Goal: Task Accomplishment & Management: Manage account settings

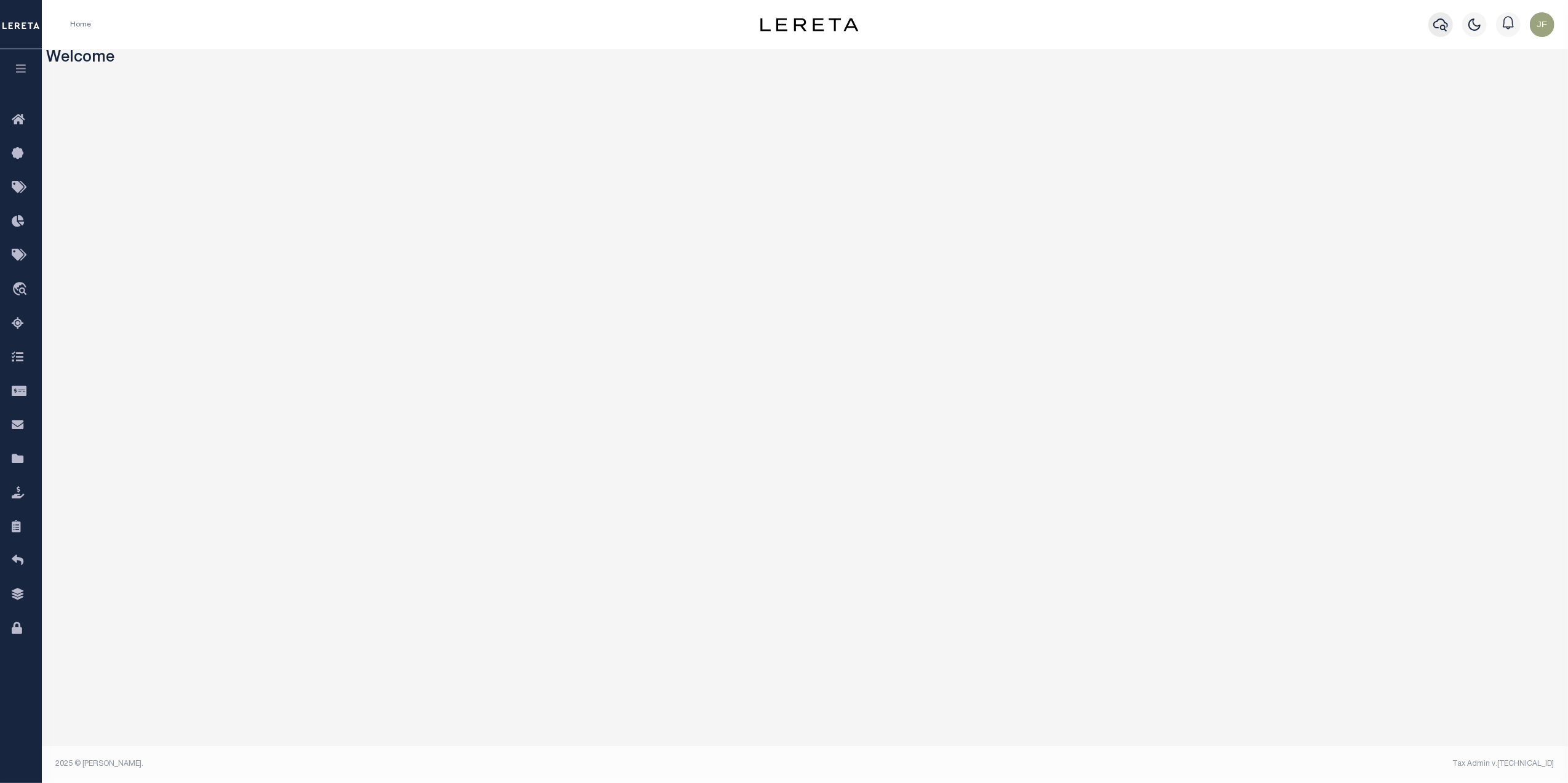
click at [1442, 21] on icon "button" at bounding box center [1441, 24] width 15 height 15
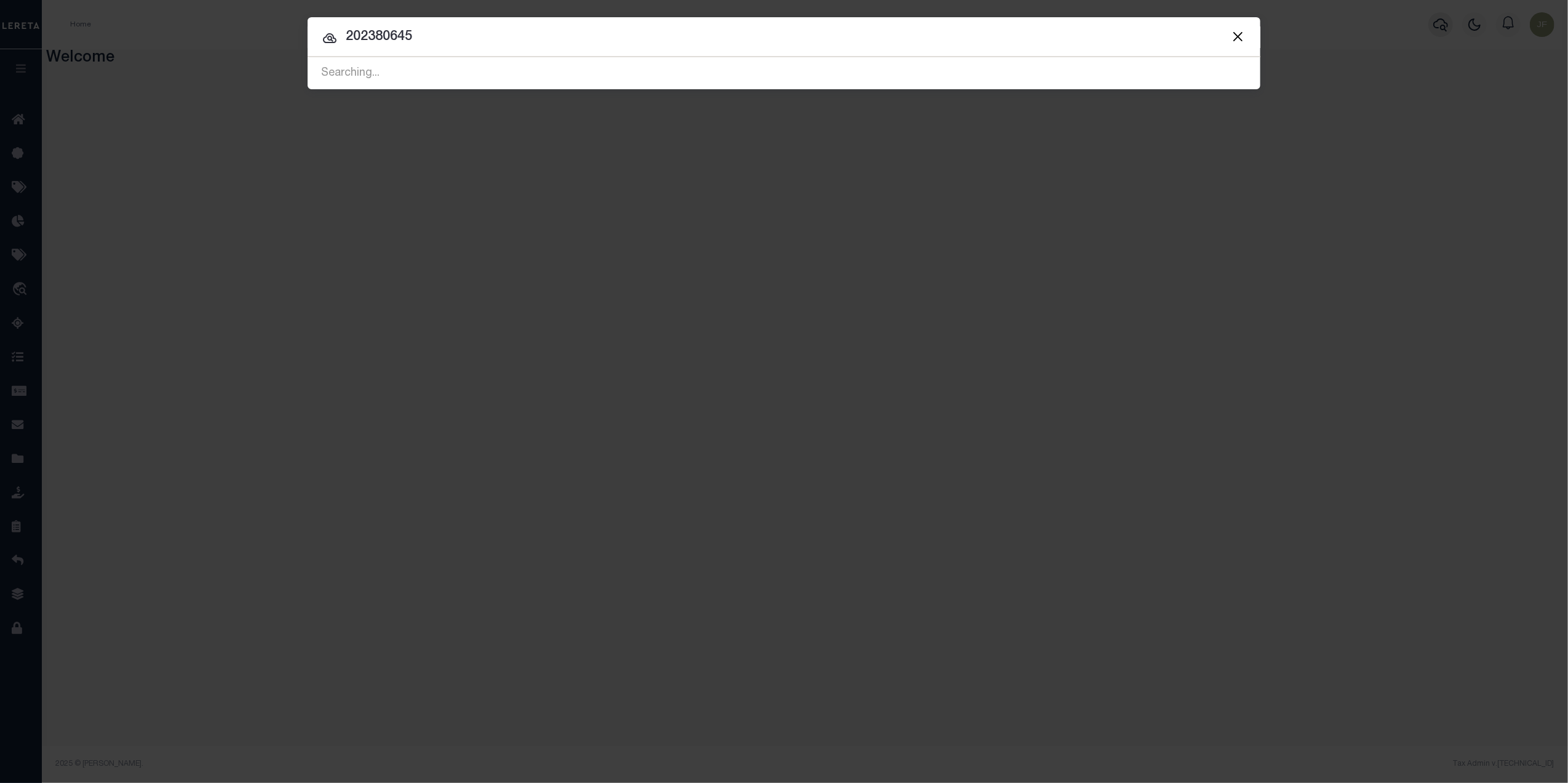
type input "202380645"
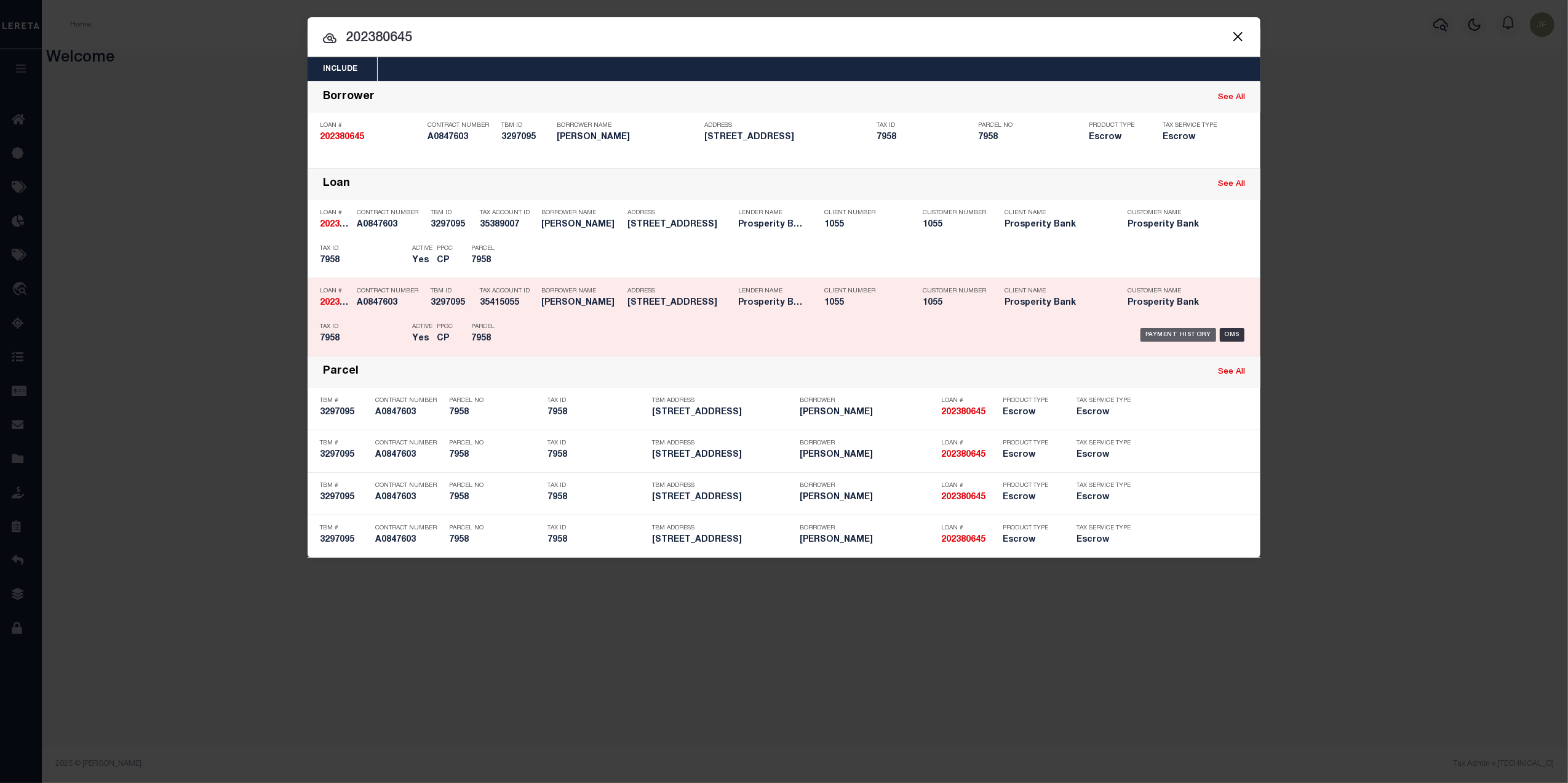
click at [1185, 334] on div "Payment History" at bounding box center [1178, 334] width 75 height 13
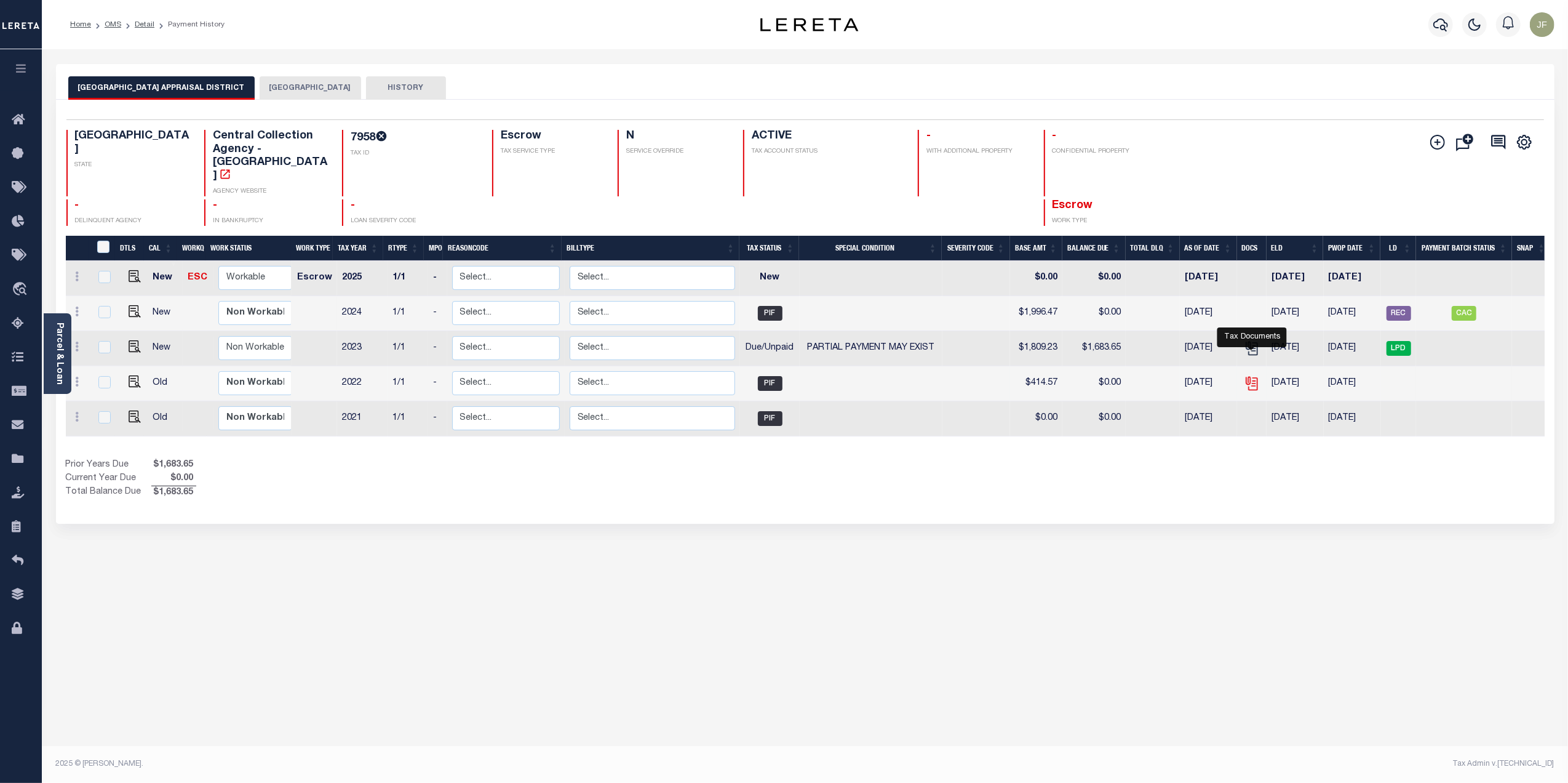
click at [1255, 375] on icon "" at bounding box center [1252, 383] width 16 height 16
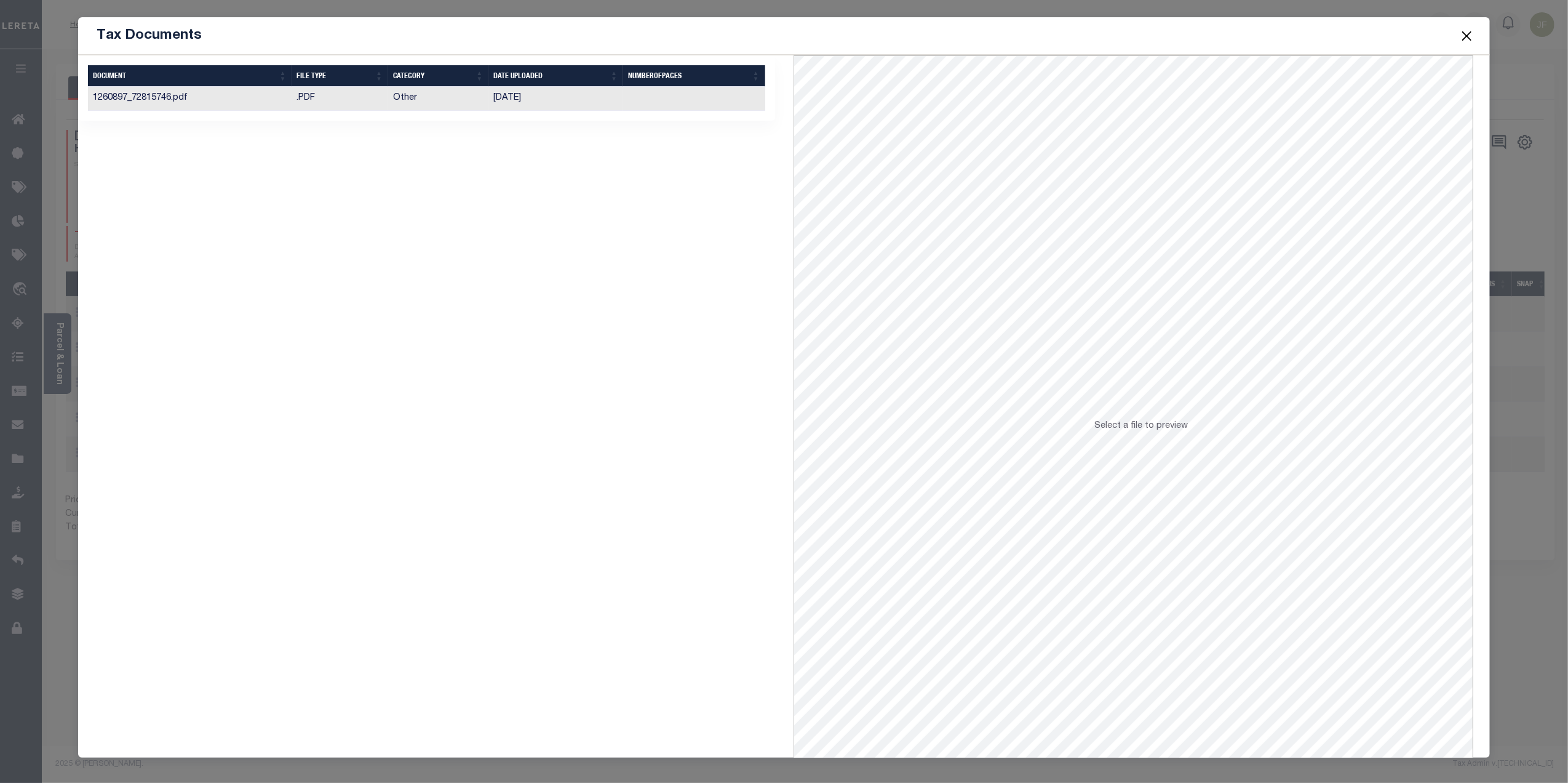
click at [558, 104] on td "[DATE]" at bounding box center [556, 98] width 135 height 24
click at [1473, 35] on button "Close" at bounding box center [1466, 35] width 16 height 16
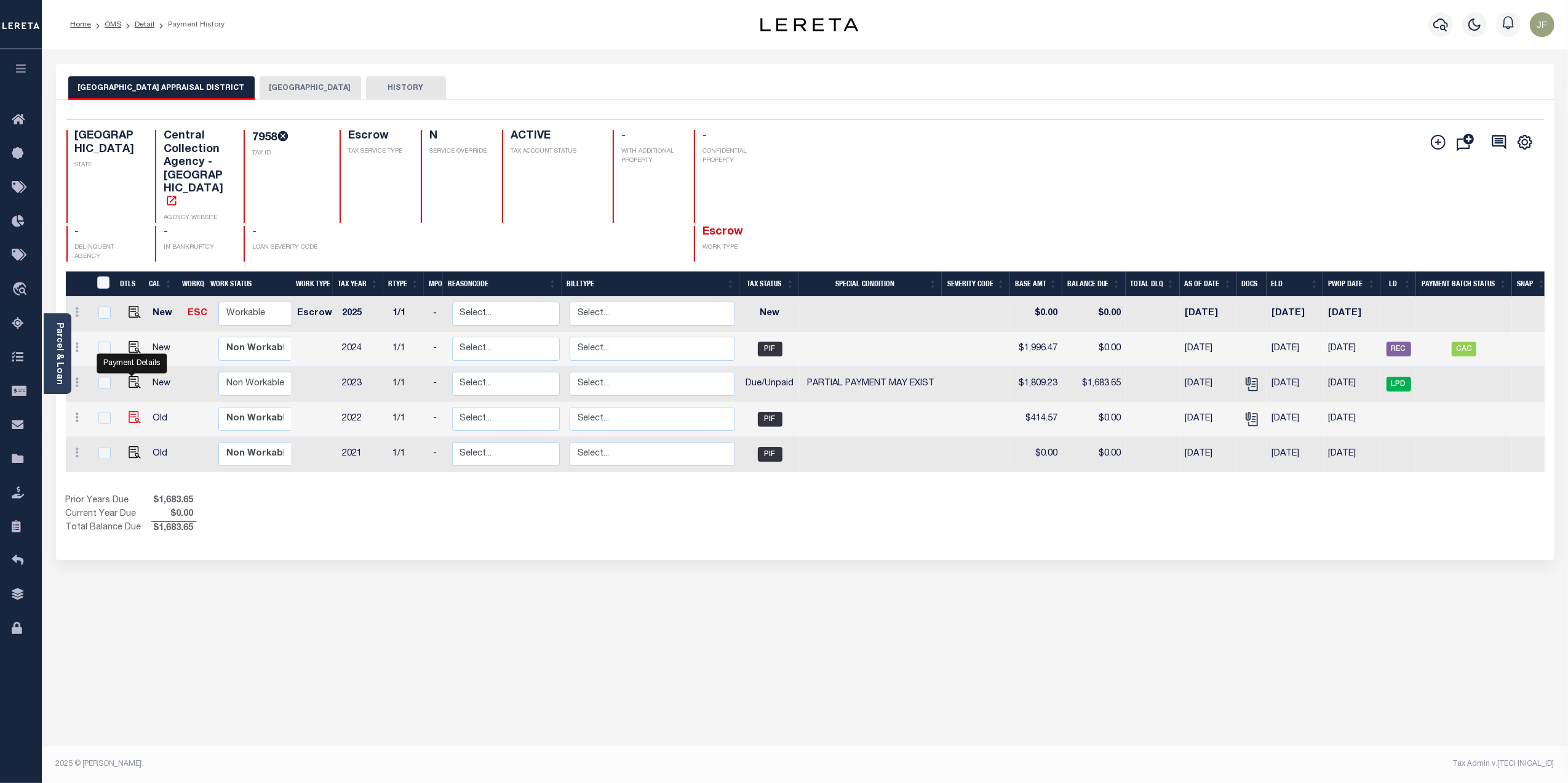
click at [129, 411] on img "" at bounding box center [135, 416] width 12 height 12
checkbox input "true"
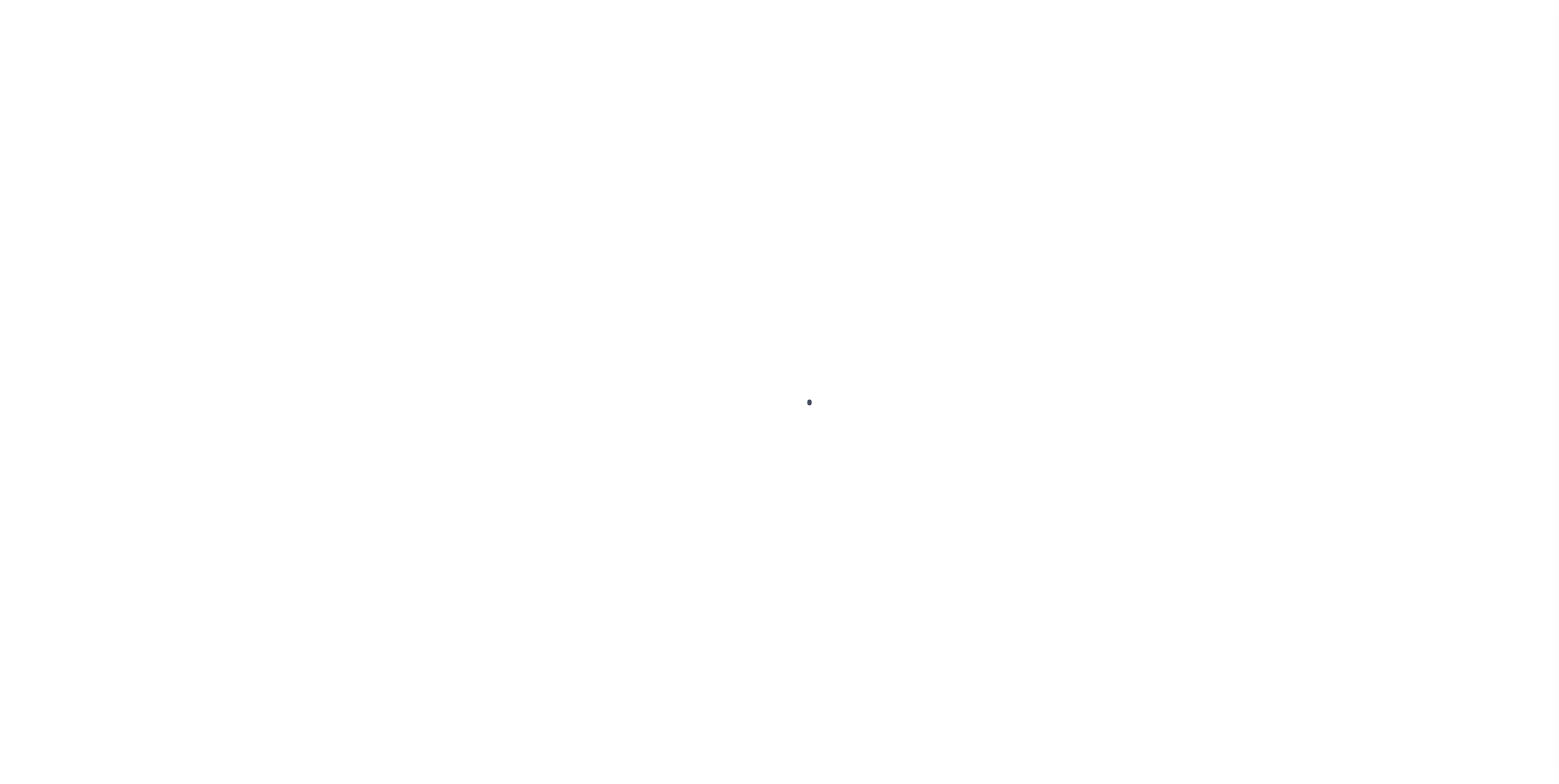
checkbox input "false"
type input "[DATE]"
type input "$414.57"
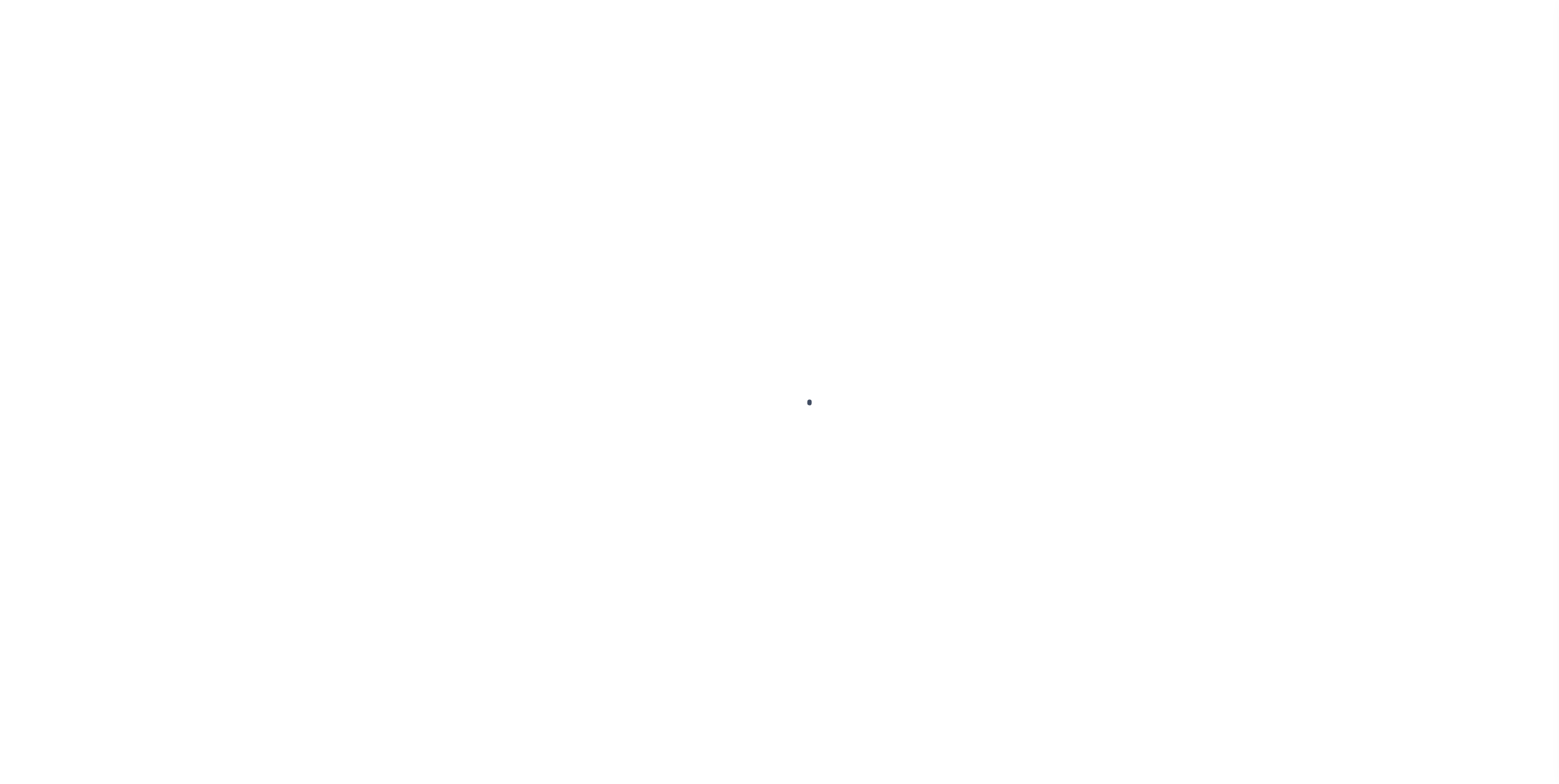
type input "$414.57"
type input "$0"
select select "PIF"
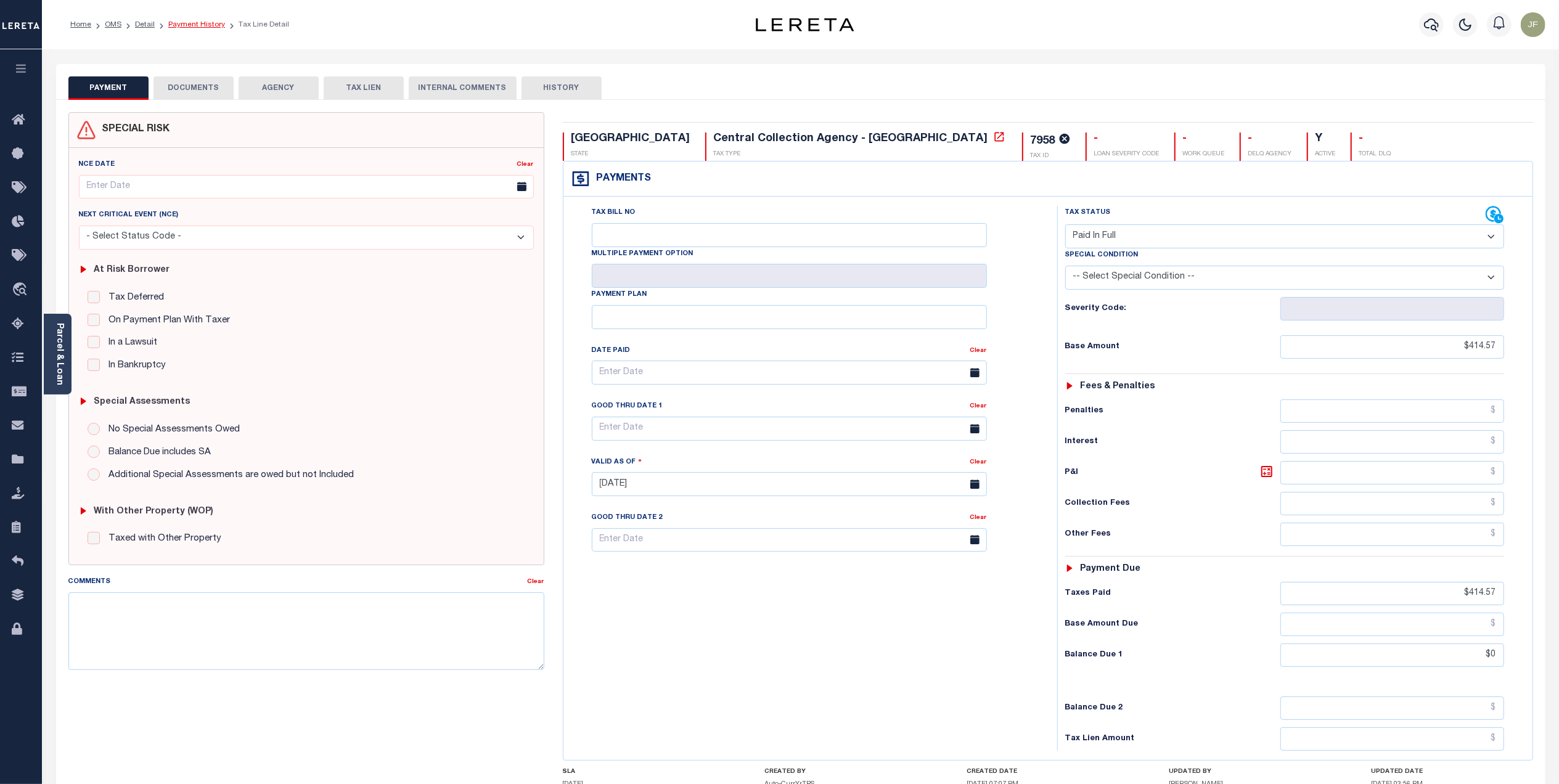
click at [198, 27] on link "Payment History" at bounding box center [196, 25] width 57 height 8
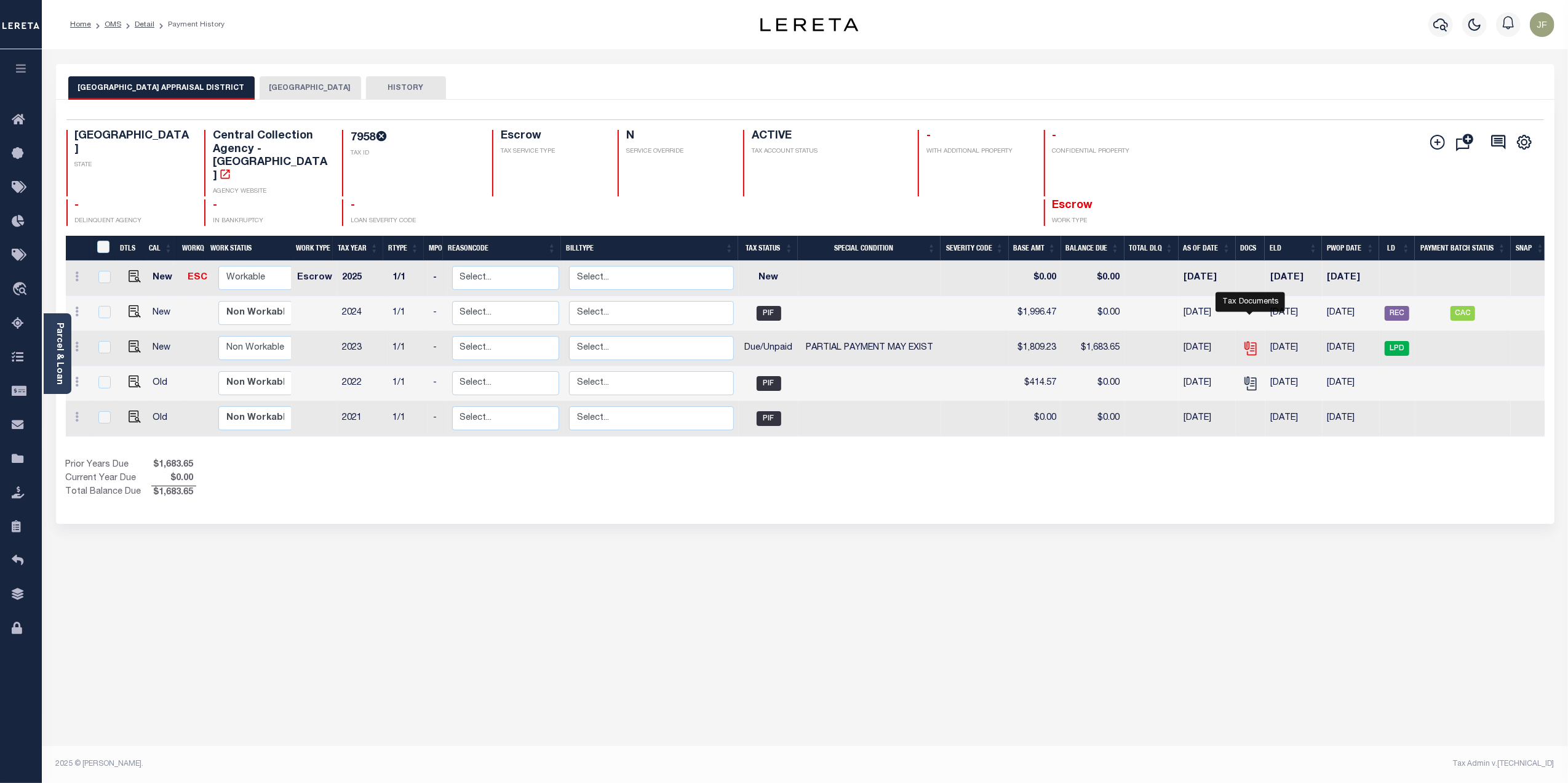
click at [1246, 340] on icon "" at bounding box center [1250, 348] width 16 height 16
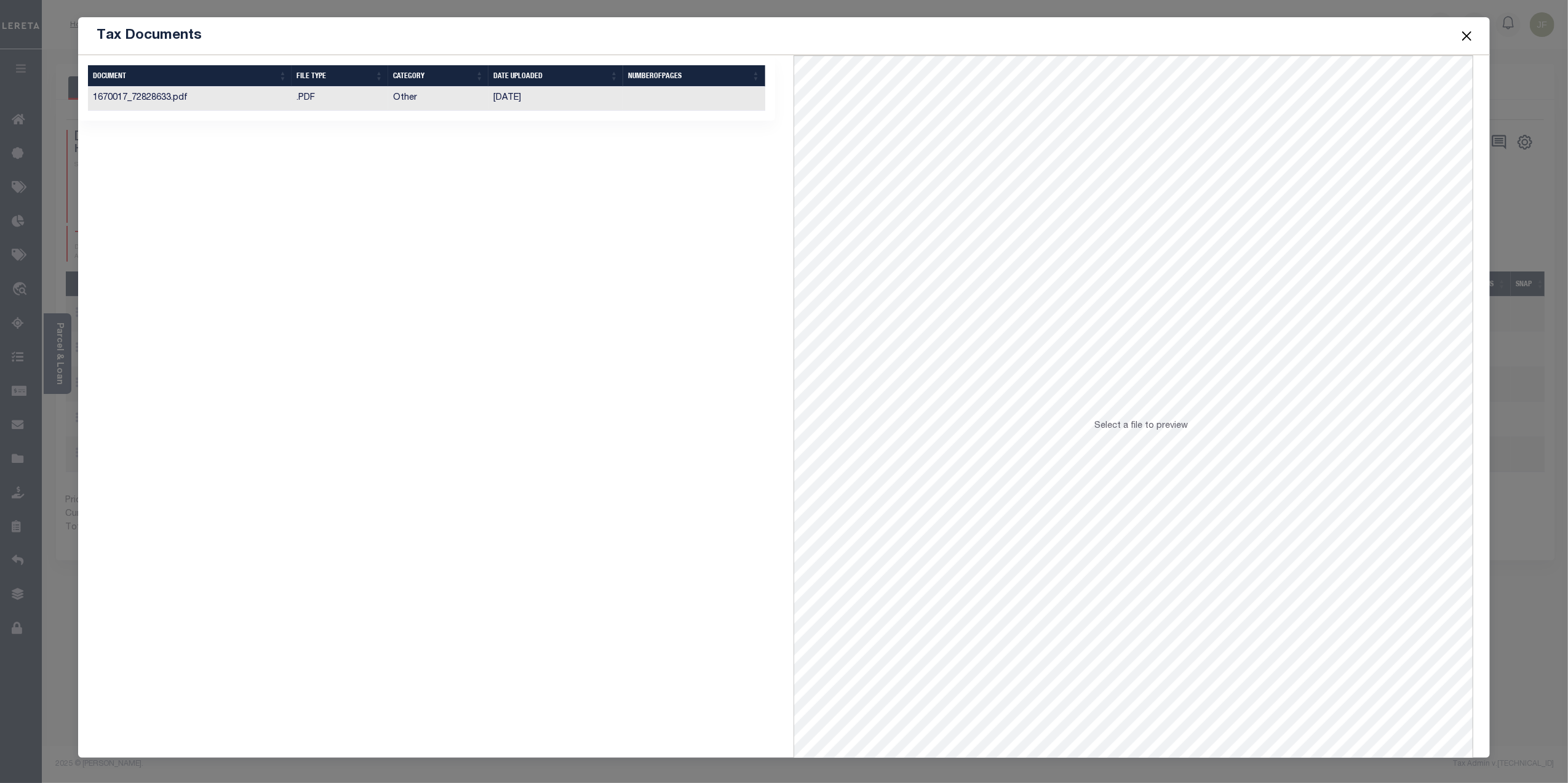
click at [498, 102] on td "09/11/2024" at bounding box center [556, 98] width 135 height 24
click at [1467, 30] on button "Close" at bounding box center [1466, 35] width 16 height 16
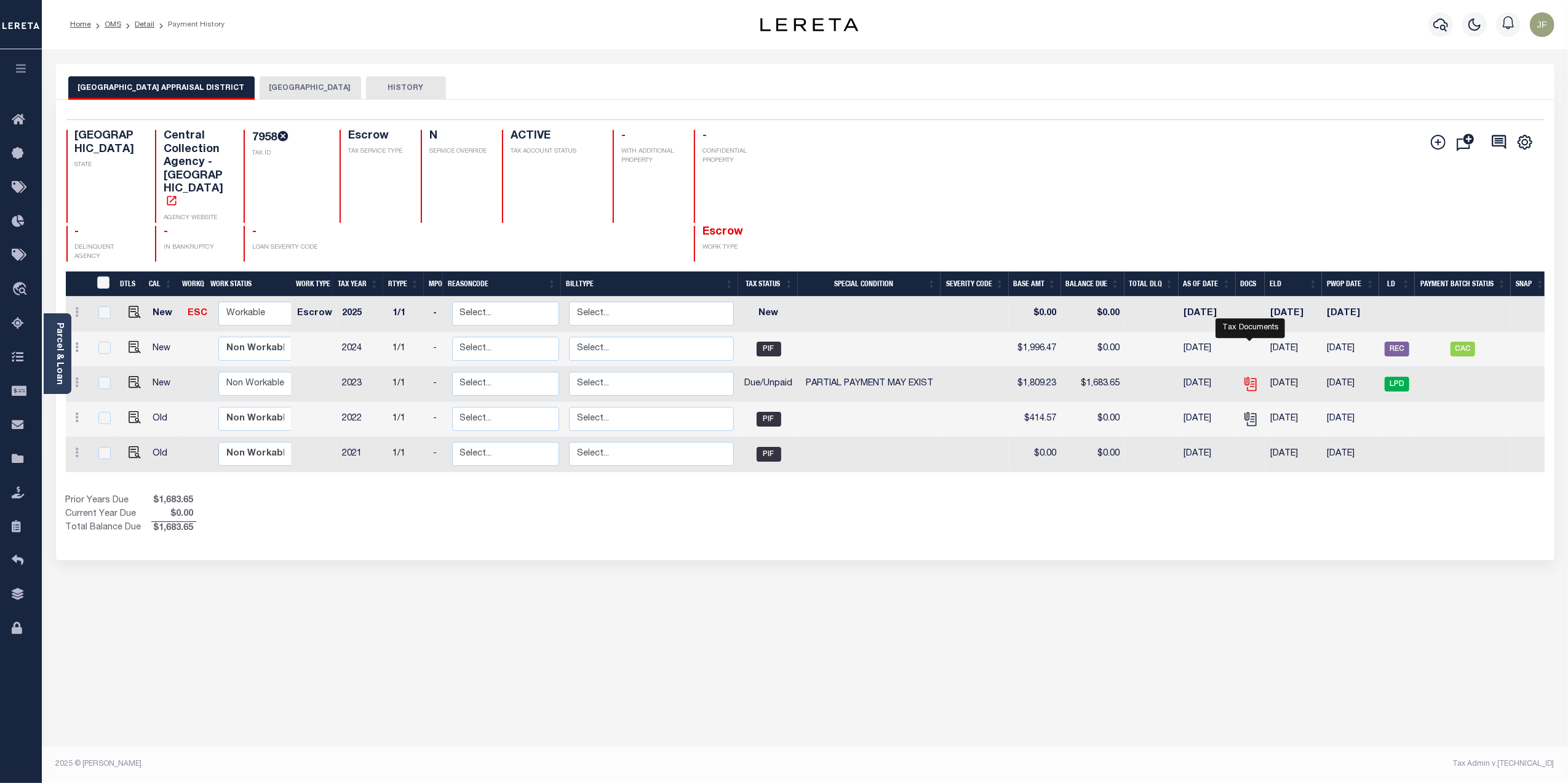
click at [1252, 377] on icon "" at bounding box center [1249, 382] width 9 height 9
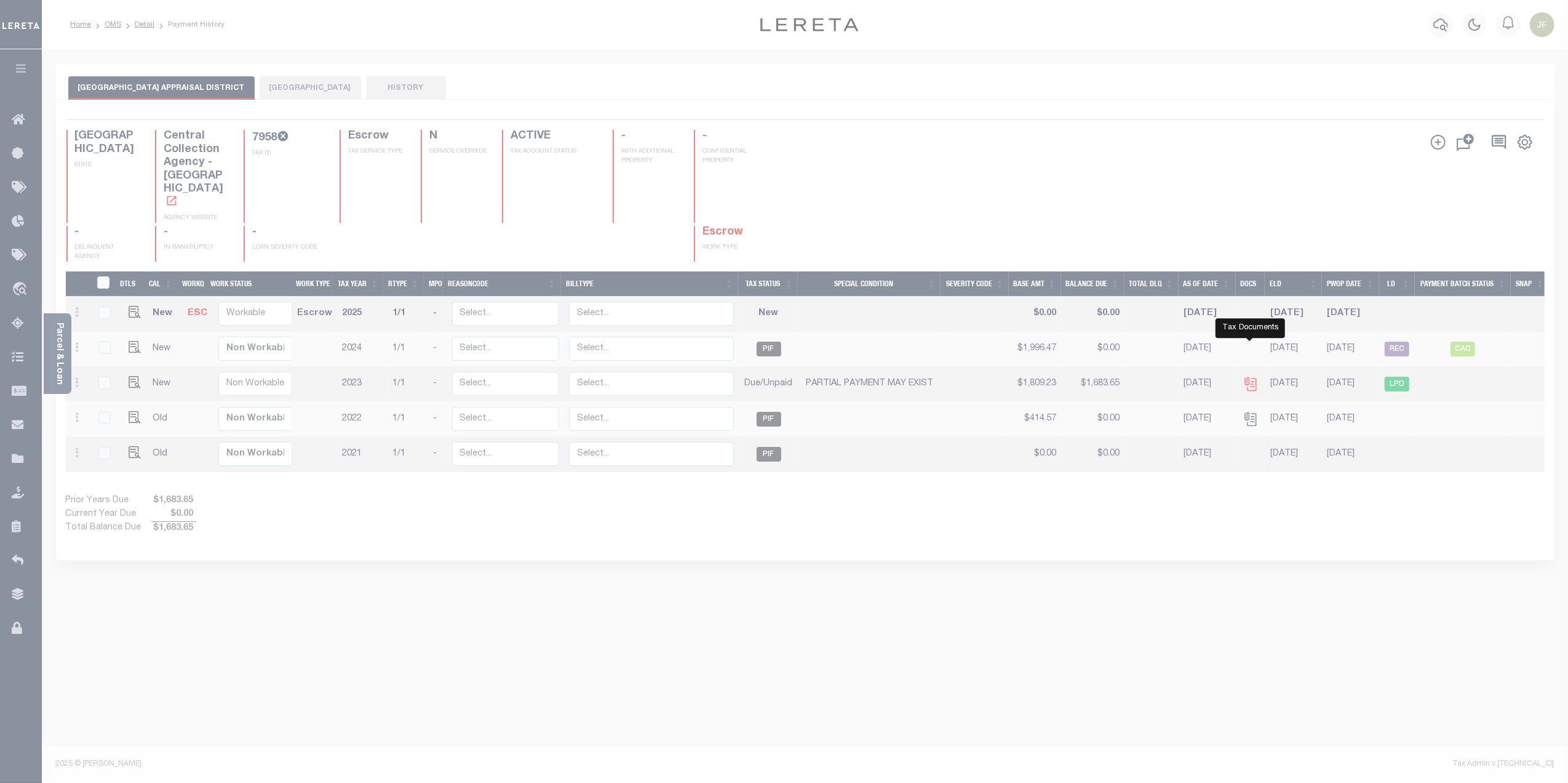
click at [1252, 351] on body "Home OMS Detail Payment History Profile" at bounding box center [784, 379] width 1568 height 759
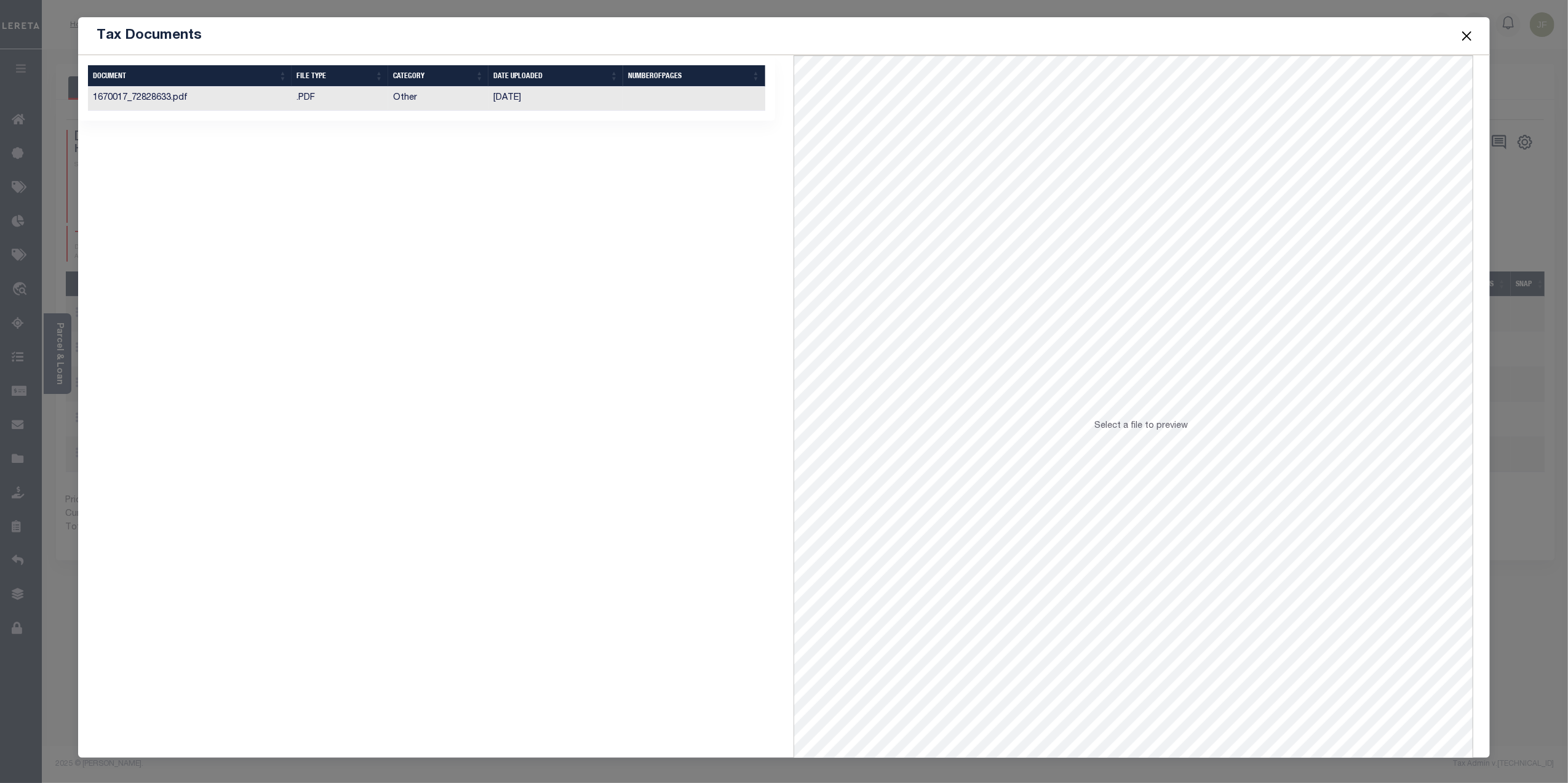
click at [441, 95] on td "Other" at bounding box center [438, 98] width 100 height 24
click at [1467, 35] on button "Close" at bounding box center [1466, 35] width 16 height 16
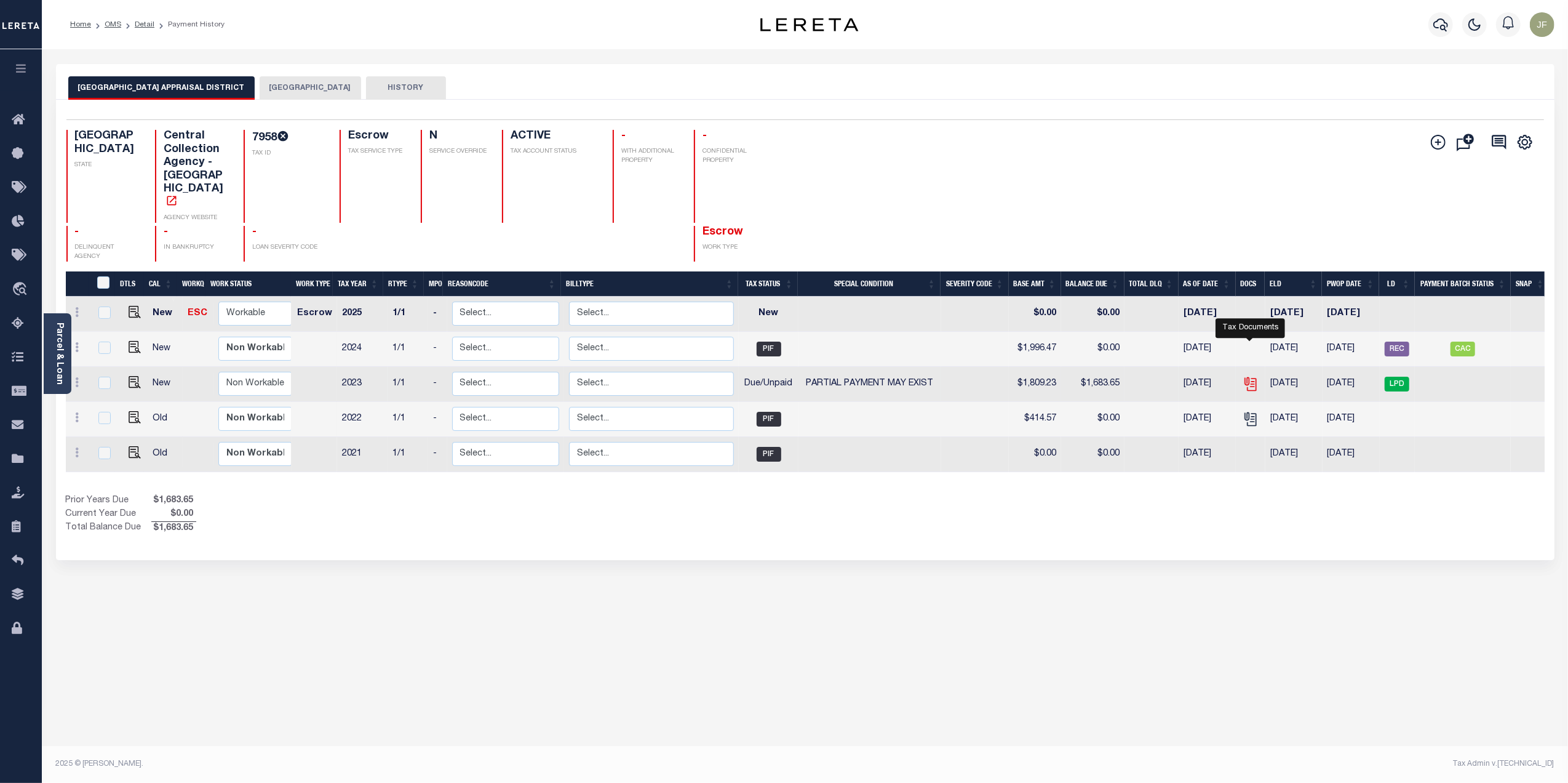
click at [1246, 377] on icon "" at bounding box center [1249, 382] width 9 height 9
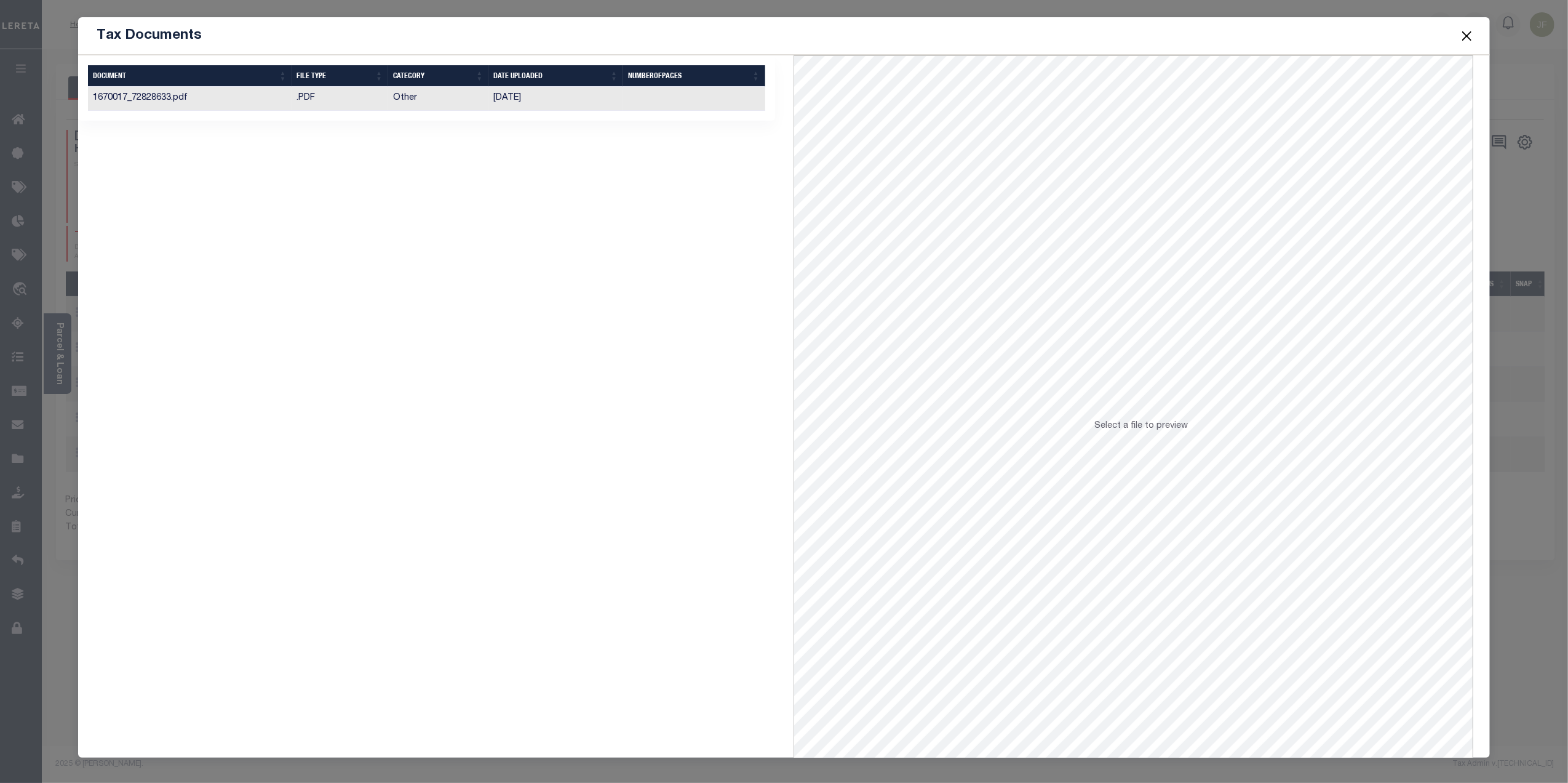
click at [1464, 35] on button "Close" at bounding box center [1466, 35] width 16 height 16
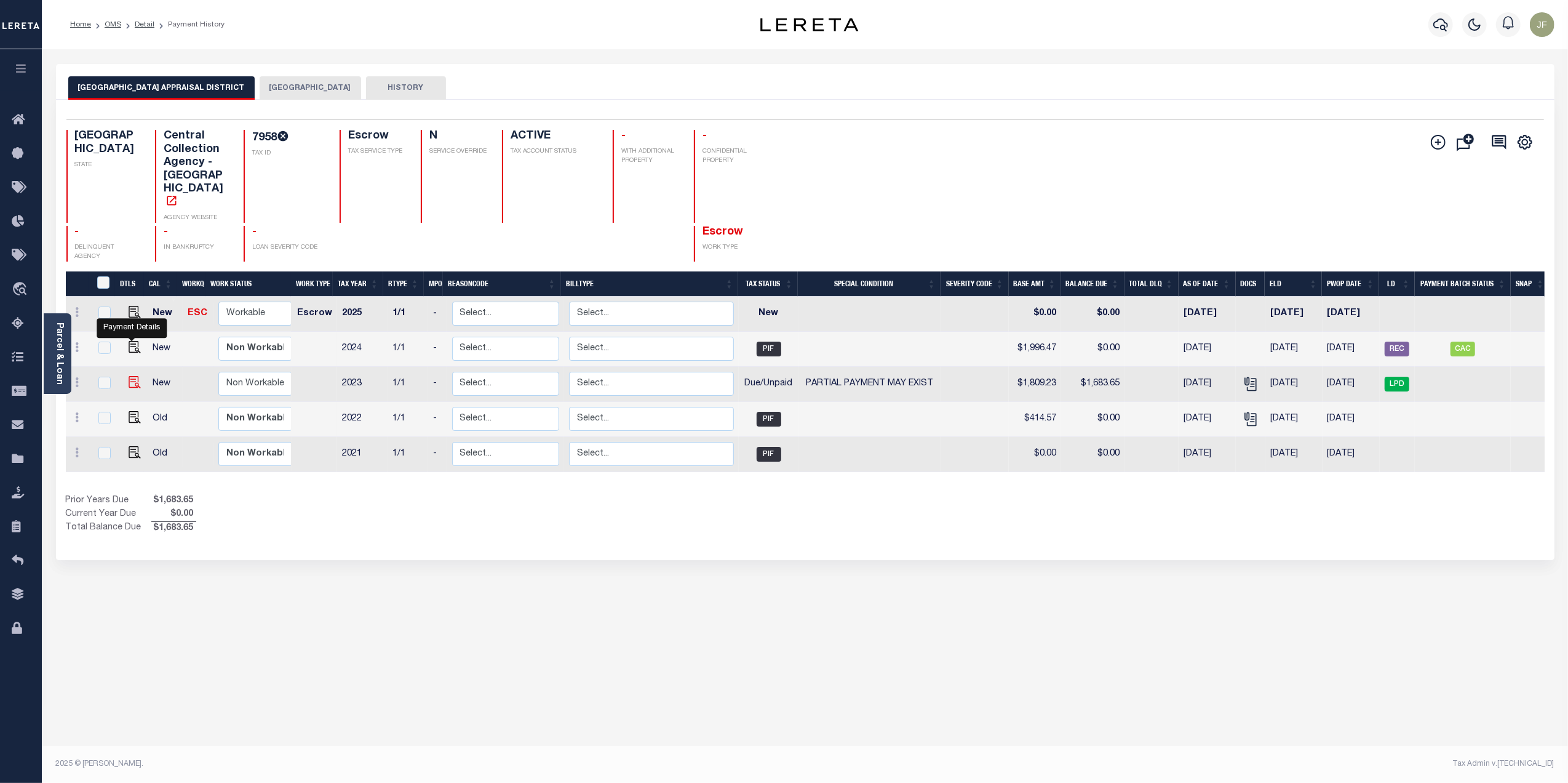
click at [132, 376] on img "" at bounding box center [135, 382] width 12 height 12
checkbox input "true"
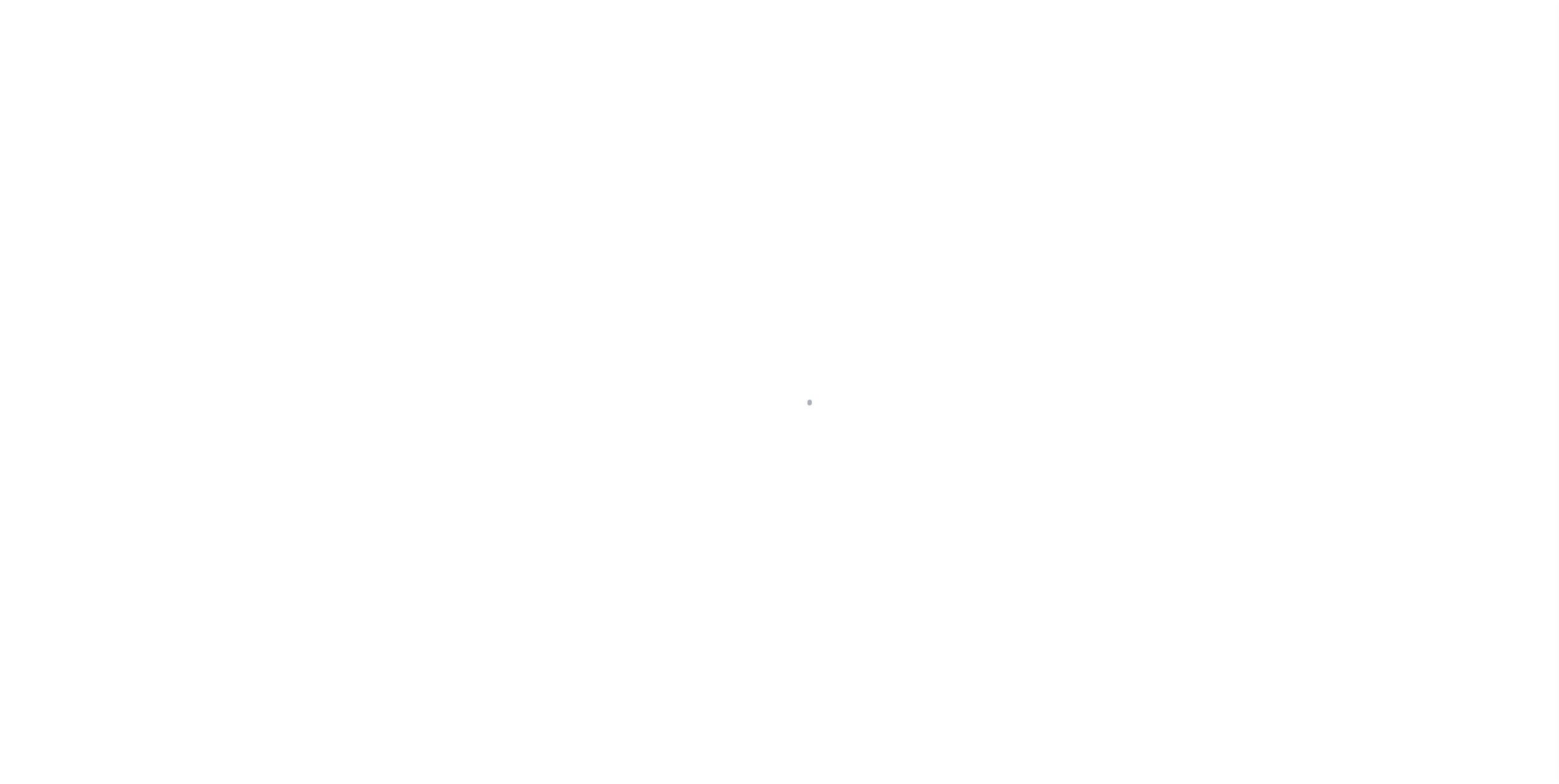
select select "DUE"
select select "15"
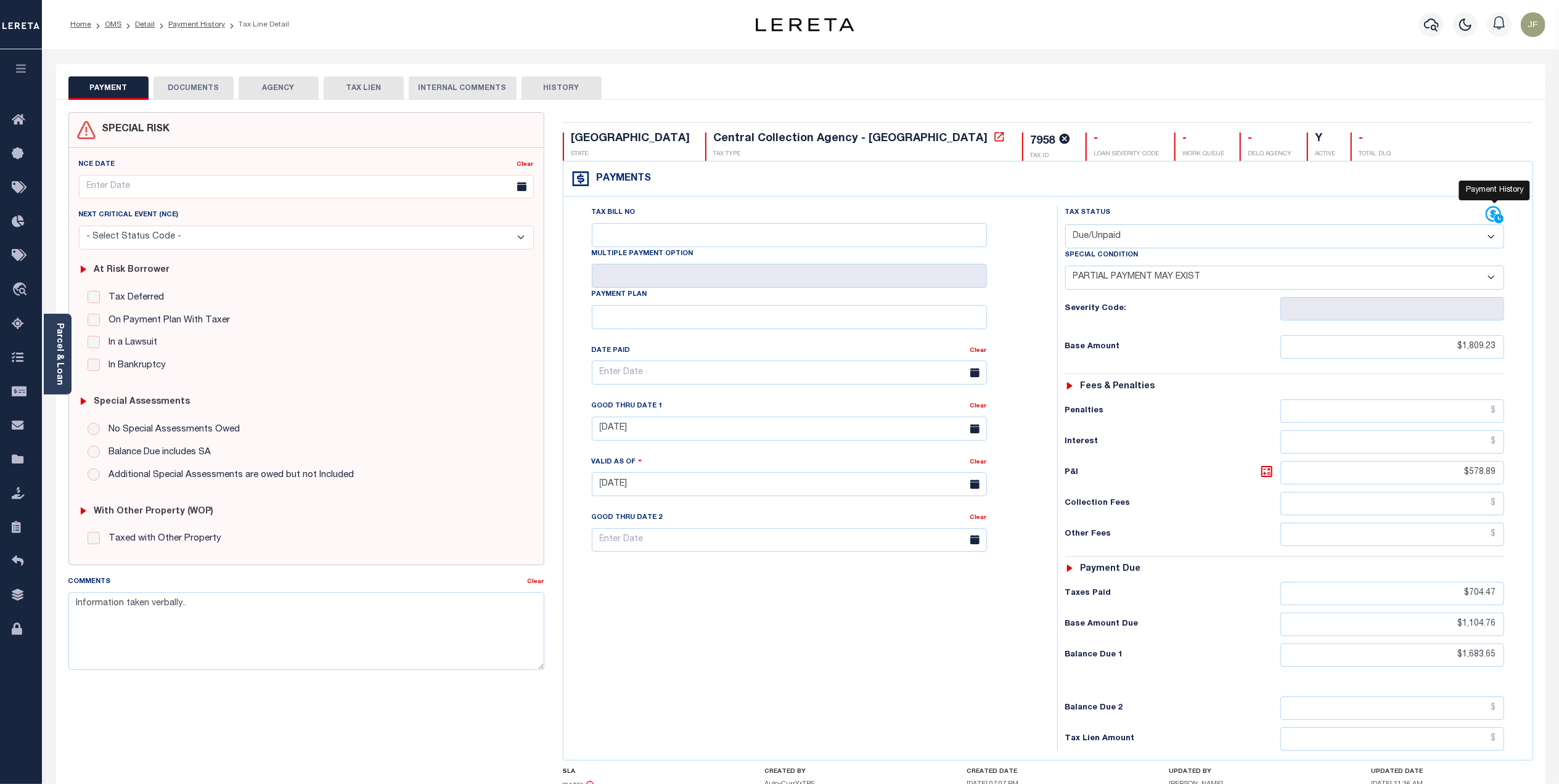
click at [1488, 209] on icon at bounding box center [1495, 215] width 19 height 19
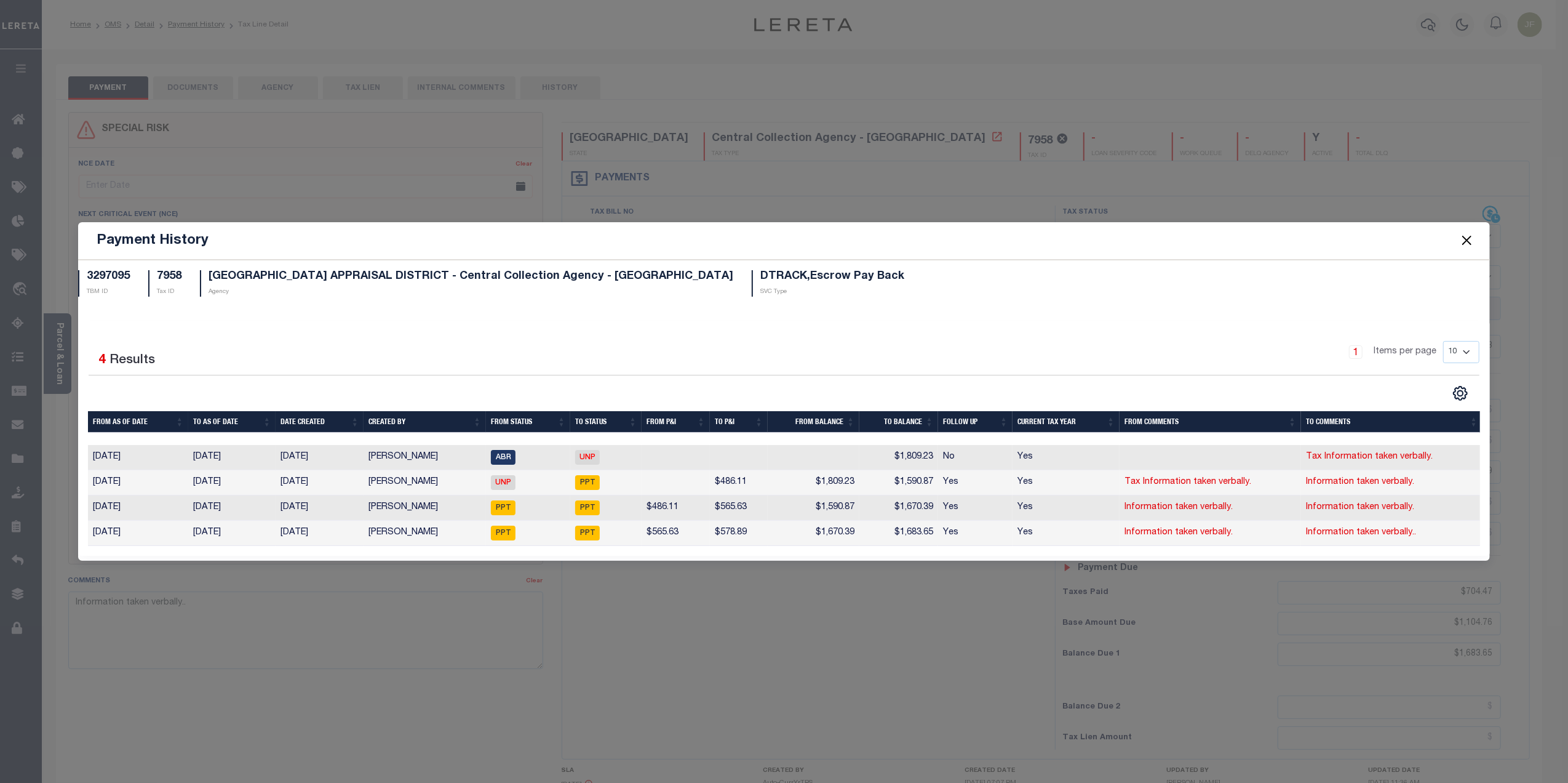
click at [1467, 233] on button "Close" at bounding box center [1466, 240] width 16 height 16
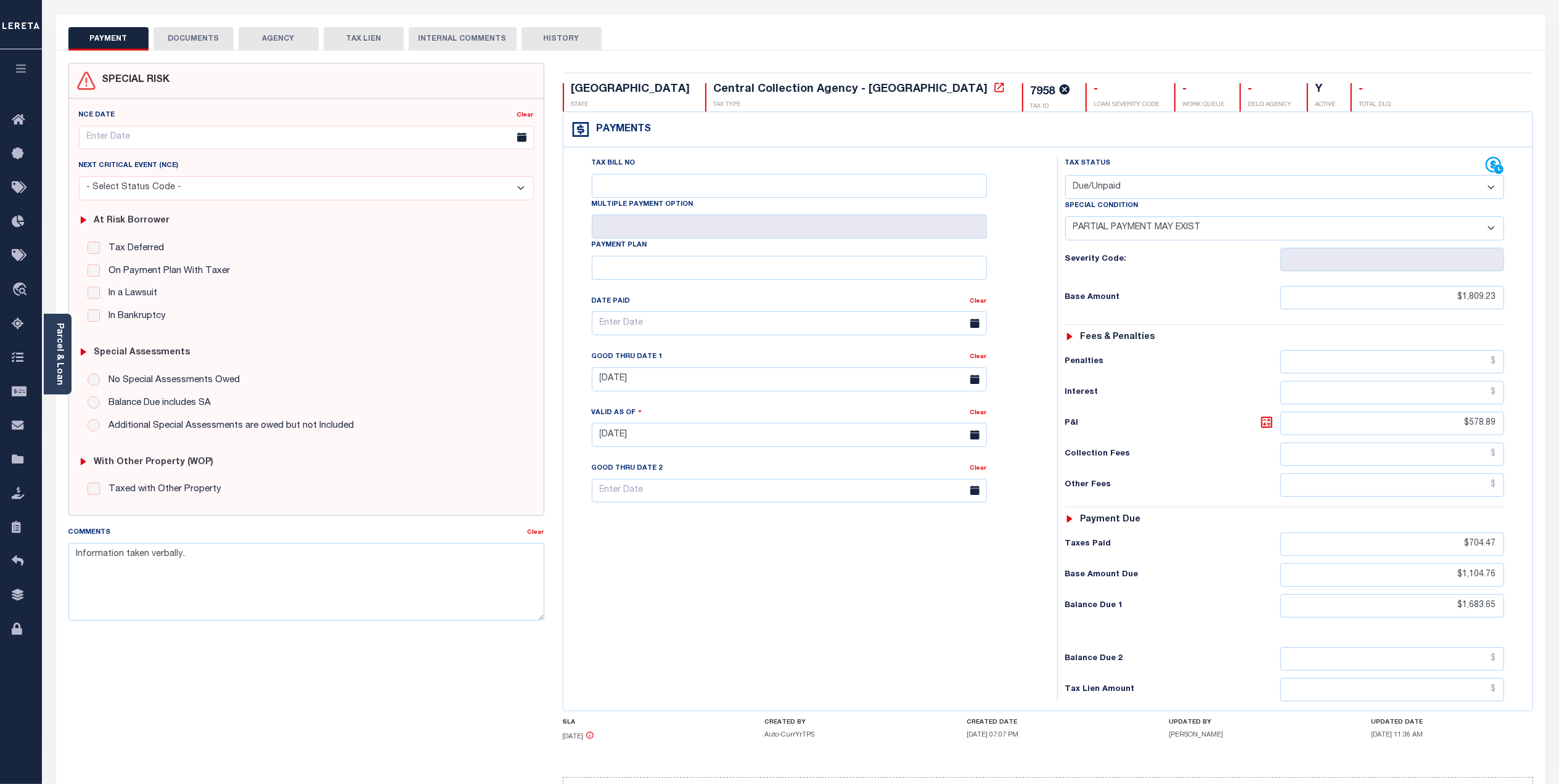
scroll to position [132, 0]
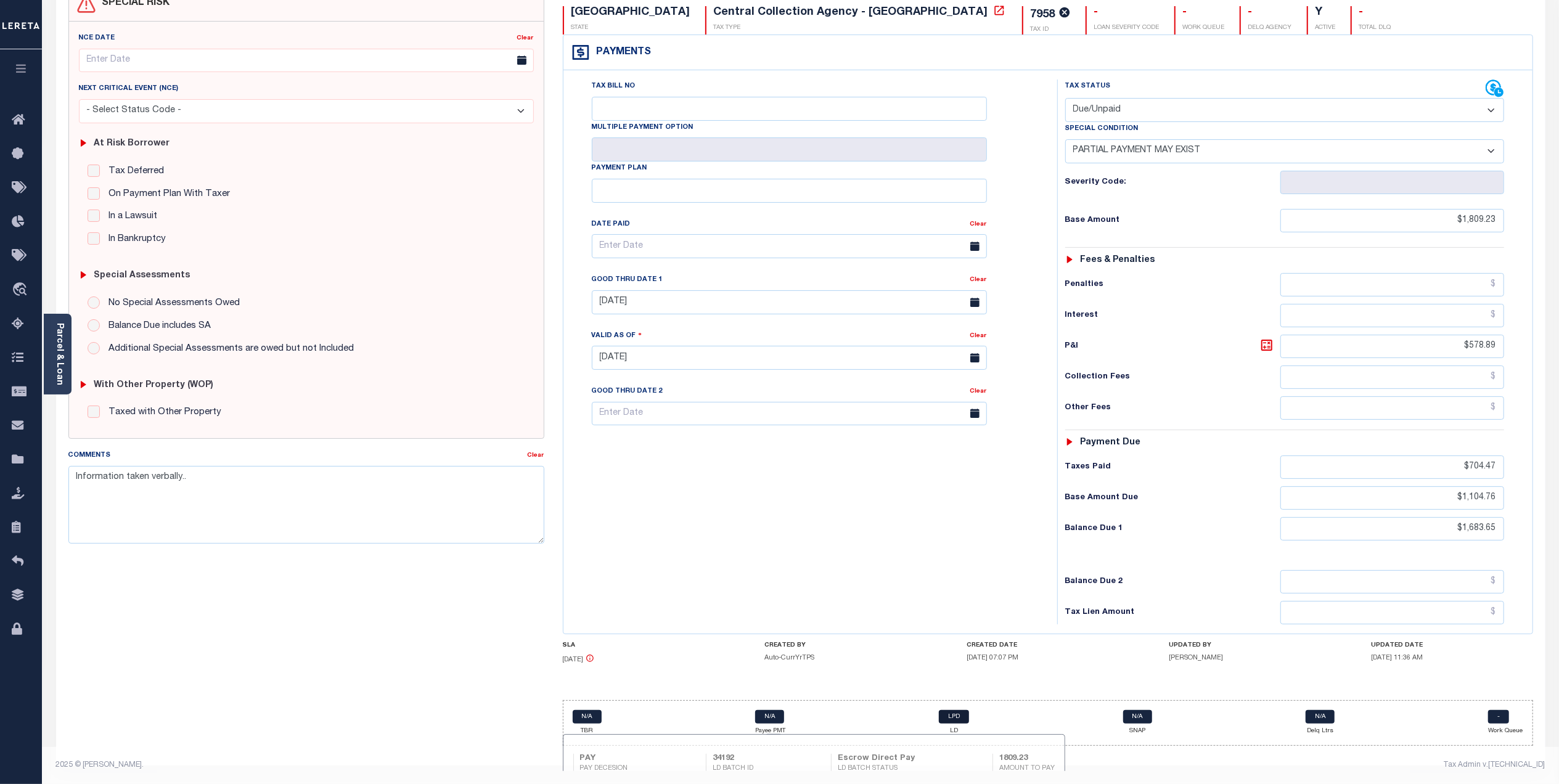
click at [954, 718] on link "LPD" at bounding box center [954, 716] width 30 height 13
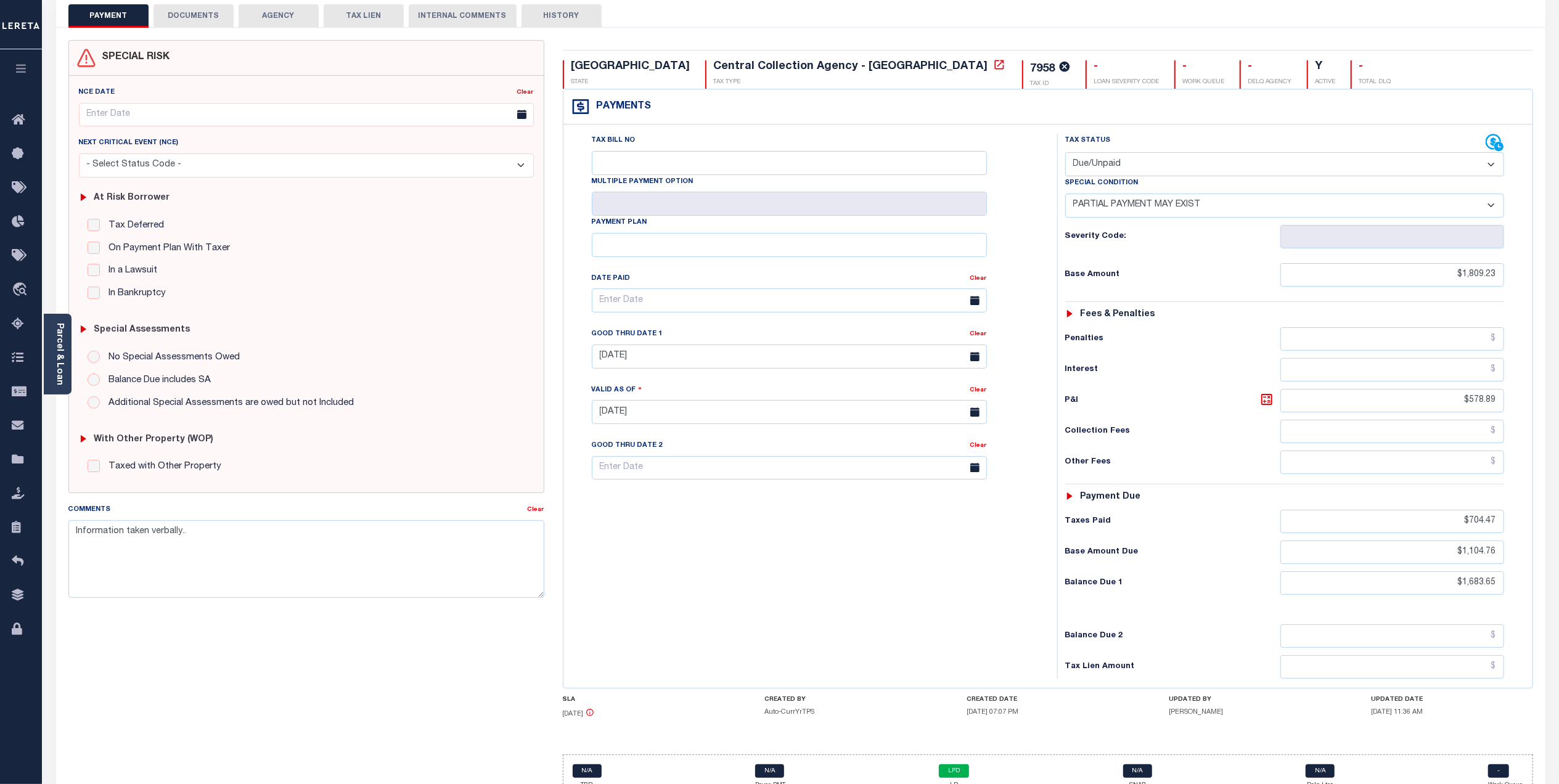
scroll to position [0, 0]
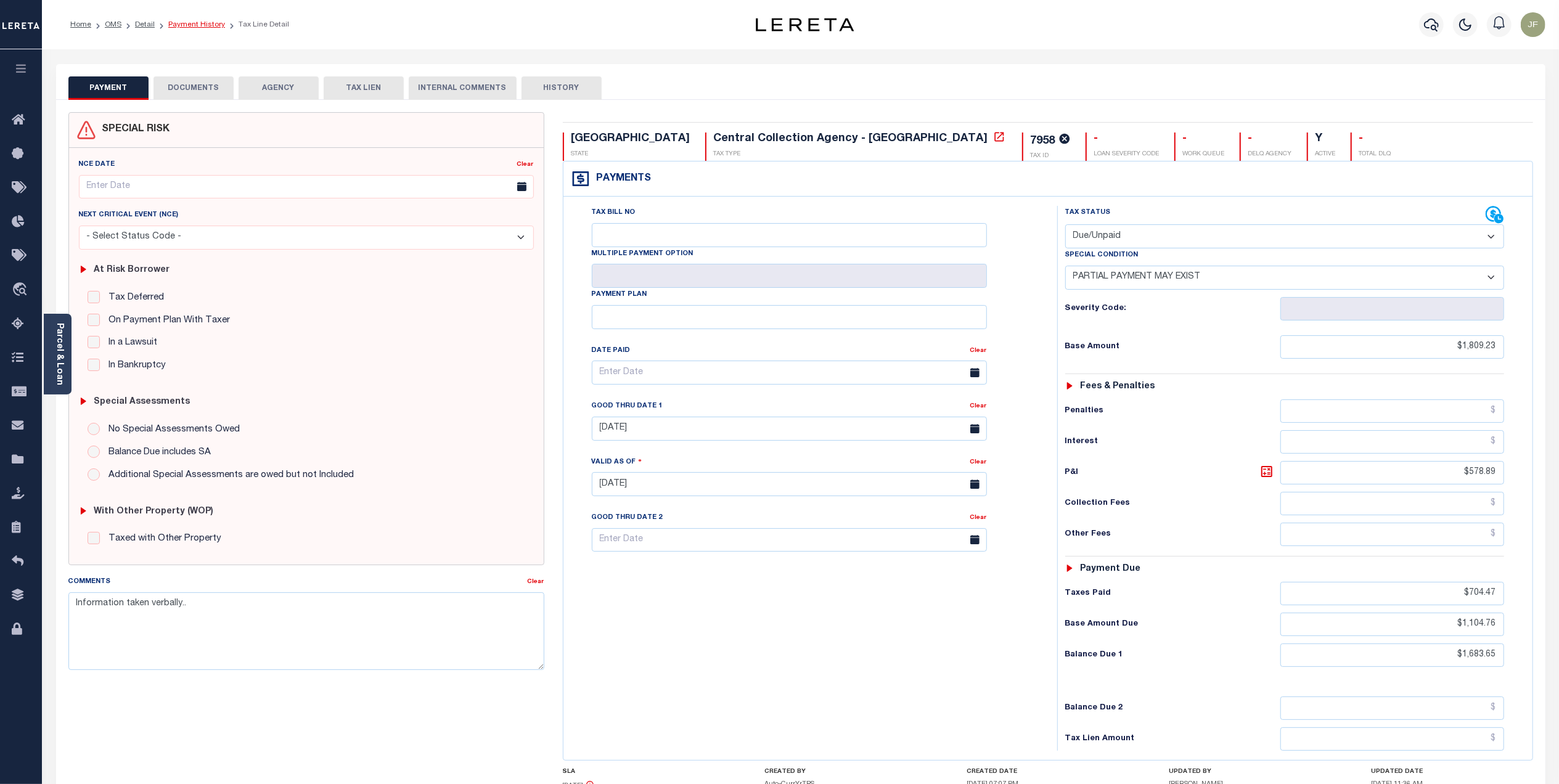
click at [182, 23] on link "Payment History" at bounding box center [196, 25] width 57 height 8
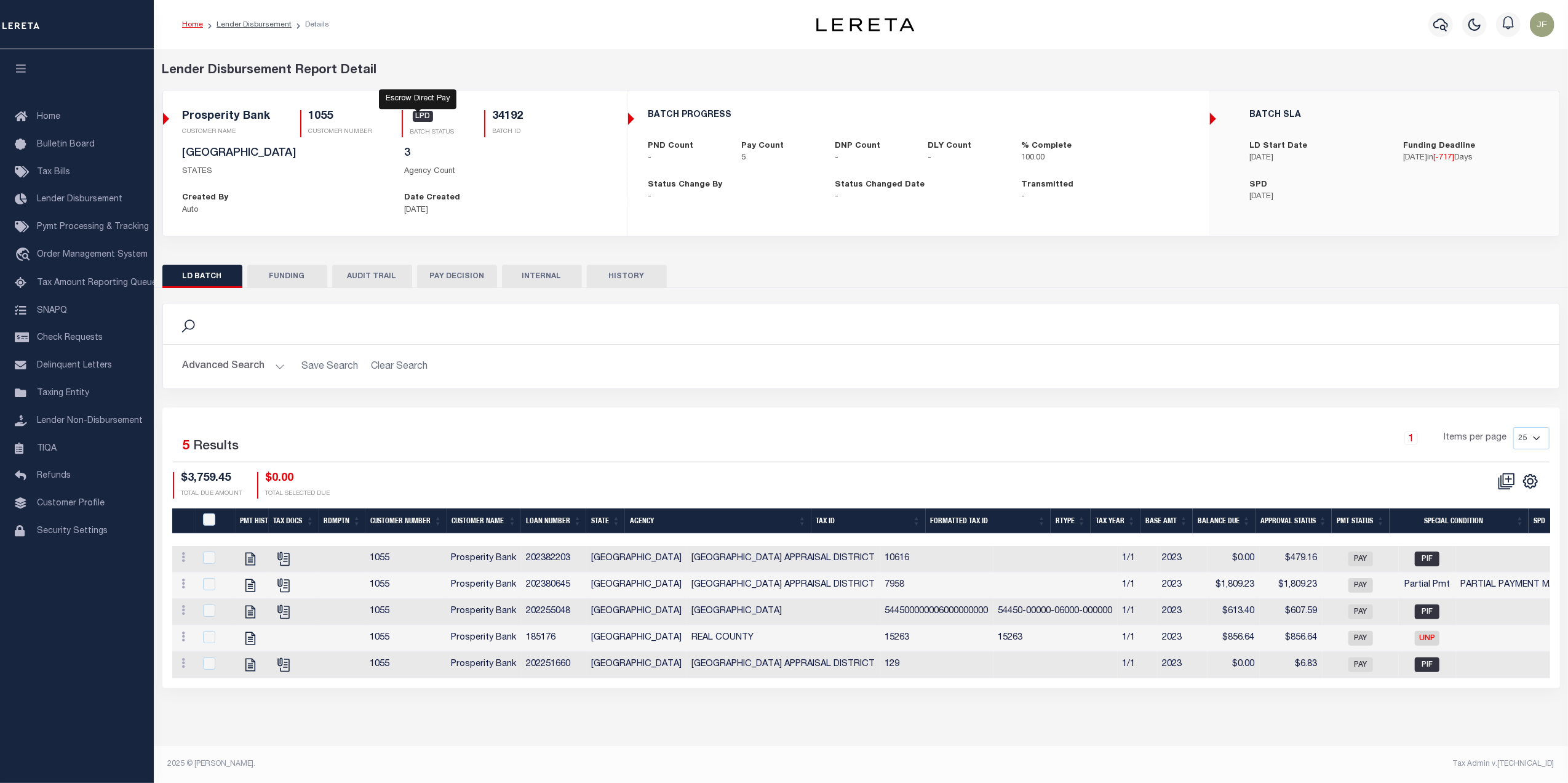
click at [412, 119] on span "LPD" at bounding box center [423, 117] width 21 height 11
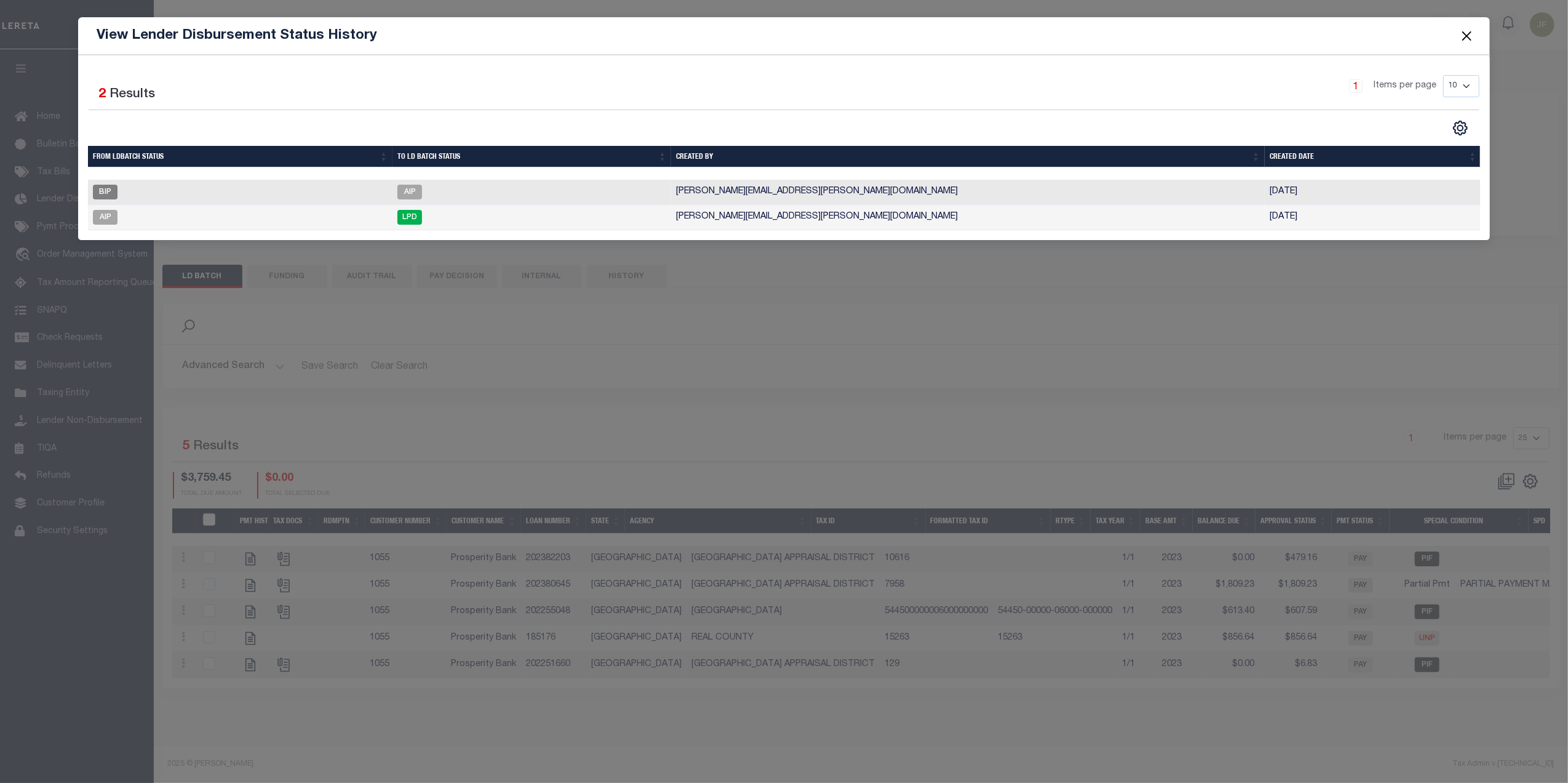
click at [1465, 36] on button "Close" at bounding box center [1466, 35] width 16 height 16
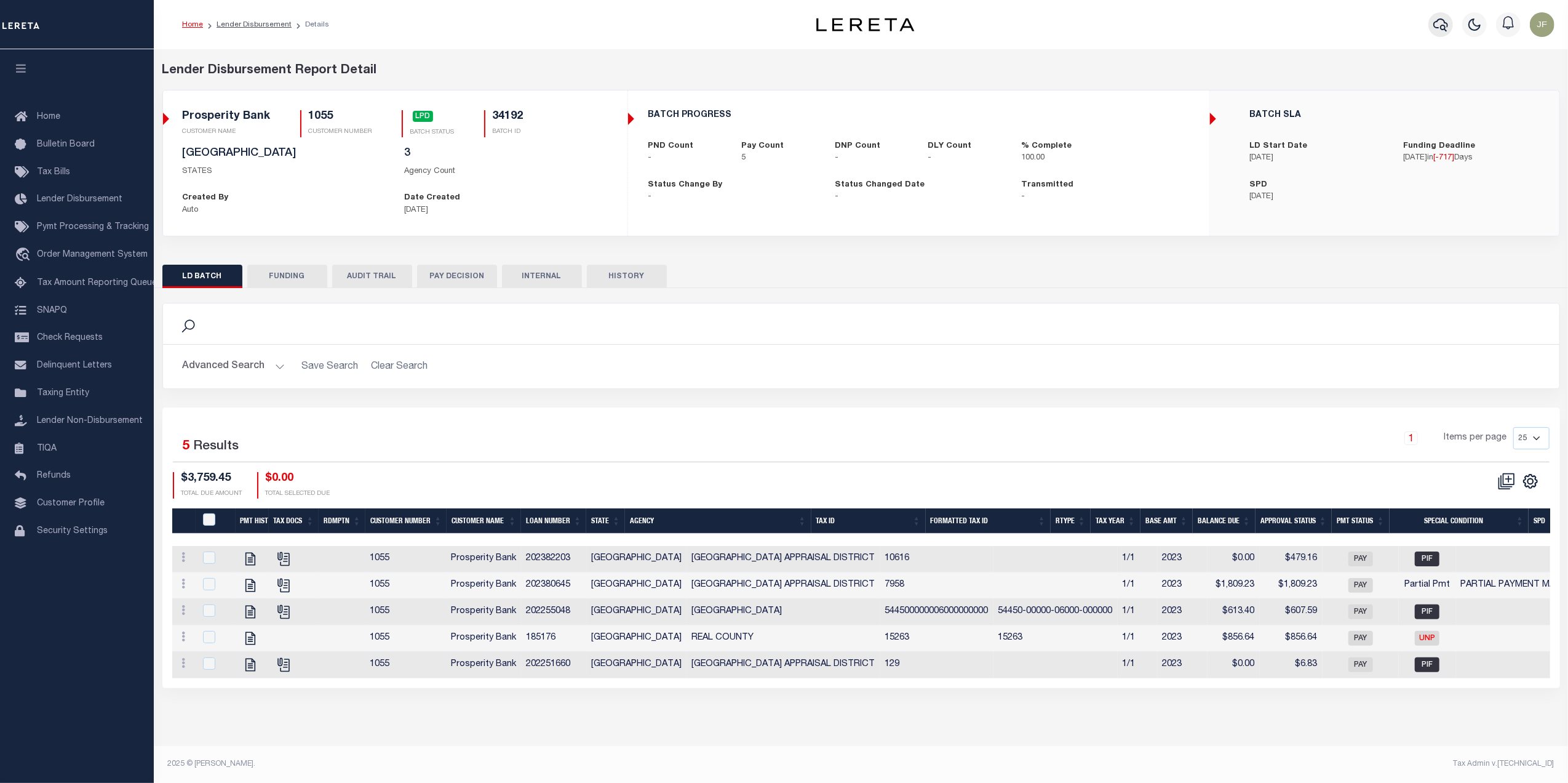
click at [1443, 27] on icon "button" at bounding box center [1441, 24] width 15 height 15
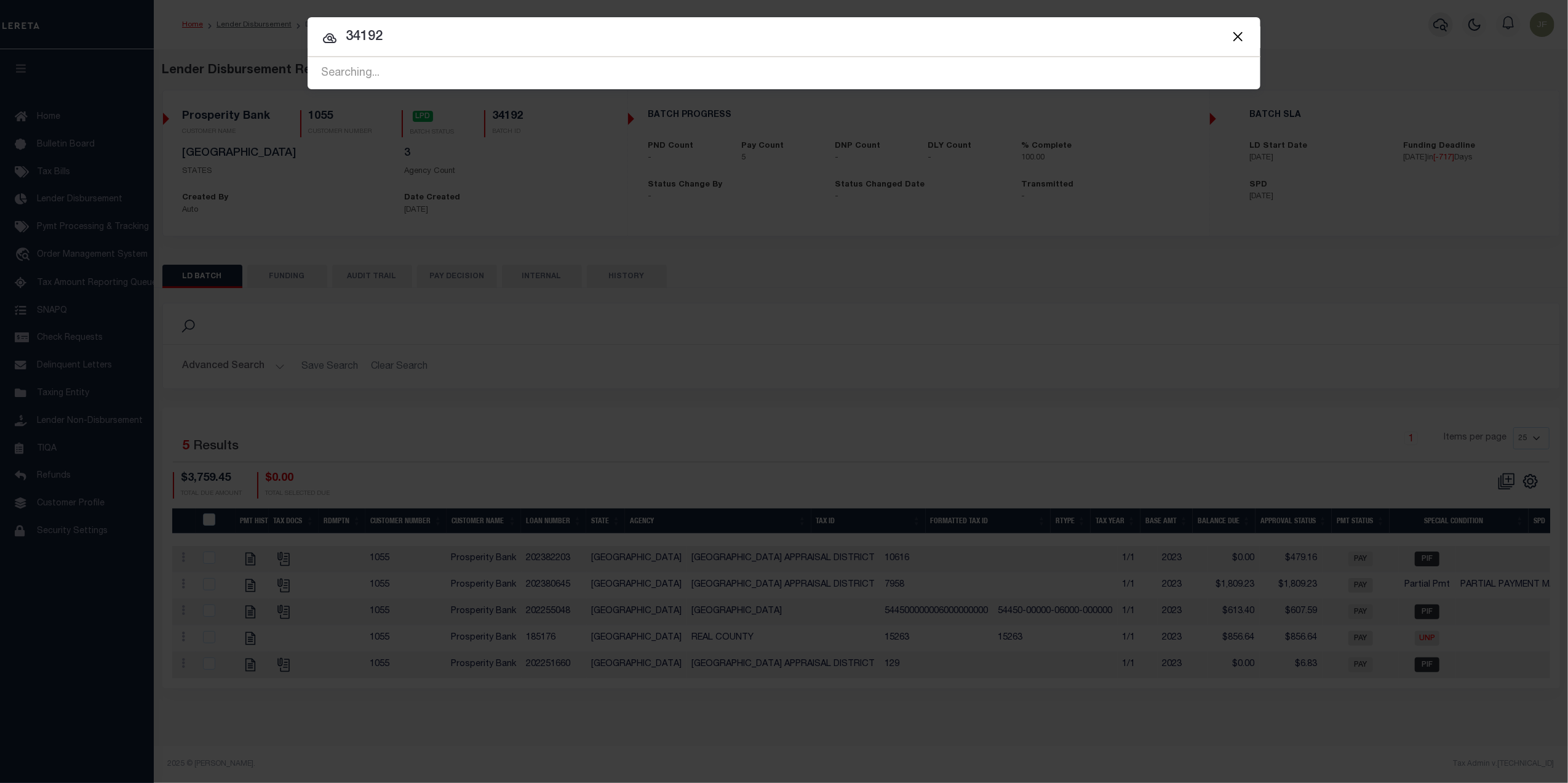
type input "34192"
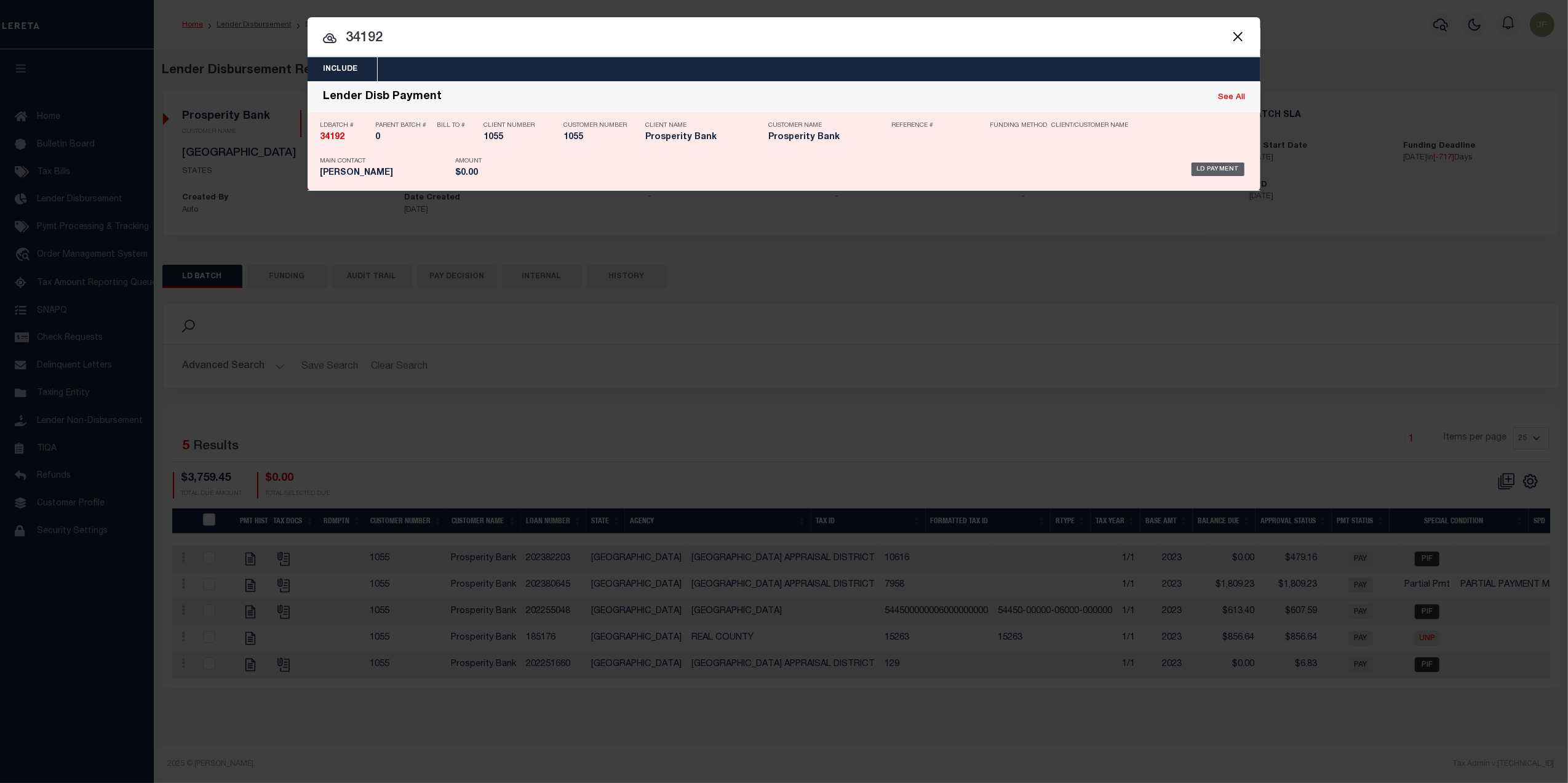
click at [1211, 166] on div "LD Payment" at bounding box center [1218, 169] width 53 height 13
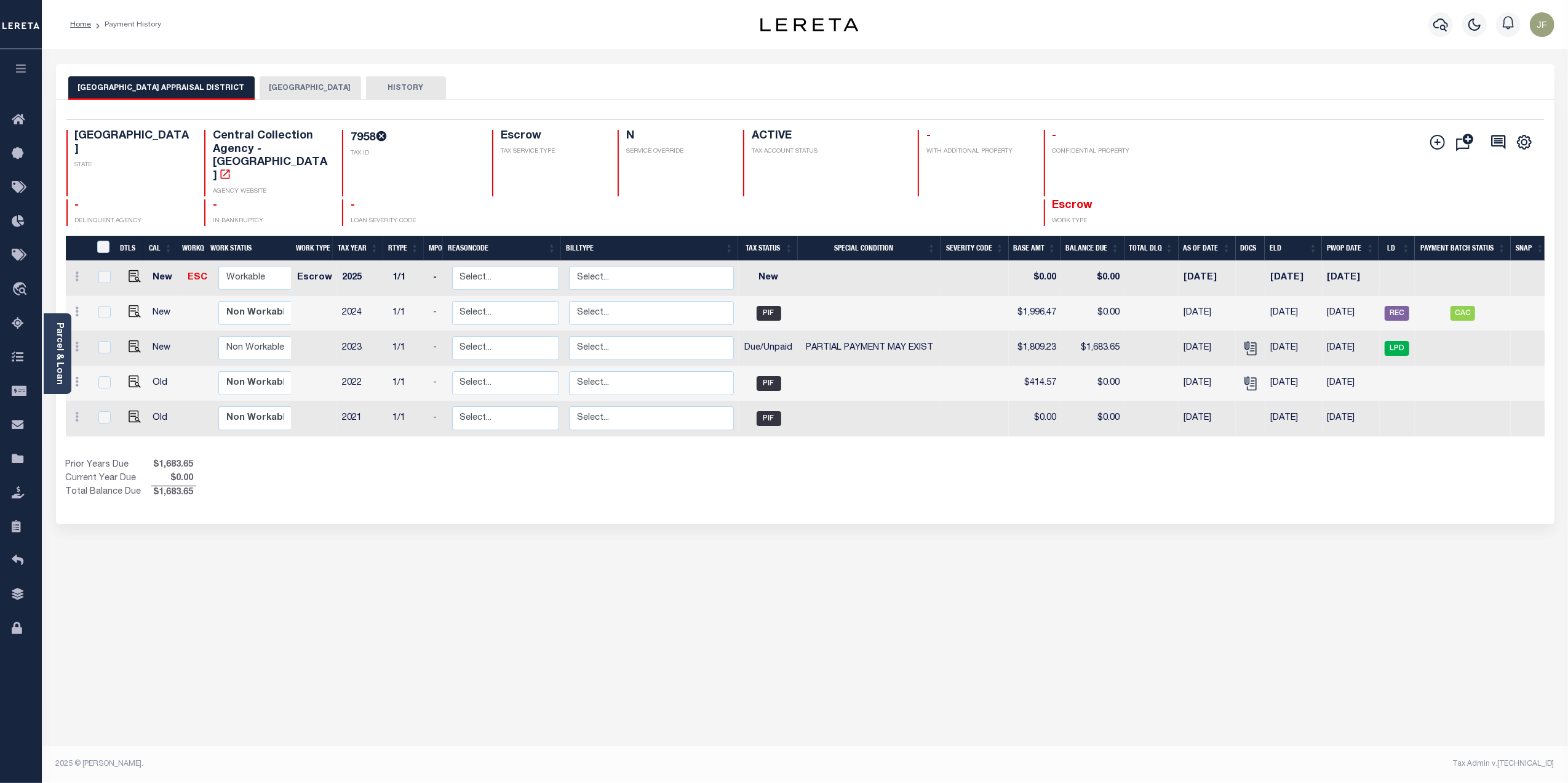
click at [274, 86] on button "HOUSTON COUNTY" at bounding box center [311, 88] width 102 height 24
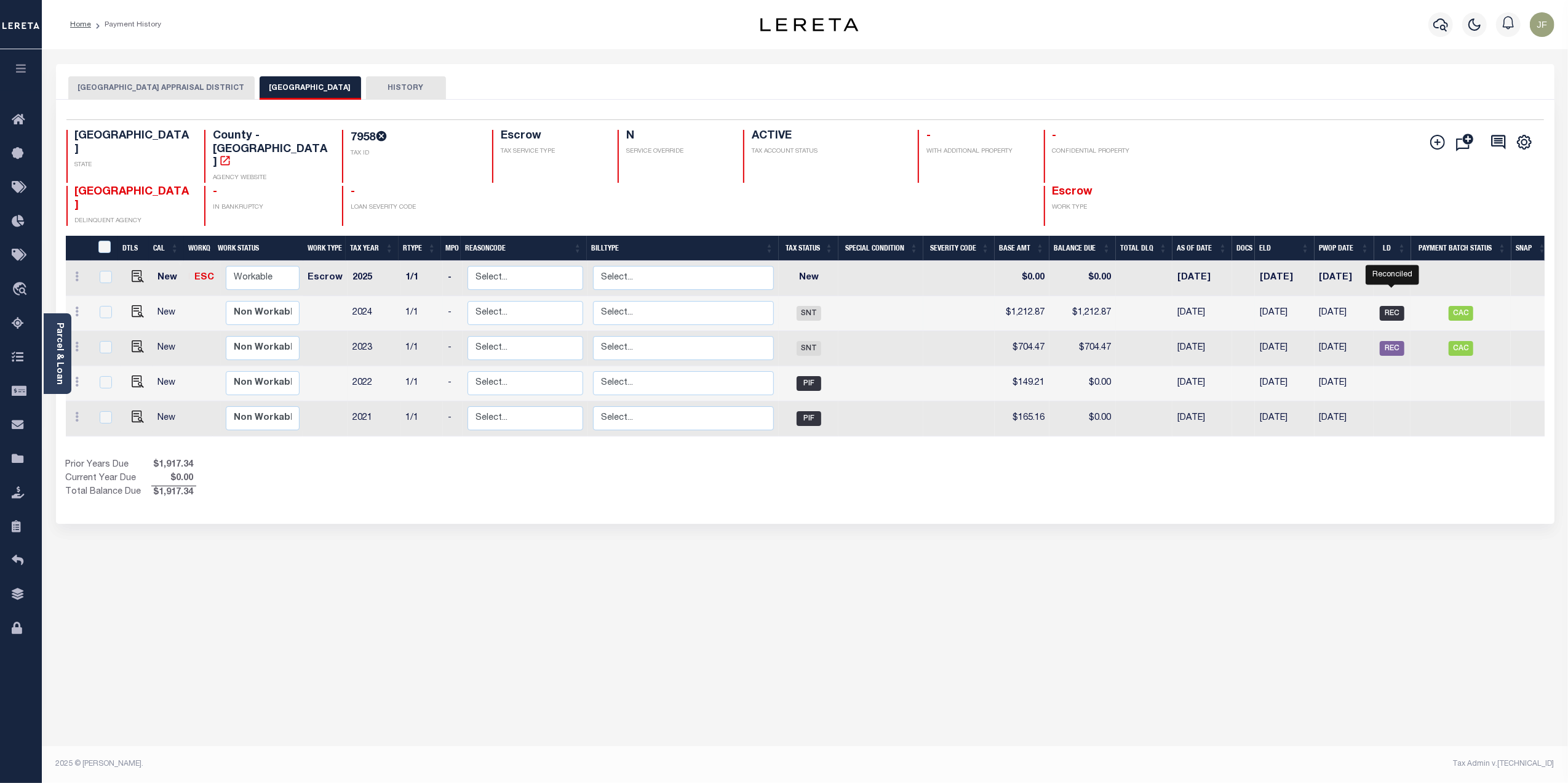
click at [1393, 306] on span "REC" at bounding box center [1392, 314] width 24 height 15
checkbox input "true"
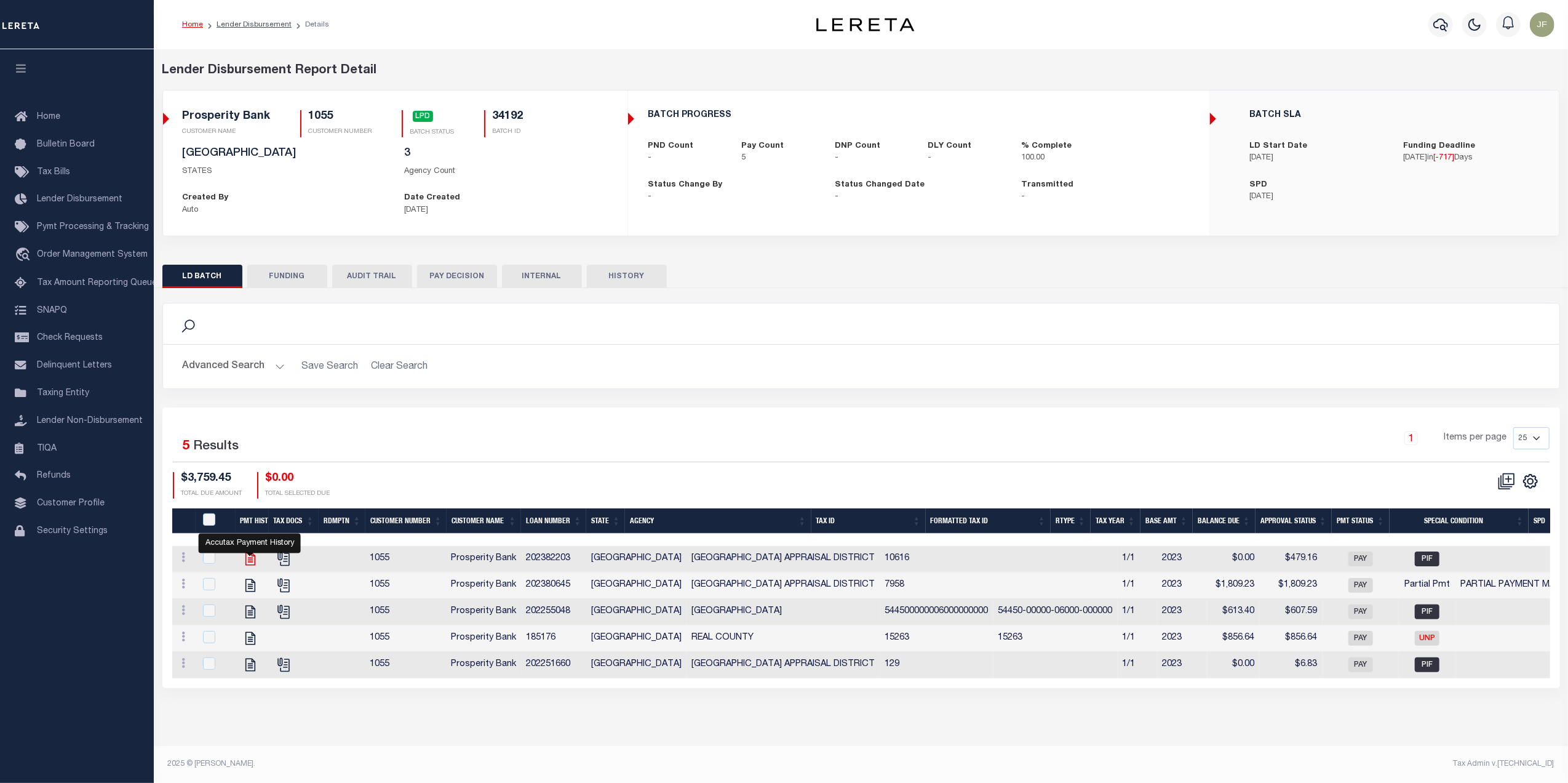
click at [249, 563] on icon "" at bounding box center [250, 559] width 9 height 13
checkbox input "true"
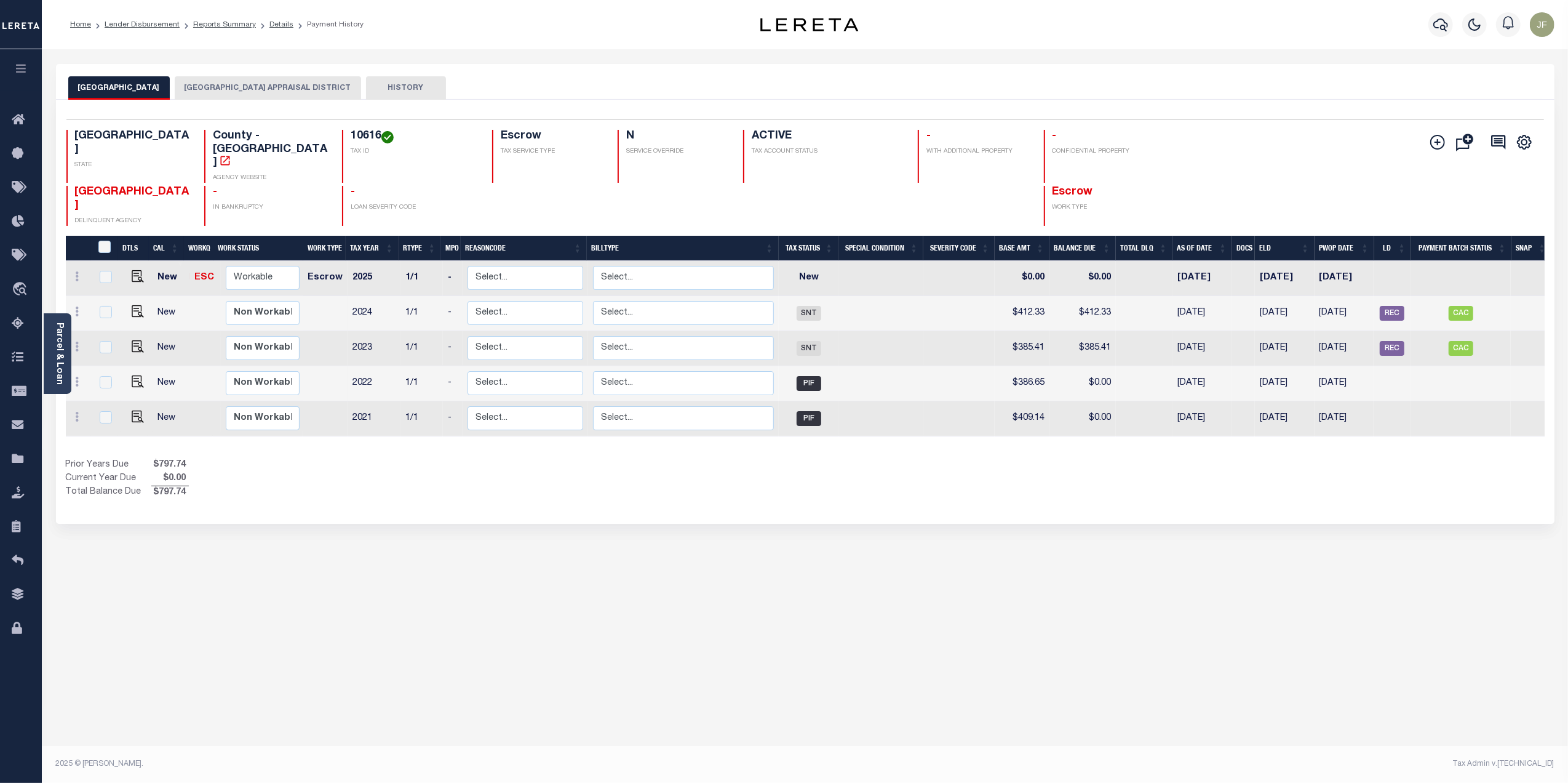
click at [246, 90] on button "[GEOGRAPHIC_DATA] APPRAISAL DISTRICT" at bounding box center [267, 88] width 186 height 24
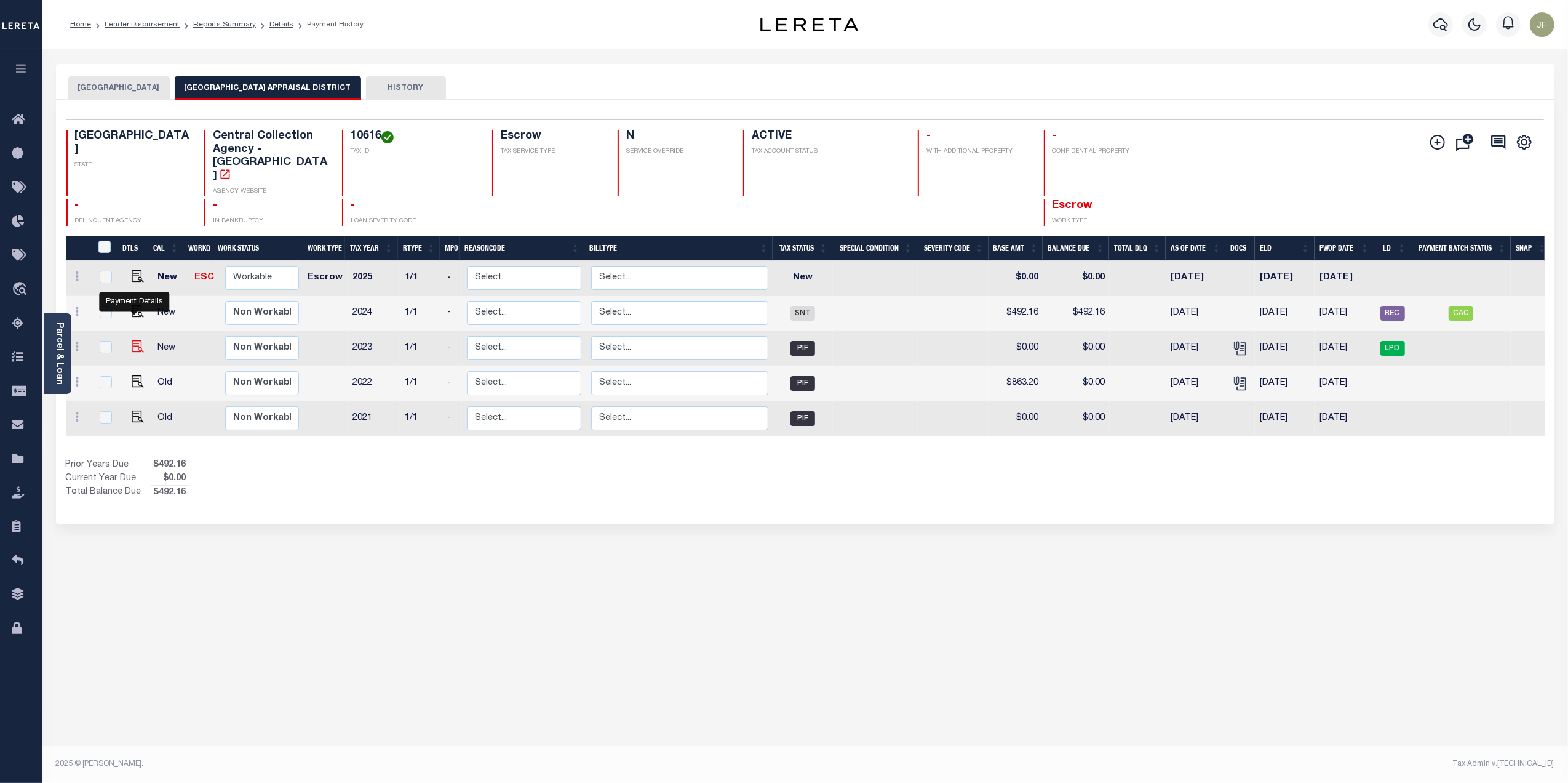
click at [132, 340] on img "" at bounding box center [137, 346] width 12 height 12
checkbox input "true"
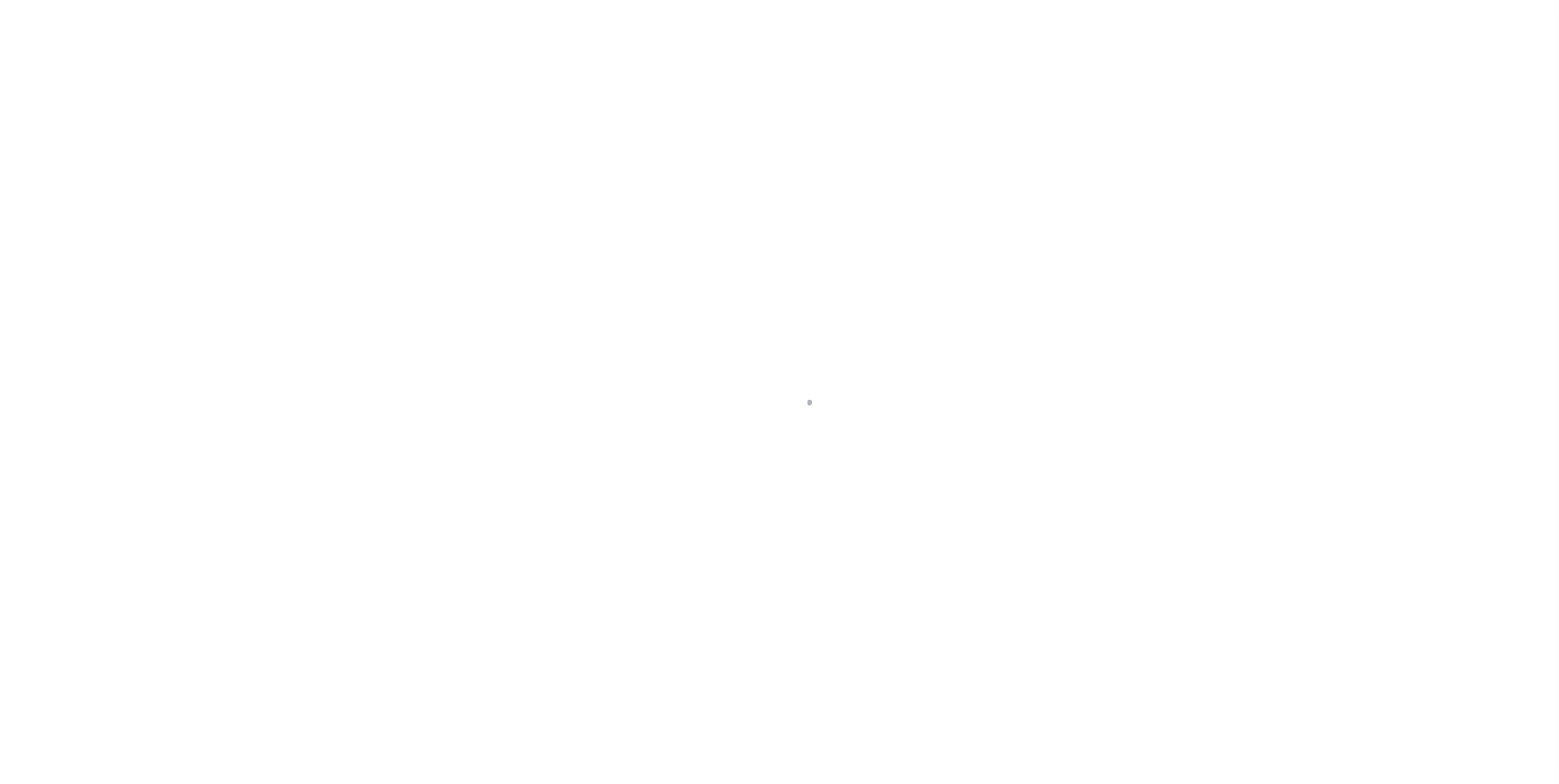
select select "PIF"
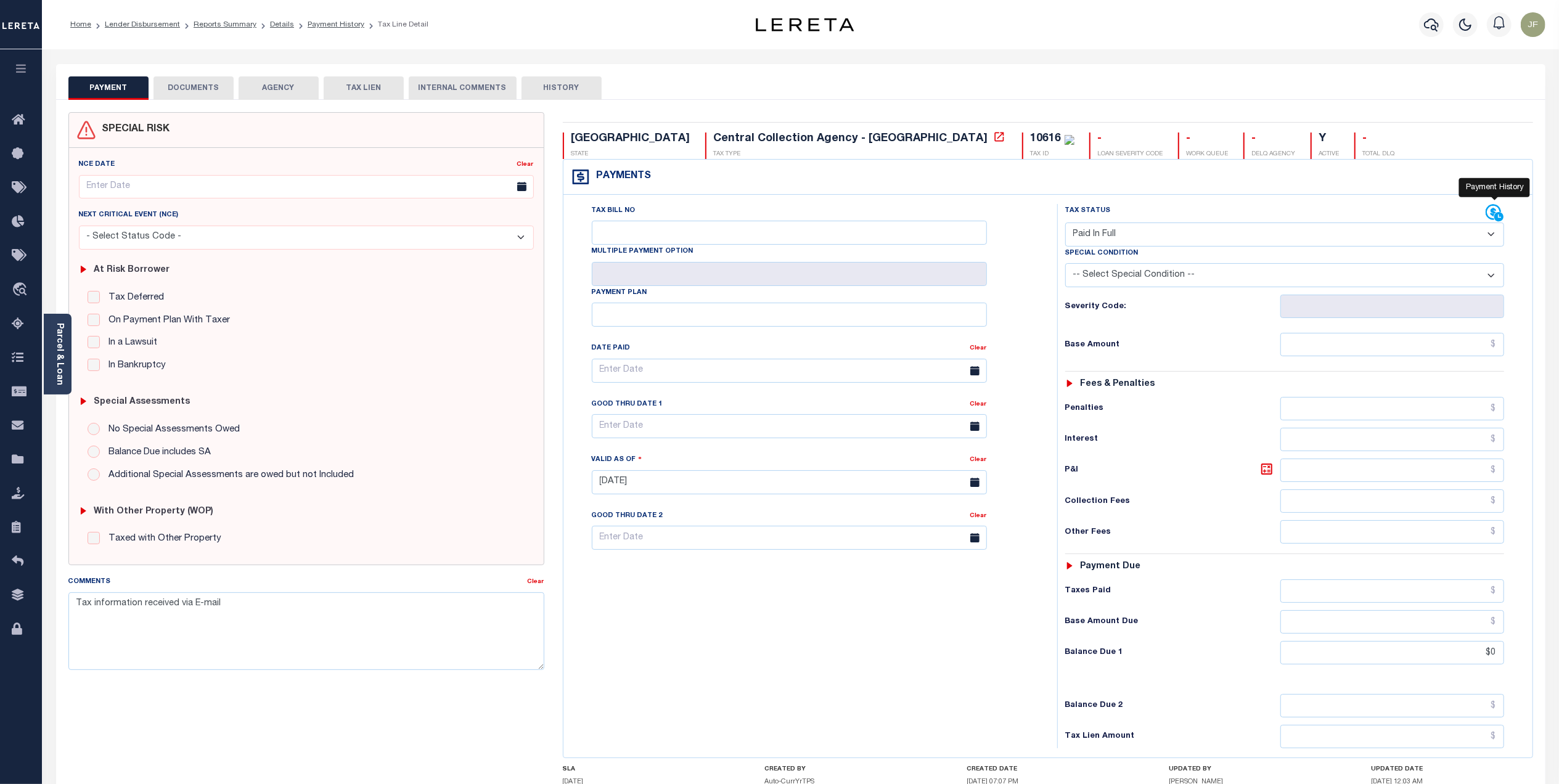
click at [1492, 215] on icon at bounding box center [1493, 212] width 15 height 15
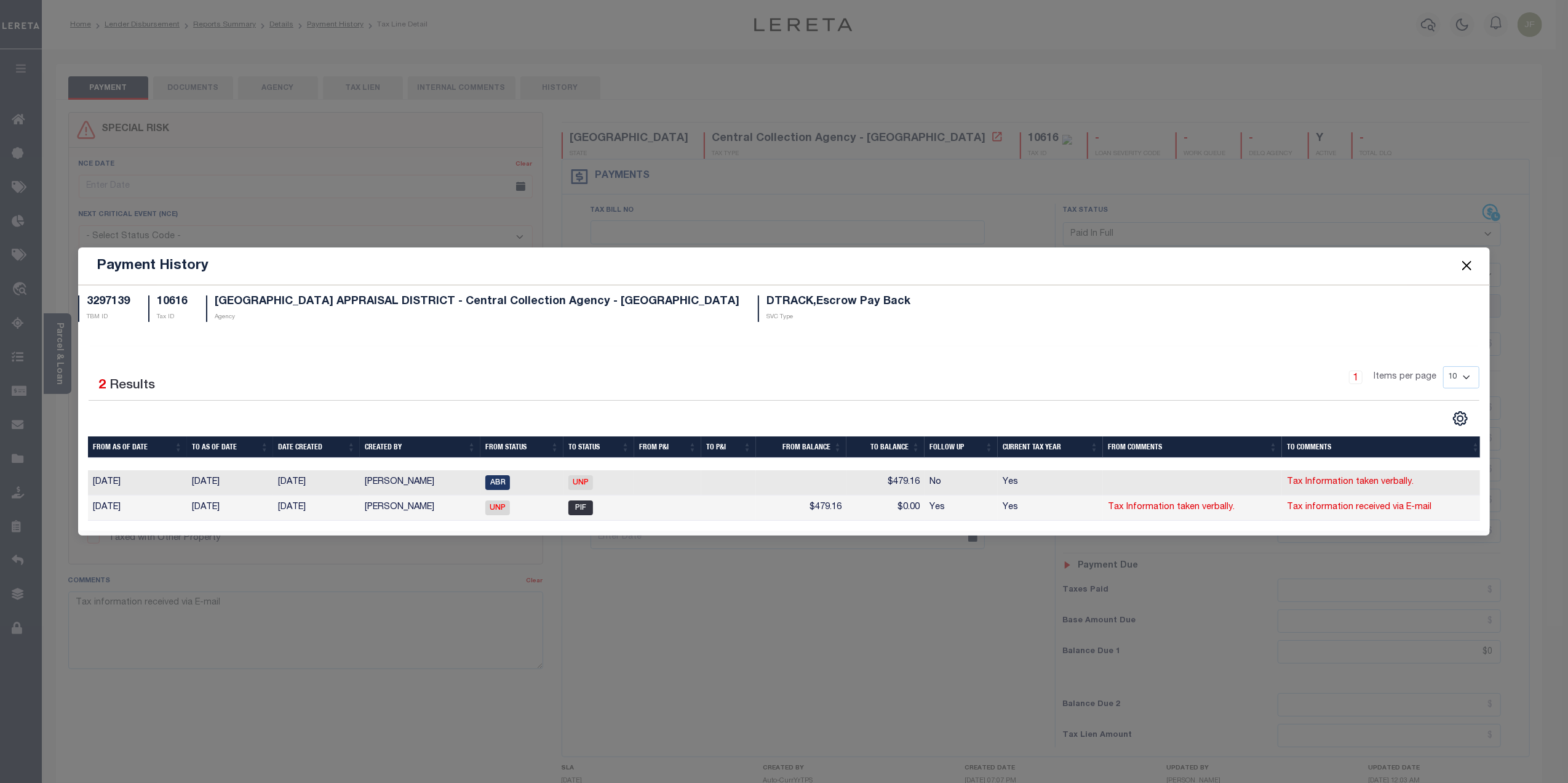
click at [1464, 264] on button "Close" at bounding box center [1466, 266] width 16 height 16
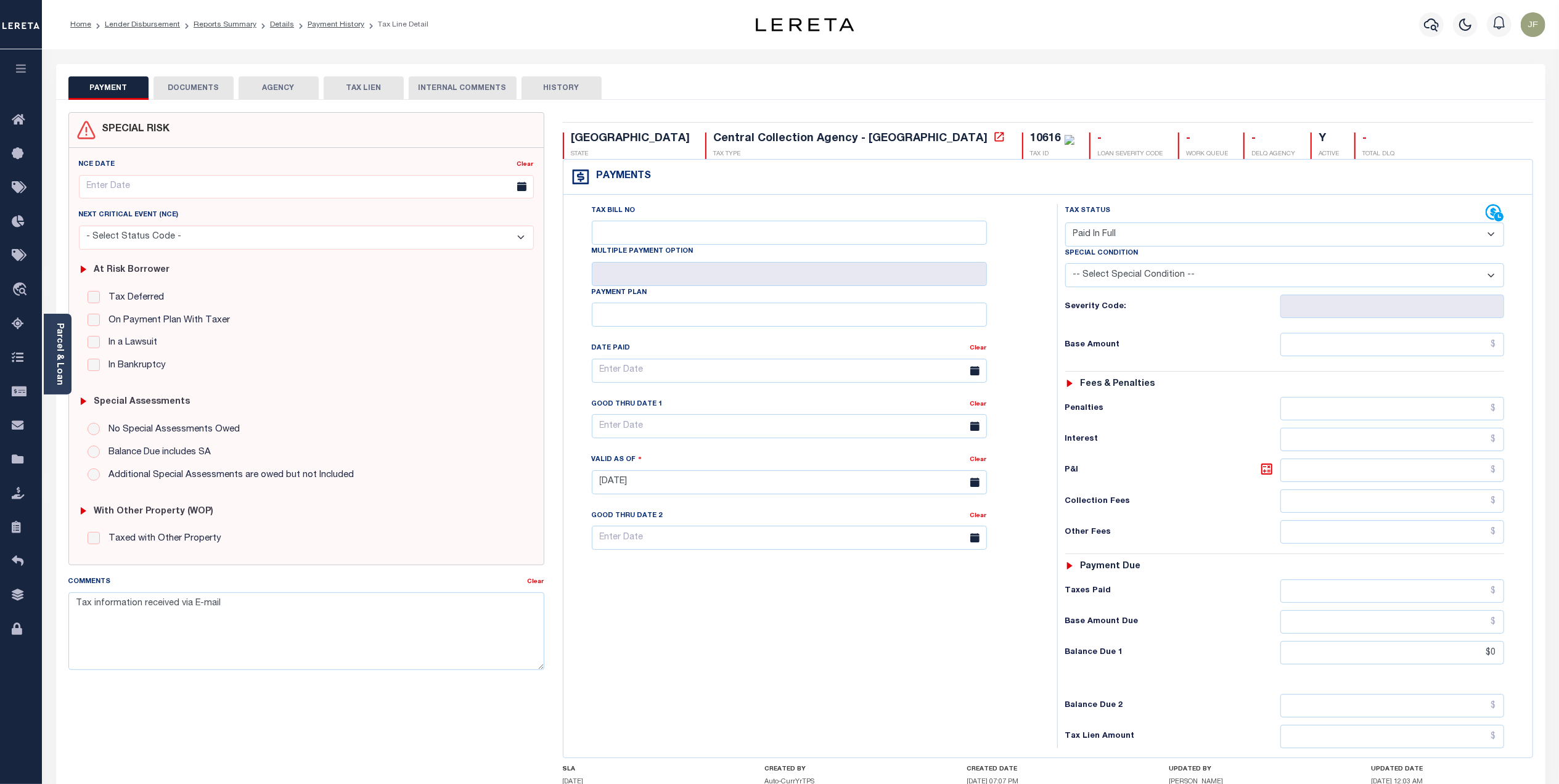
click at [563, 81] on button "HISTORY" at bounding box center [562, 88] width 80 height 24
select select "50"
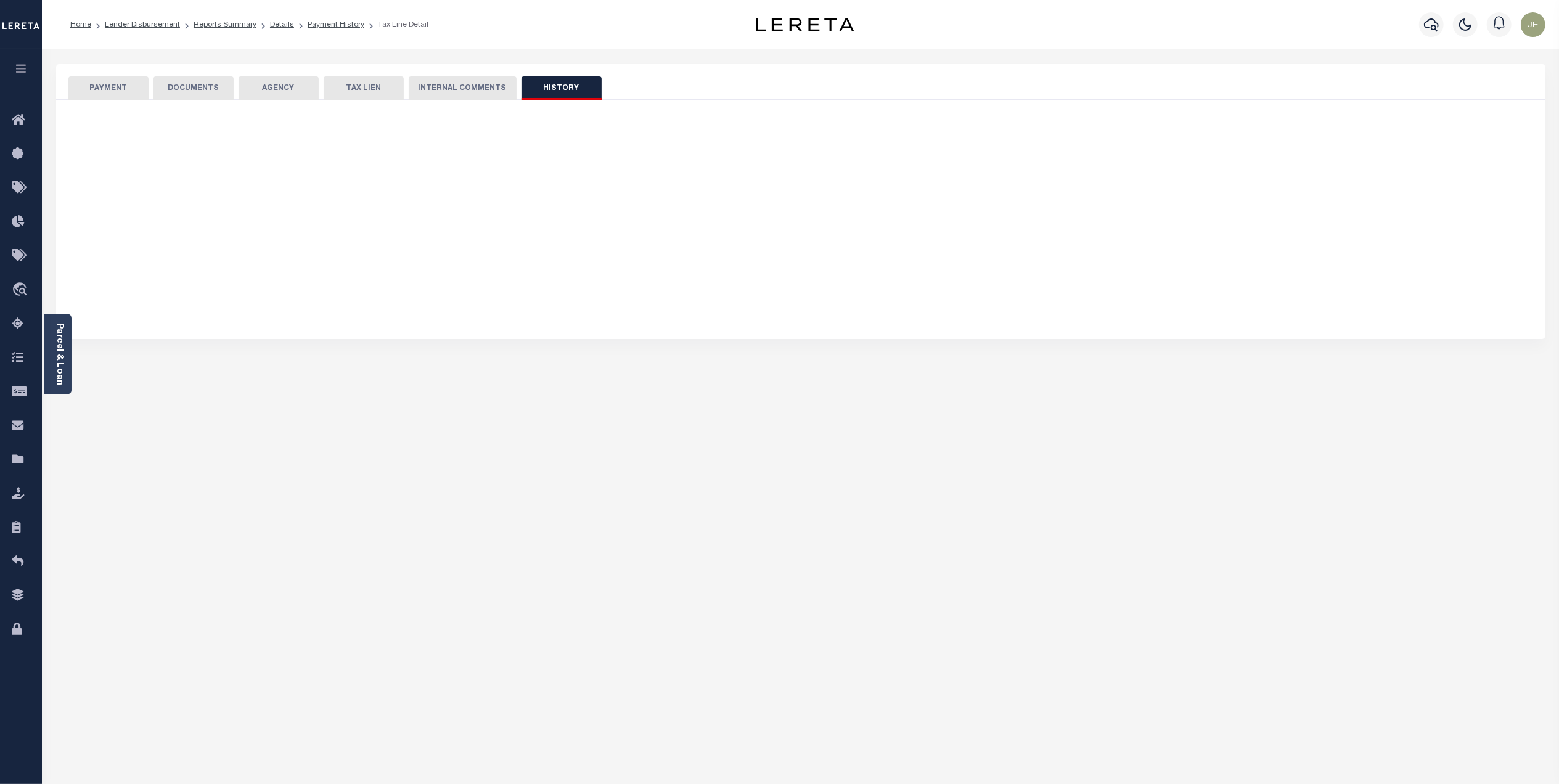
select select "50"
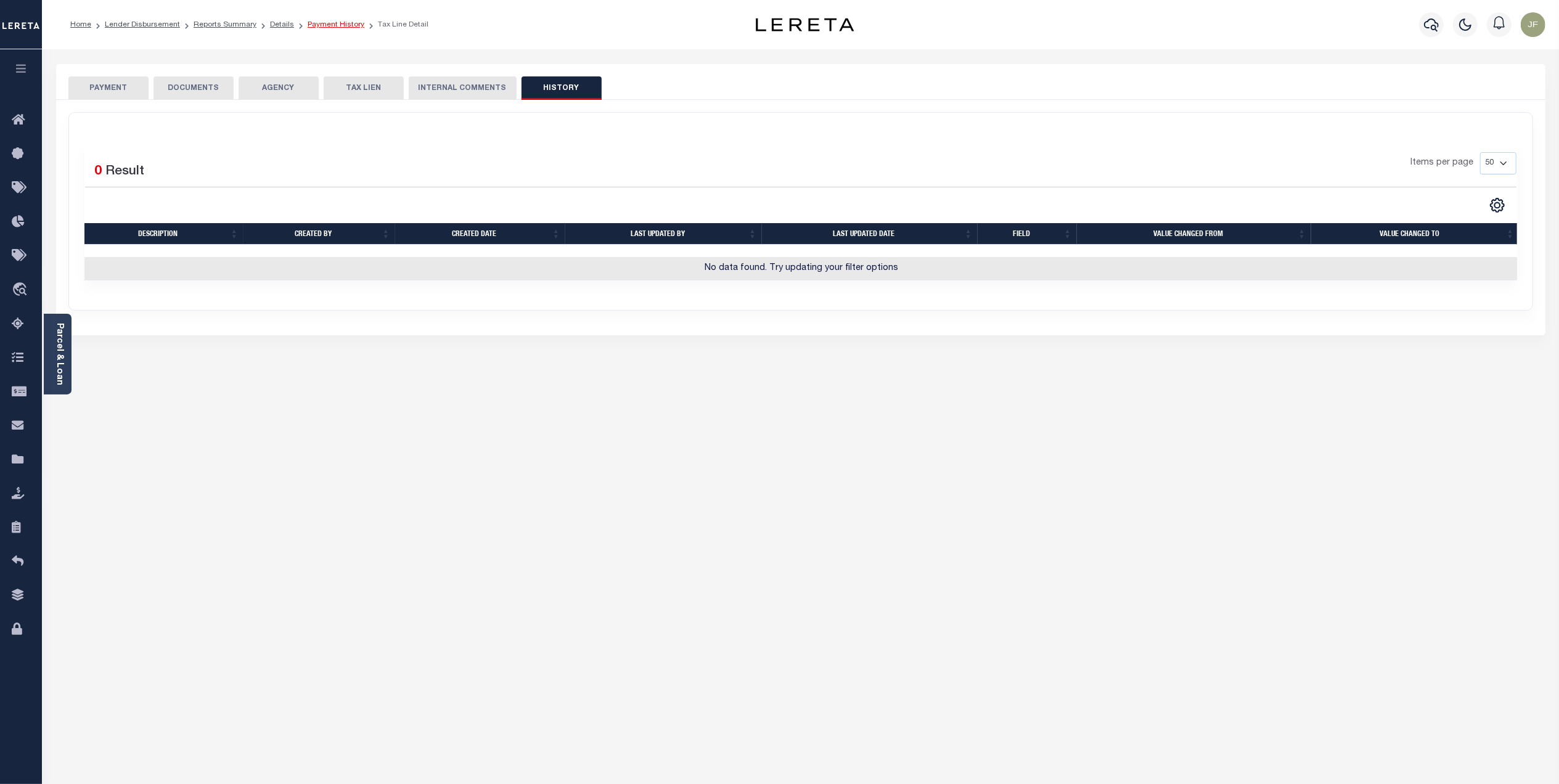
click at [343, 27] on link "Payment History" at bounding box center [336, 25] width 57 height 8
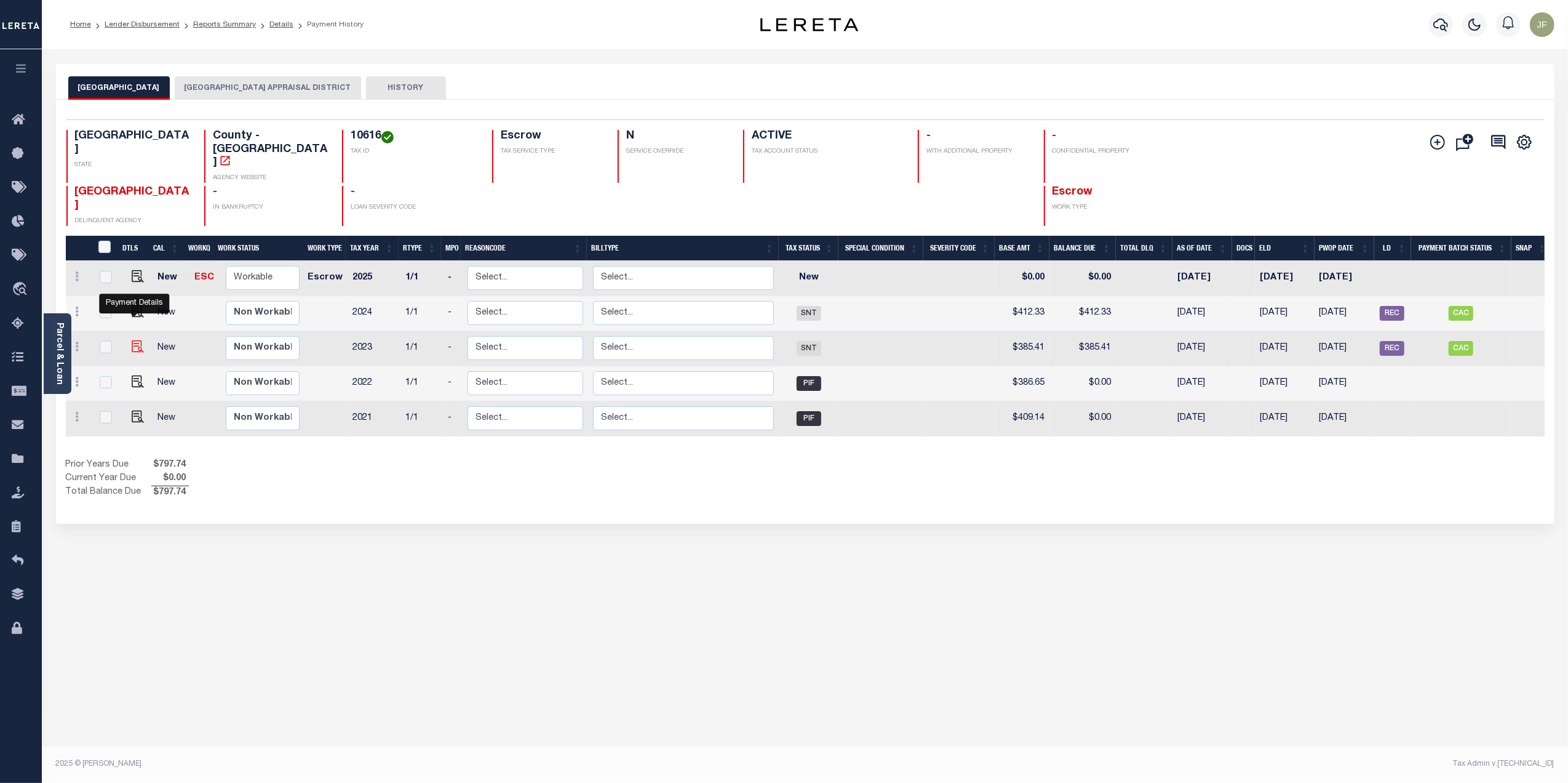
click at [134, 340] on img "" at bounding box center [137, 346] width 12 height 12
checkbox input "true"
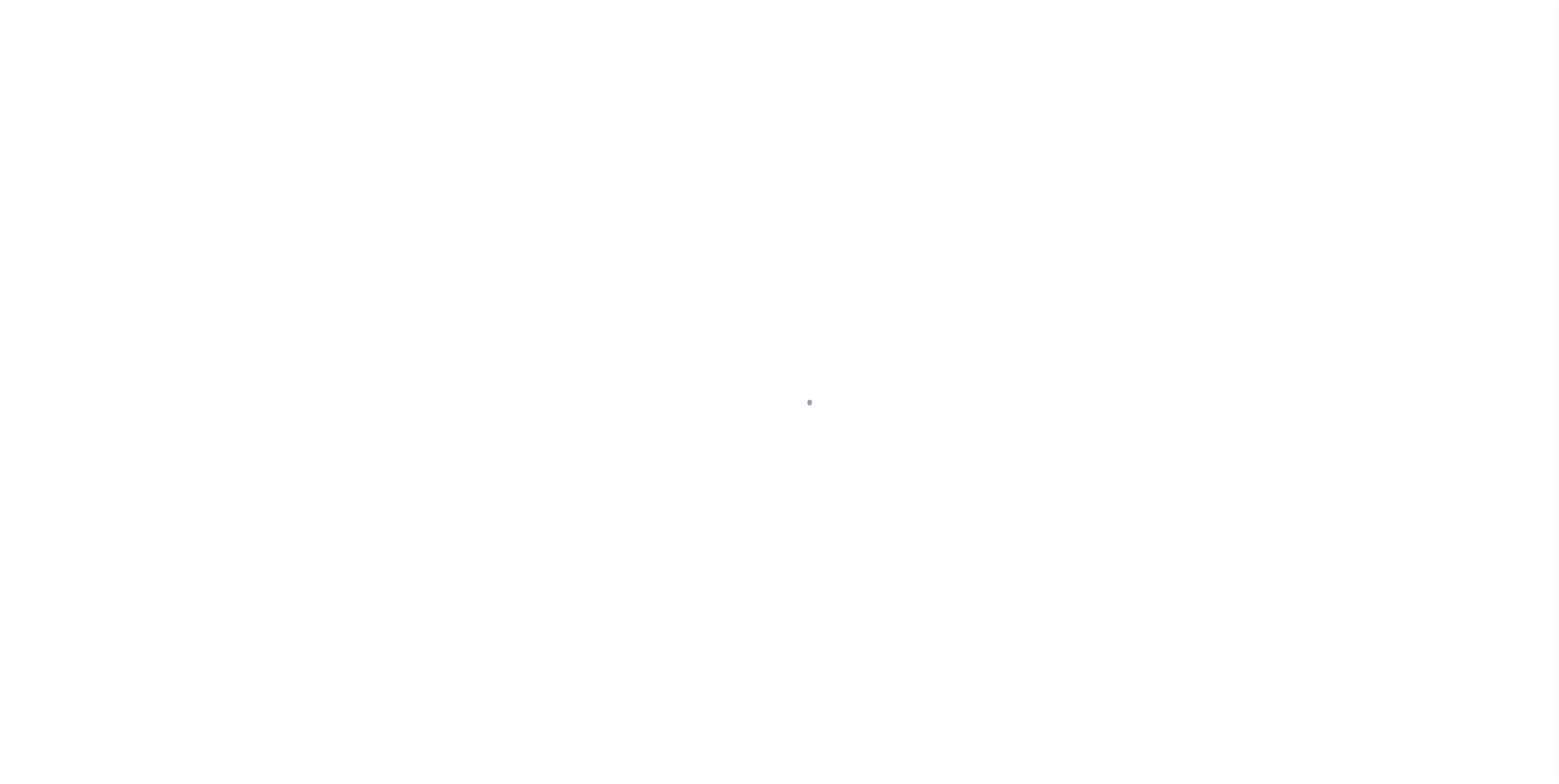
select select "SNT"
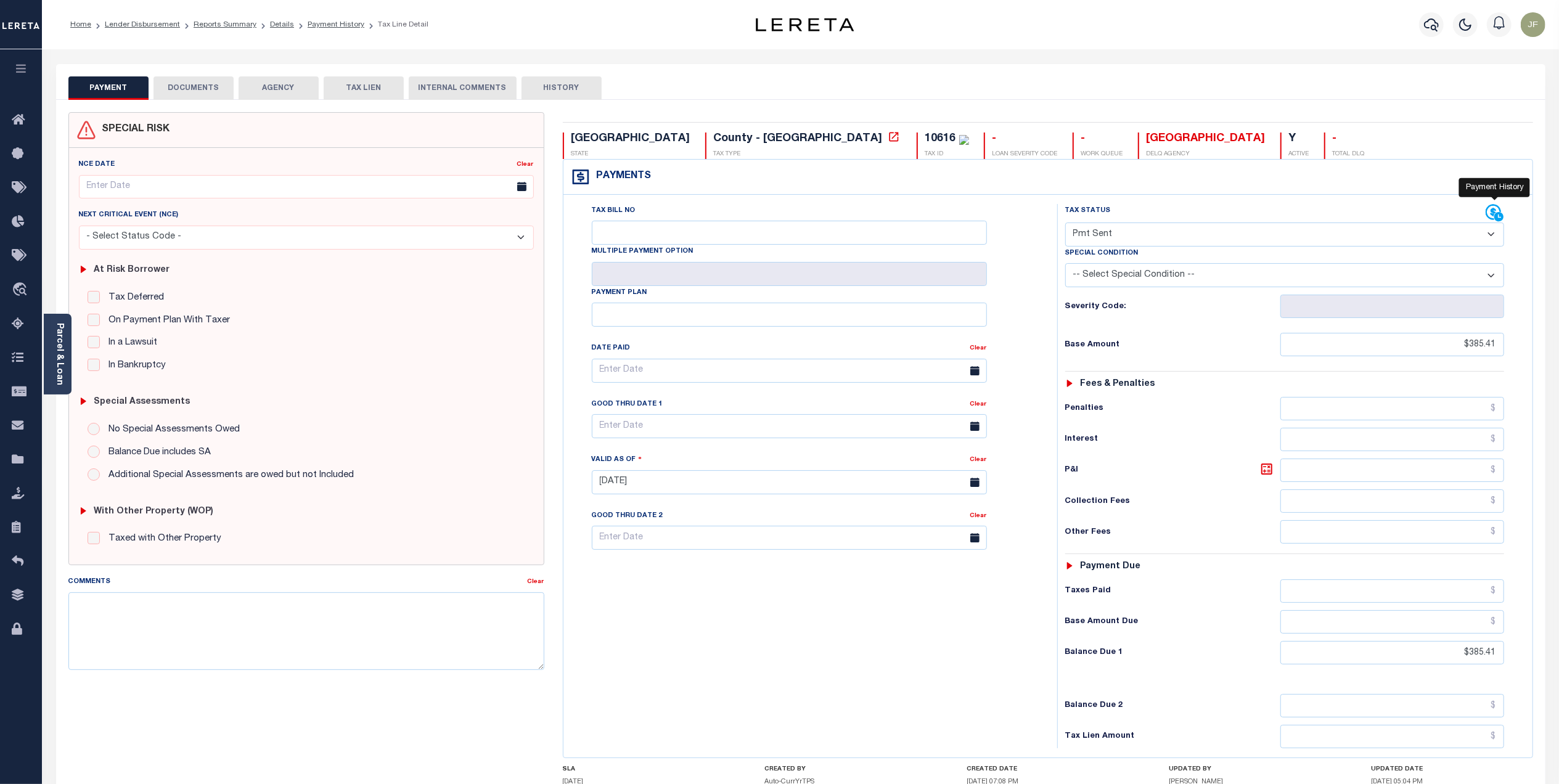
click at [1492, 215] on icon at bounding box center [1493, 212] width 15 height 15
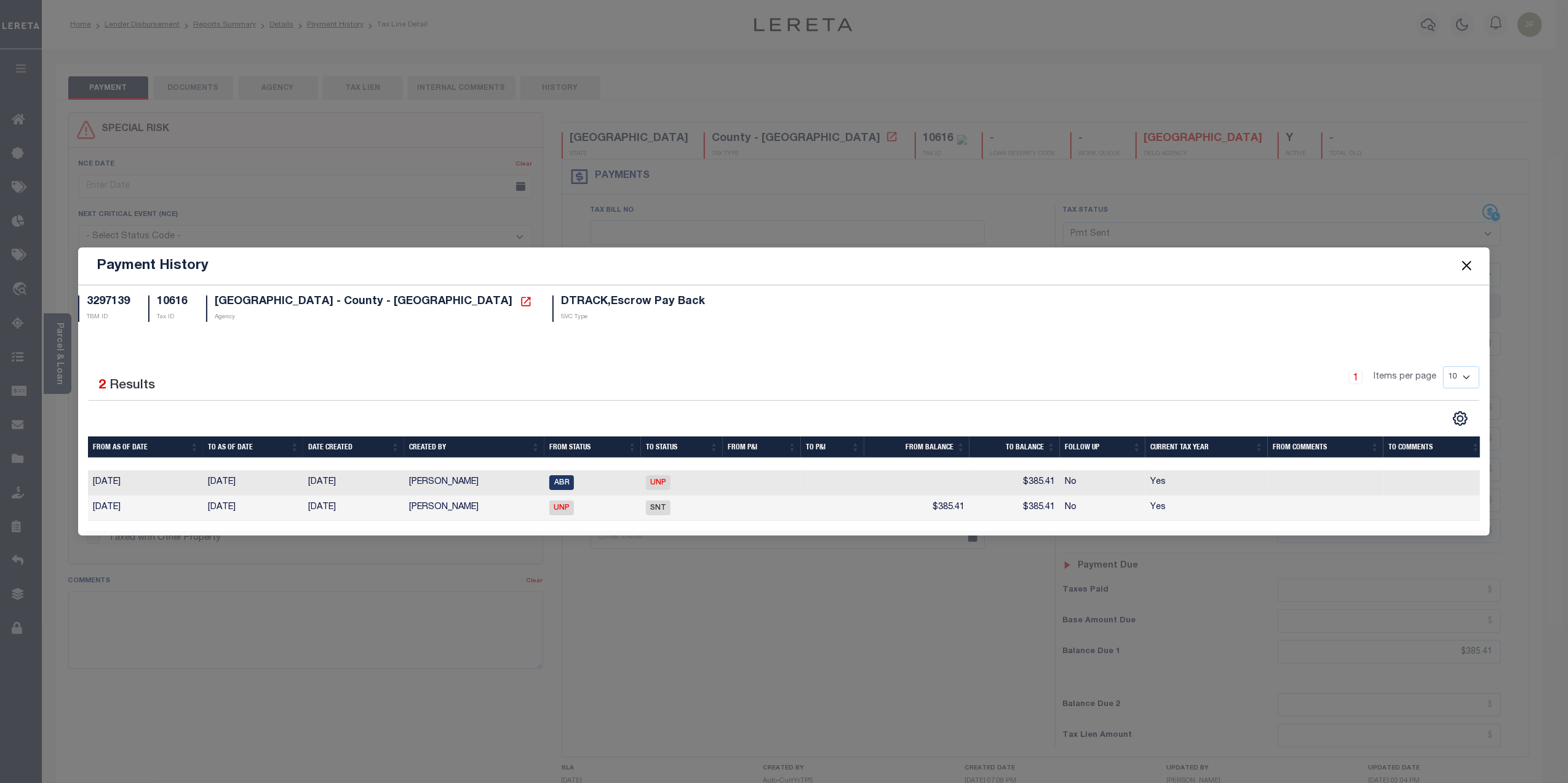
click at [1464, 258] on button "Close" at bounding box center [1466, 266] width 16 height 16
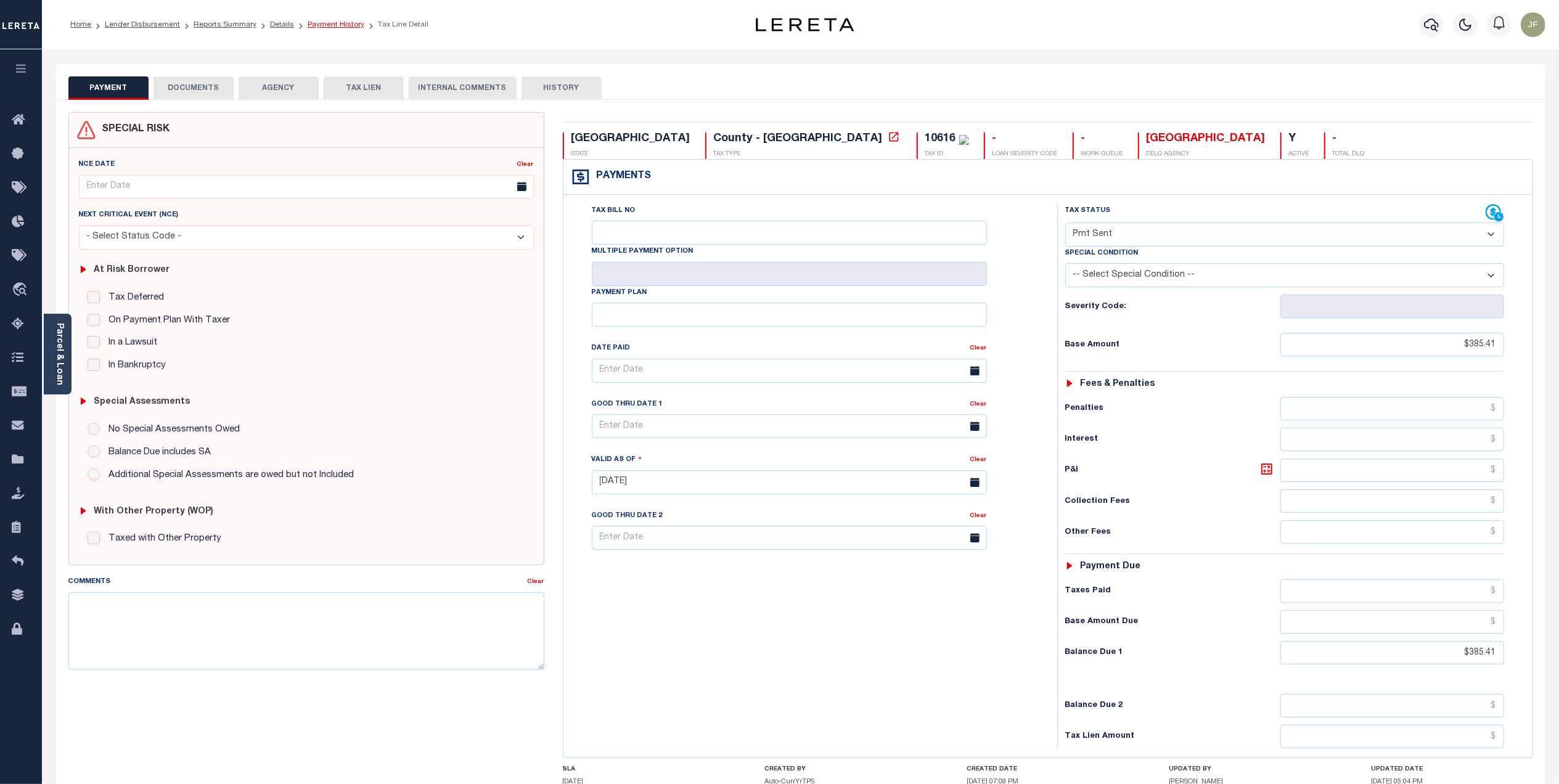
click at [314, 21] on link "Payment History" at bounding box center [336, 25] width 57 height 8
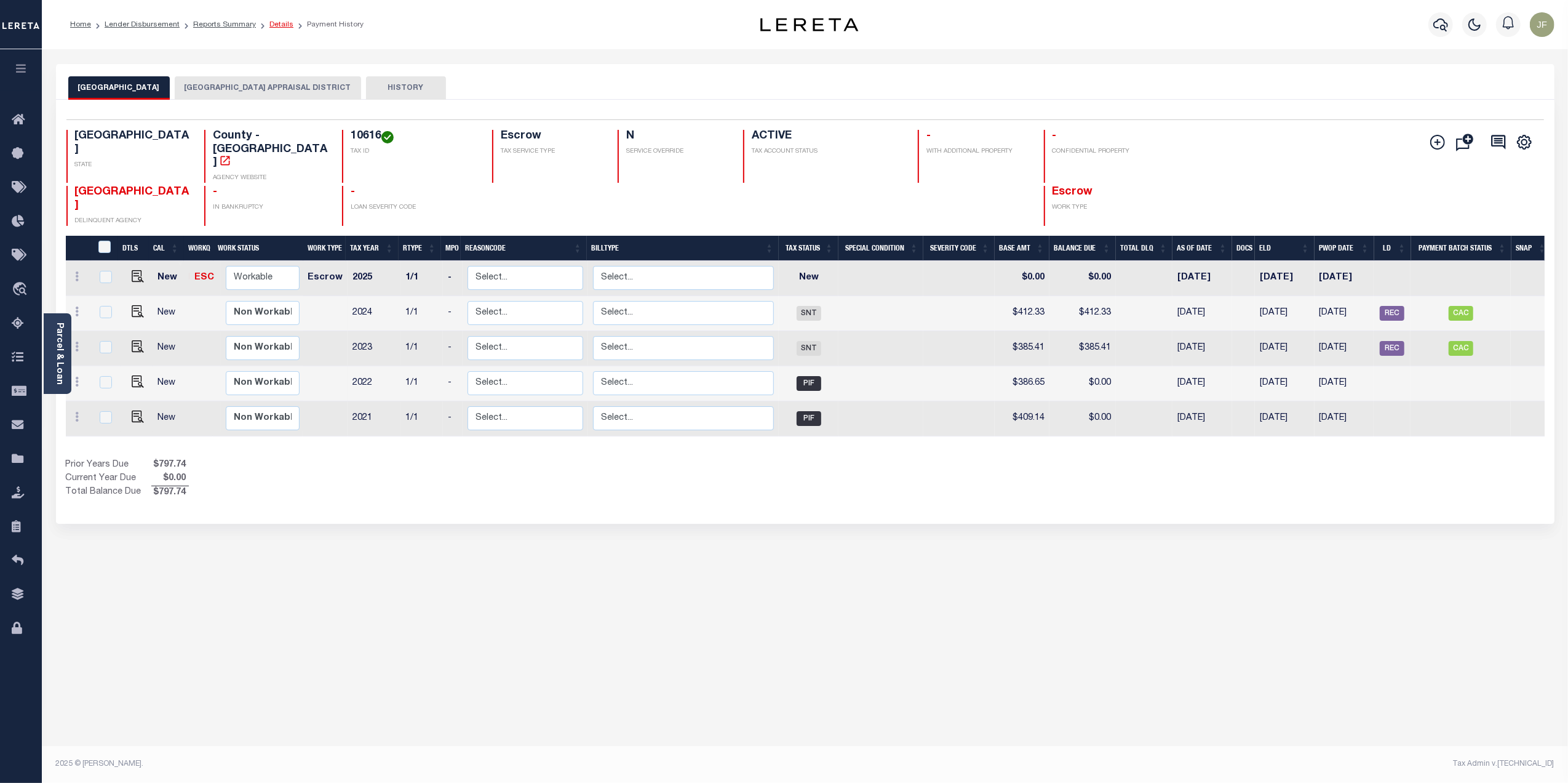
click at [274, 25] on link "Details" at bounding box center [281, 24] width 24 height 8
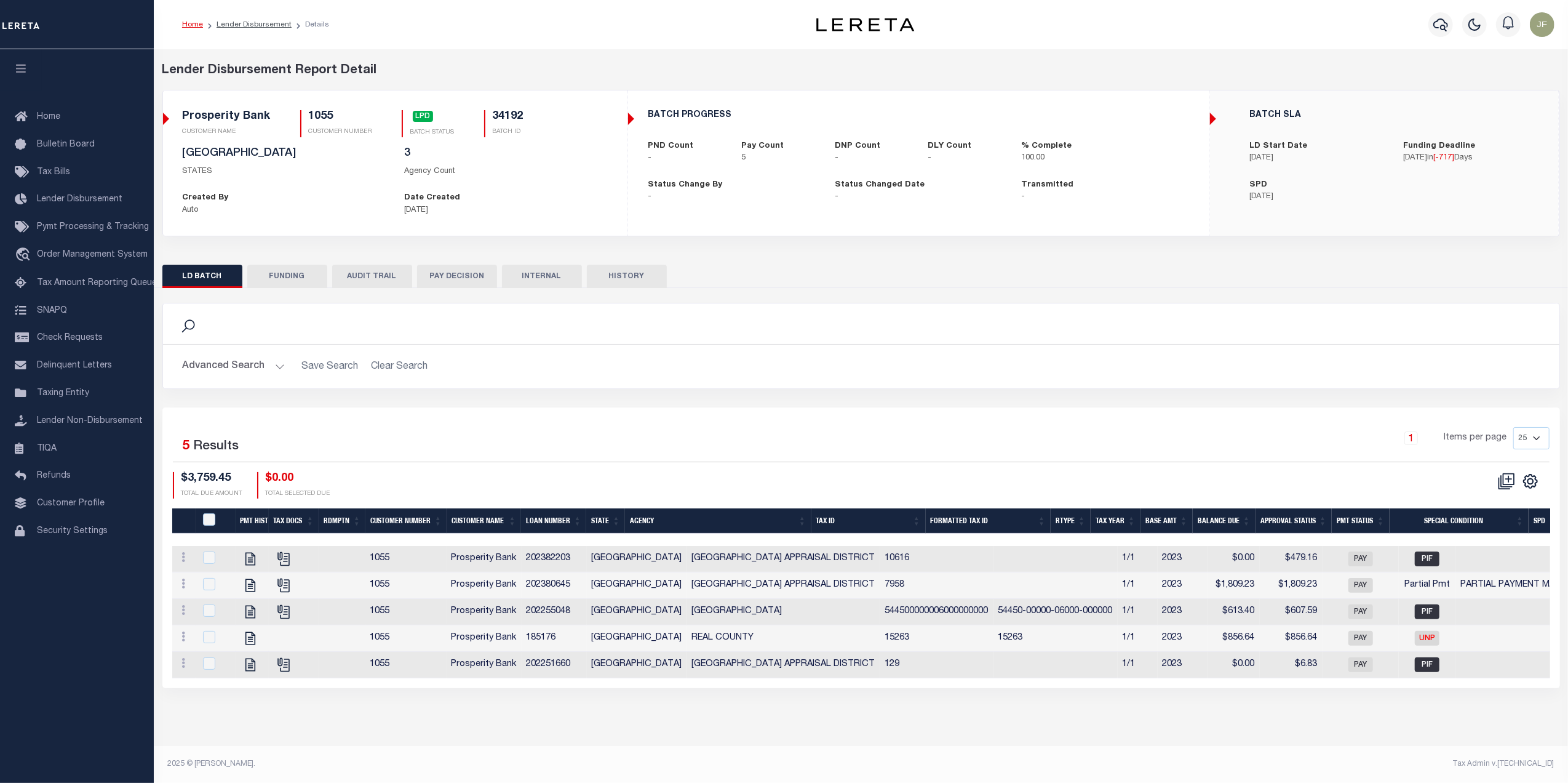
click at [290, 273] on button "FUNDING" at bounding box center [287, 276] width 80 height 24
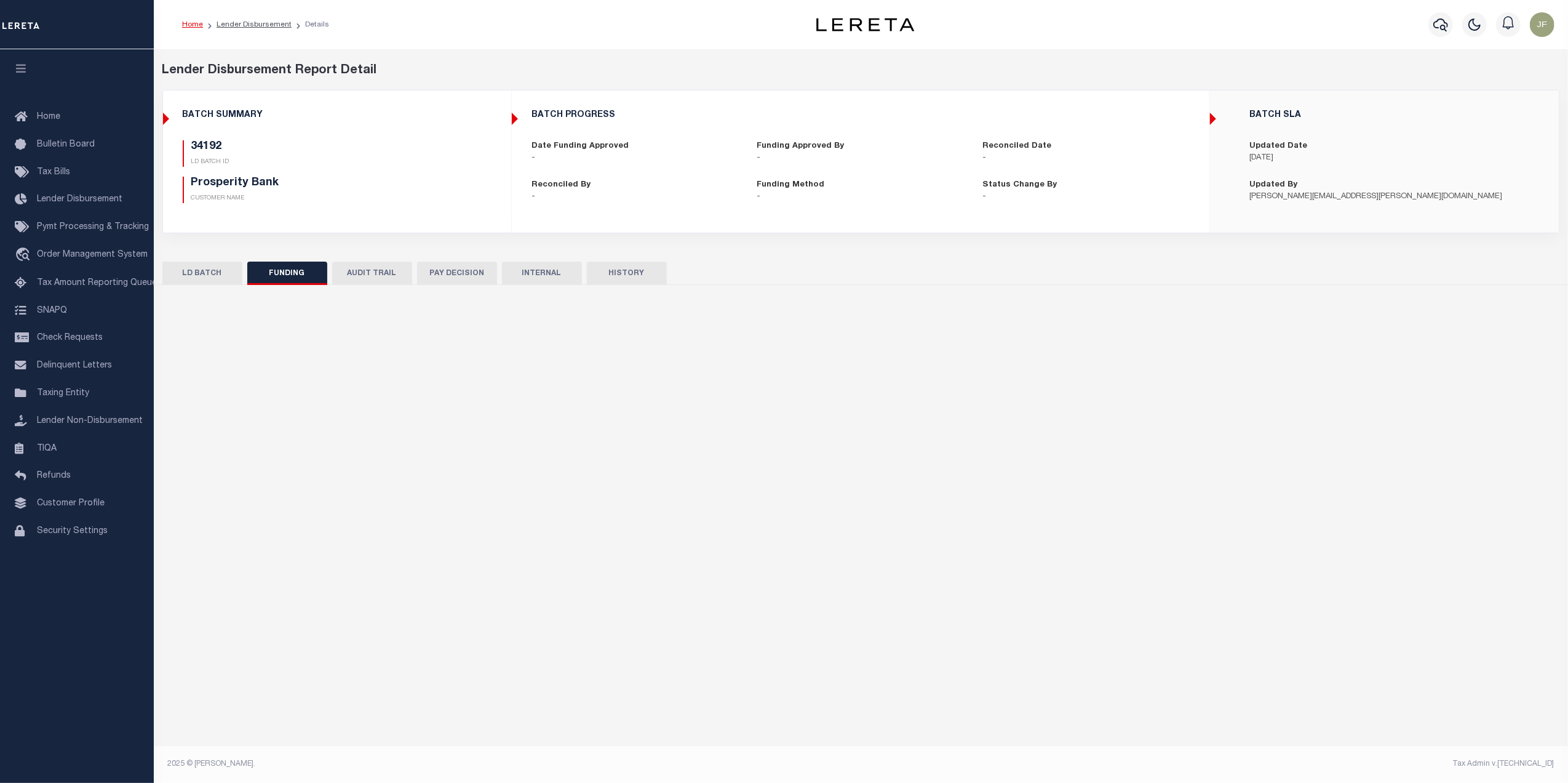
type input "$3,759.45"
type input "$0"
type input "10/17/2023"
select select "100"
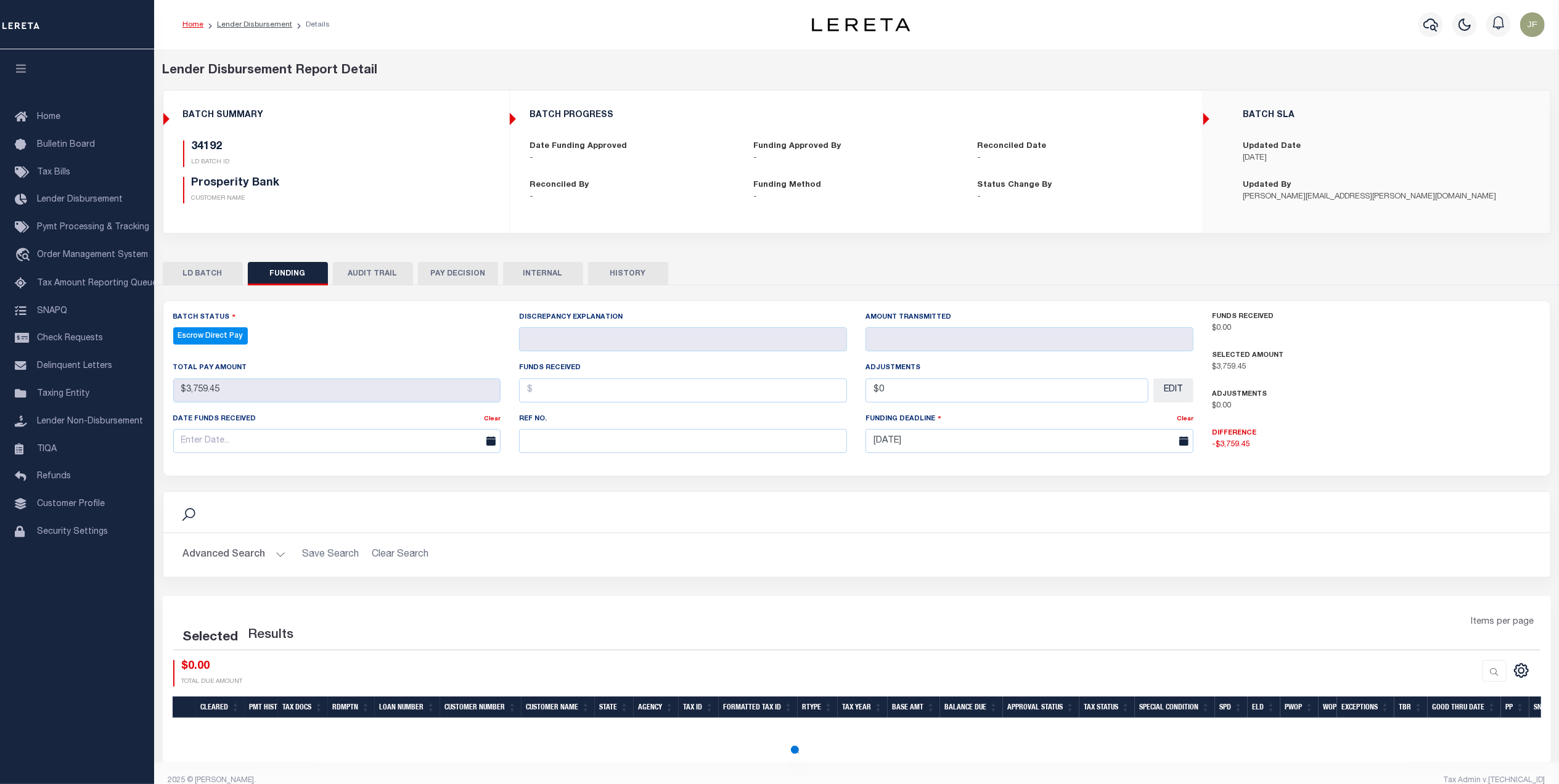
select select "100"
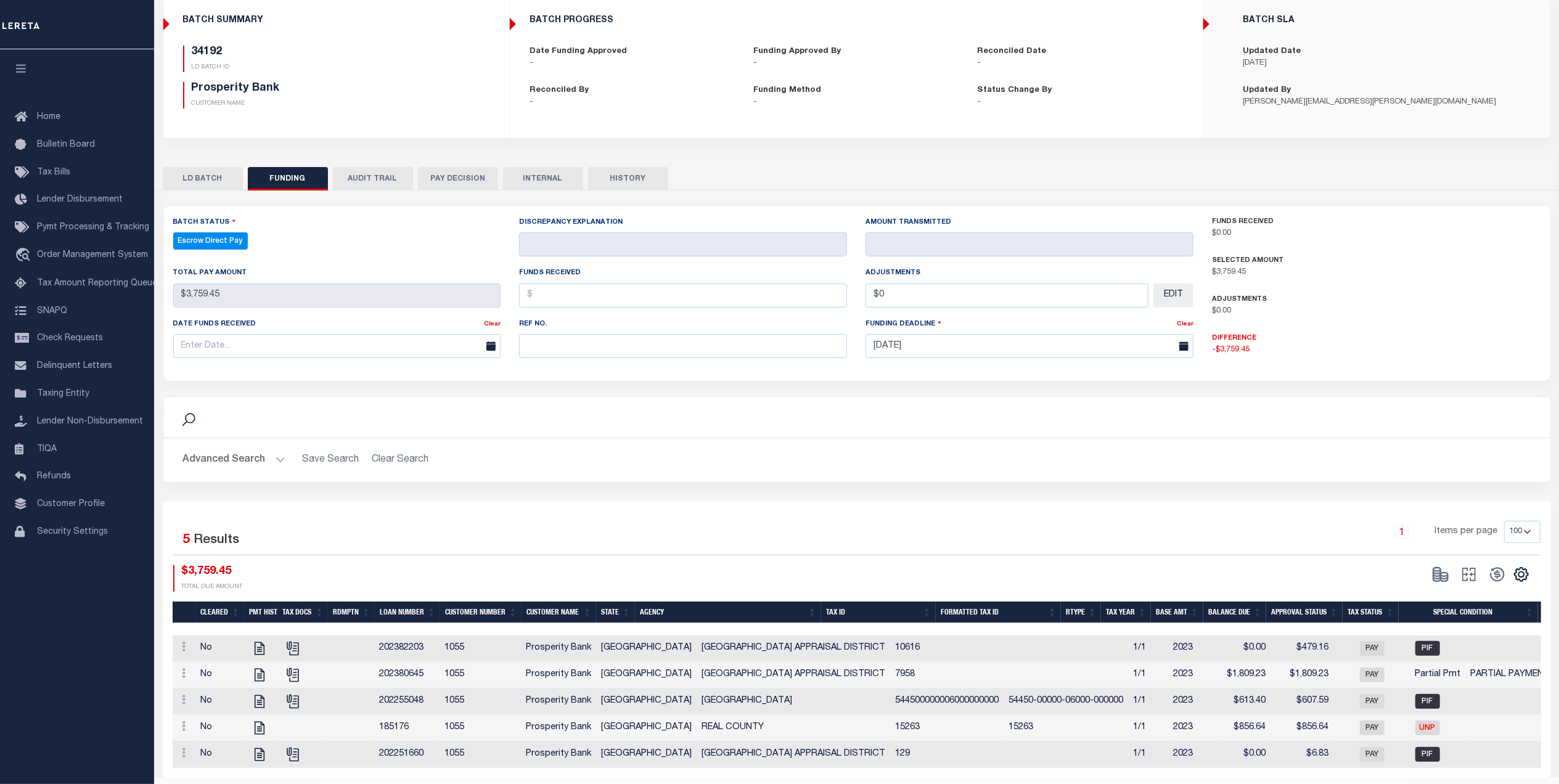
scroll to position [141, 0]
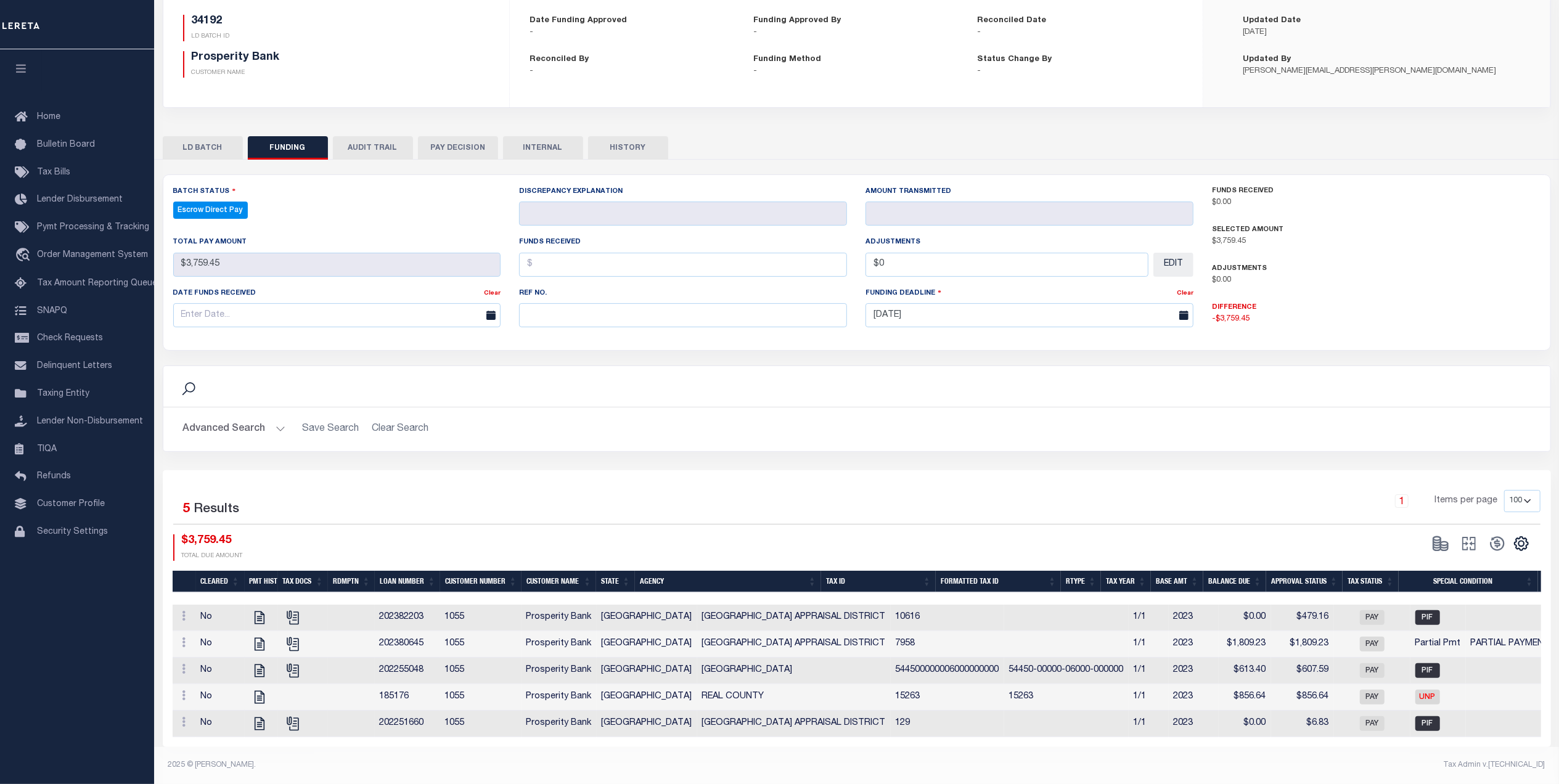
click at [624, 136] on button "HISTORY" at bounding box center [628, 147] width 80 height 24
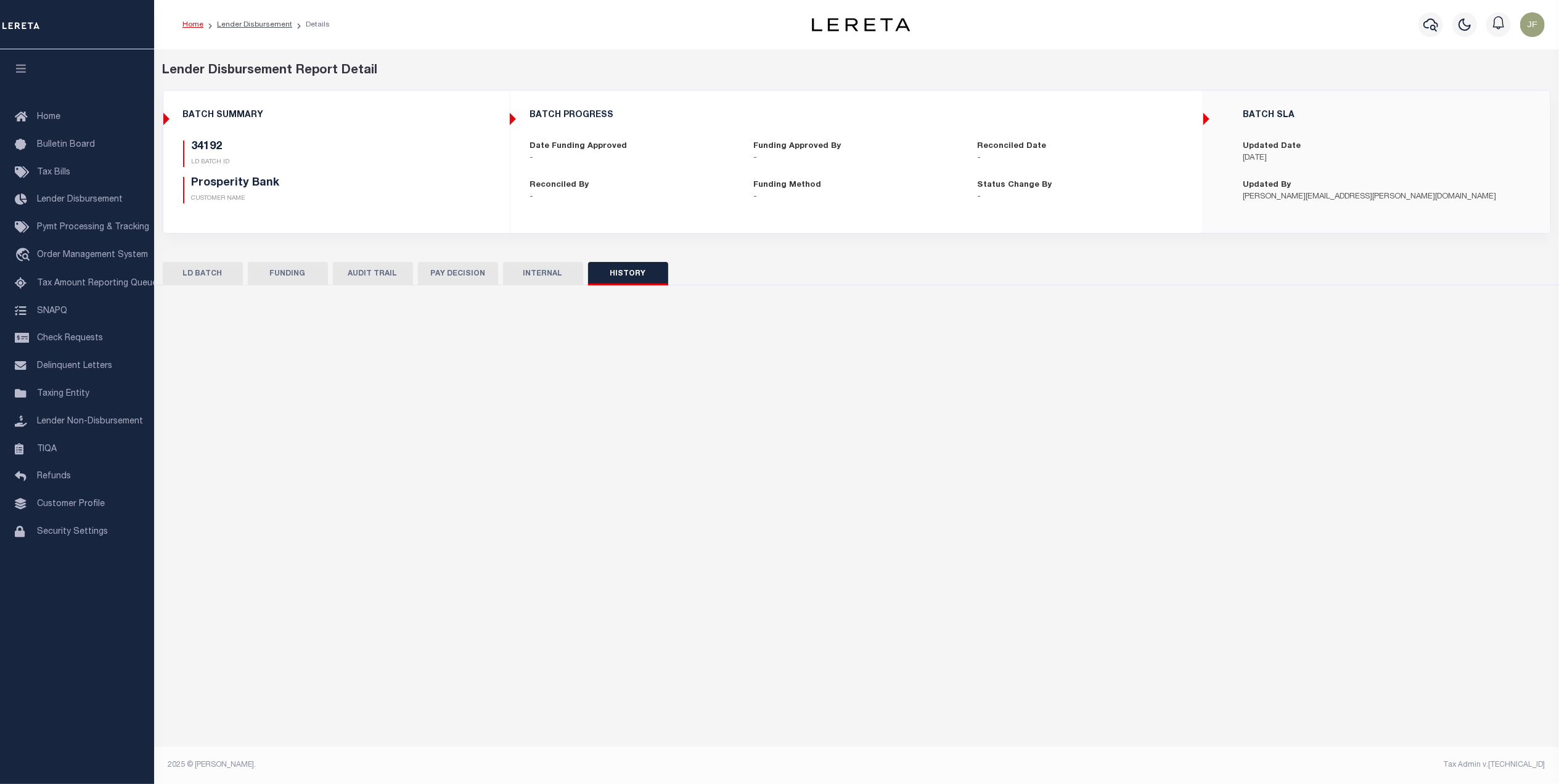
scroll to position [0, 0]
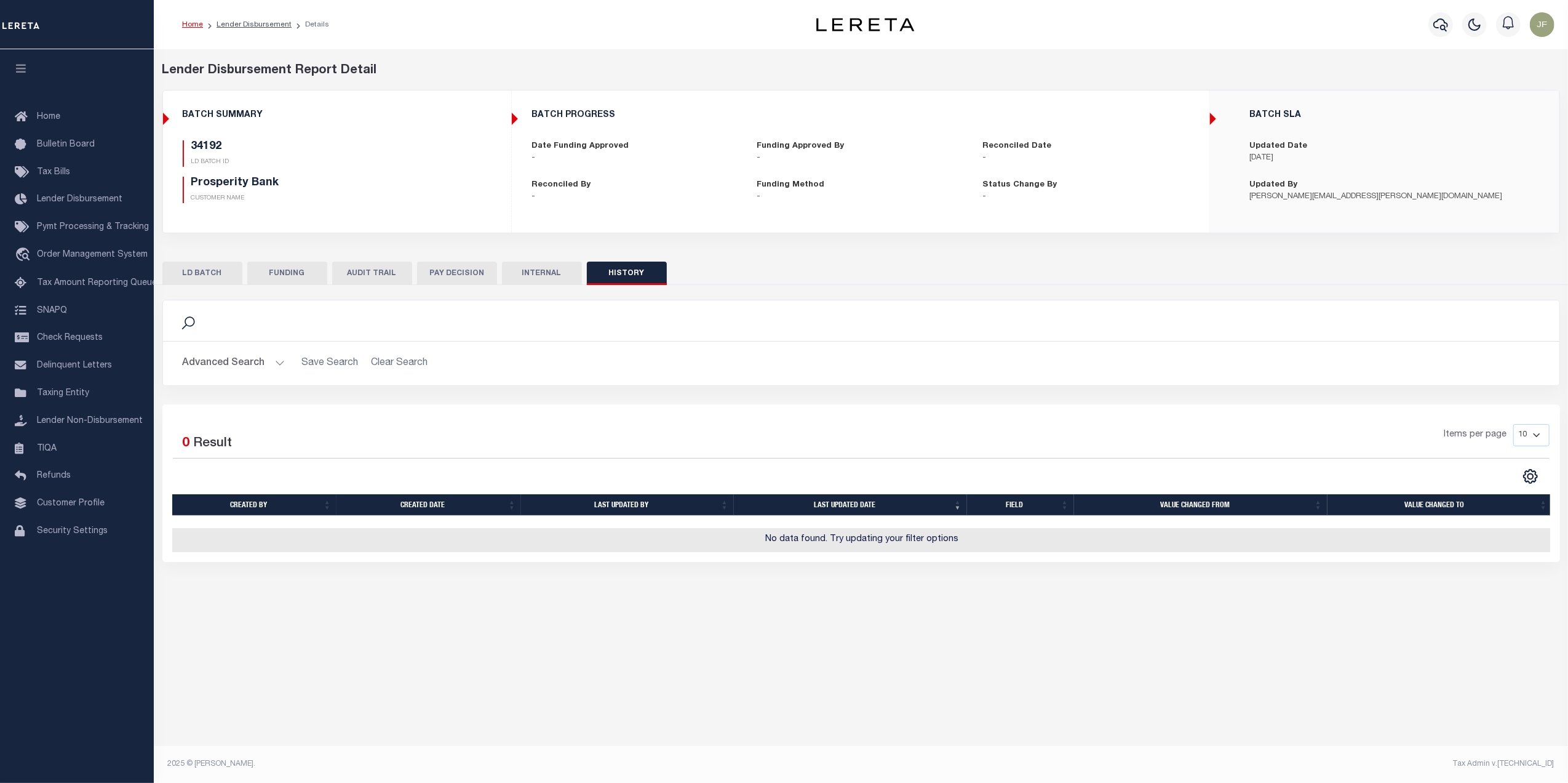
click at [372, 264] on button "AUDIT TRAIL" at bounding box center [372, 273] width 80 height 24
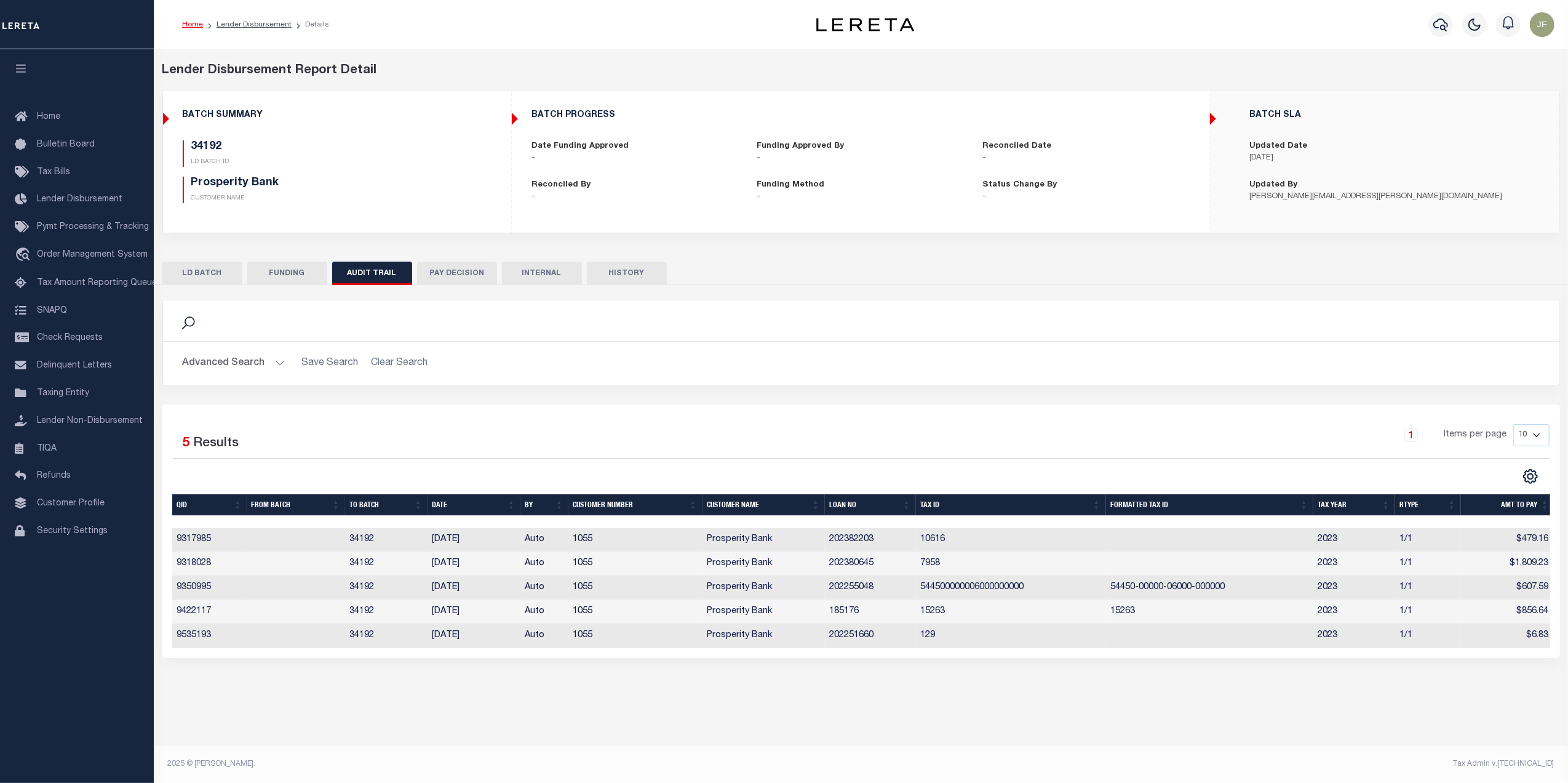
click at [280, 274] on button "FUNDING" at bounding box center [287, 273] width 80 height 24
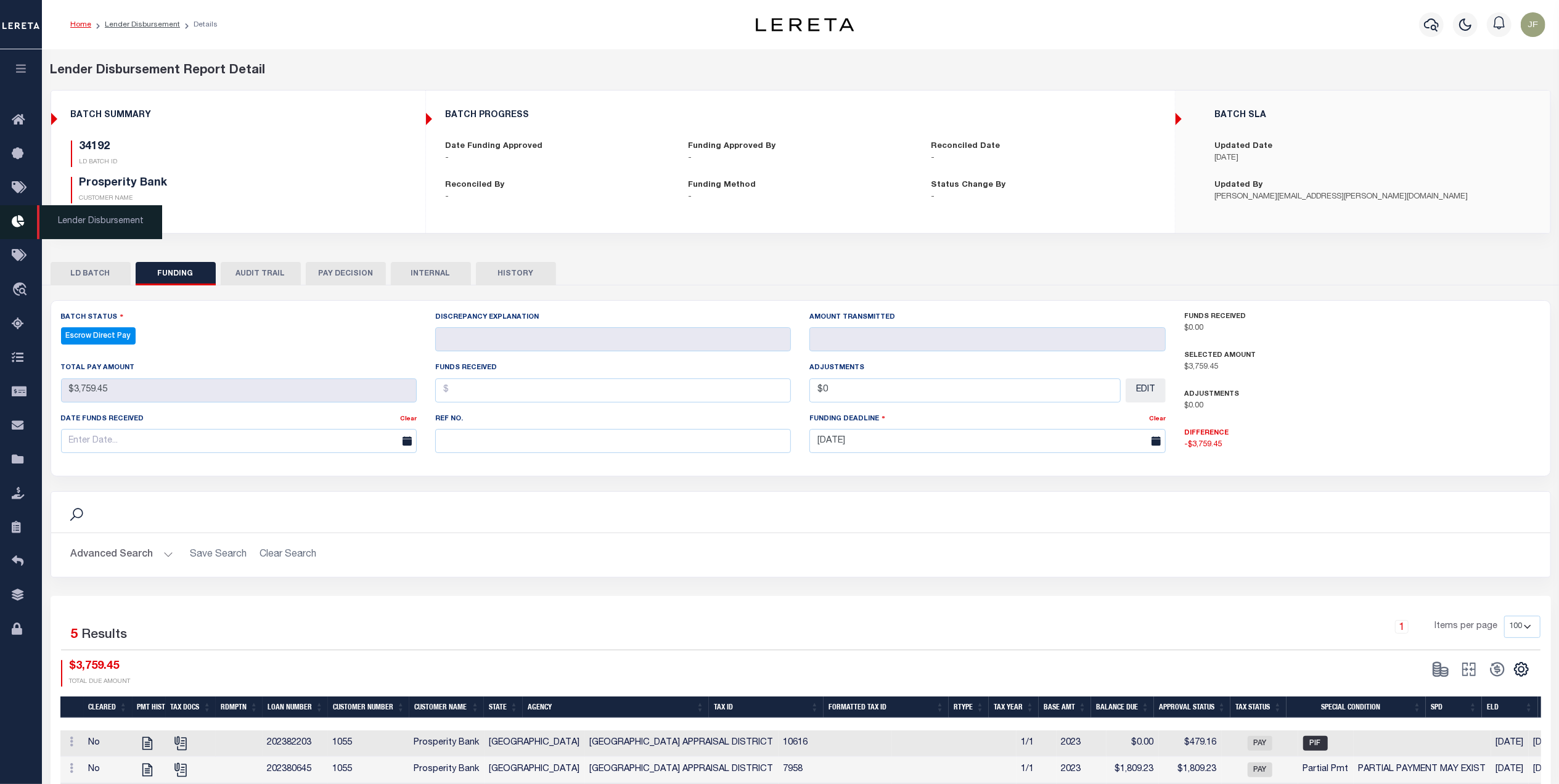
click at [13, 209] on link "Lender Disbursement" at bounding box center [21, 223] width 42 height 34
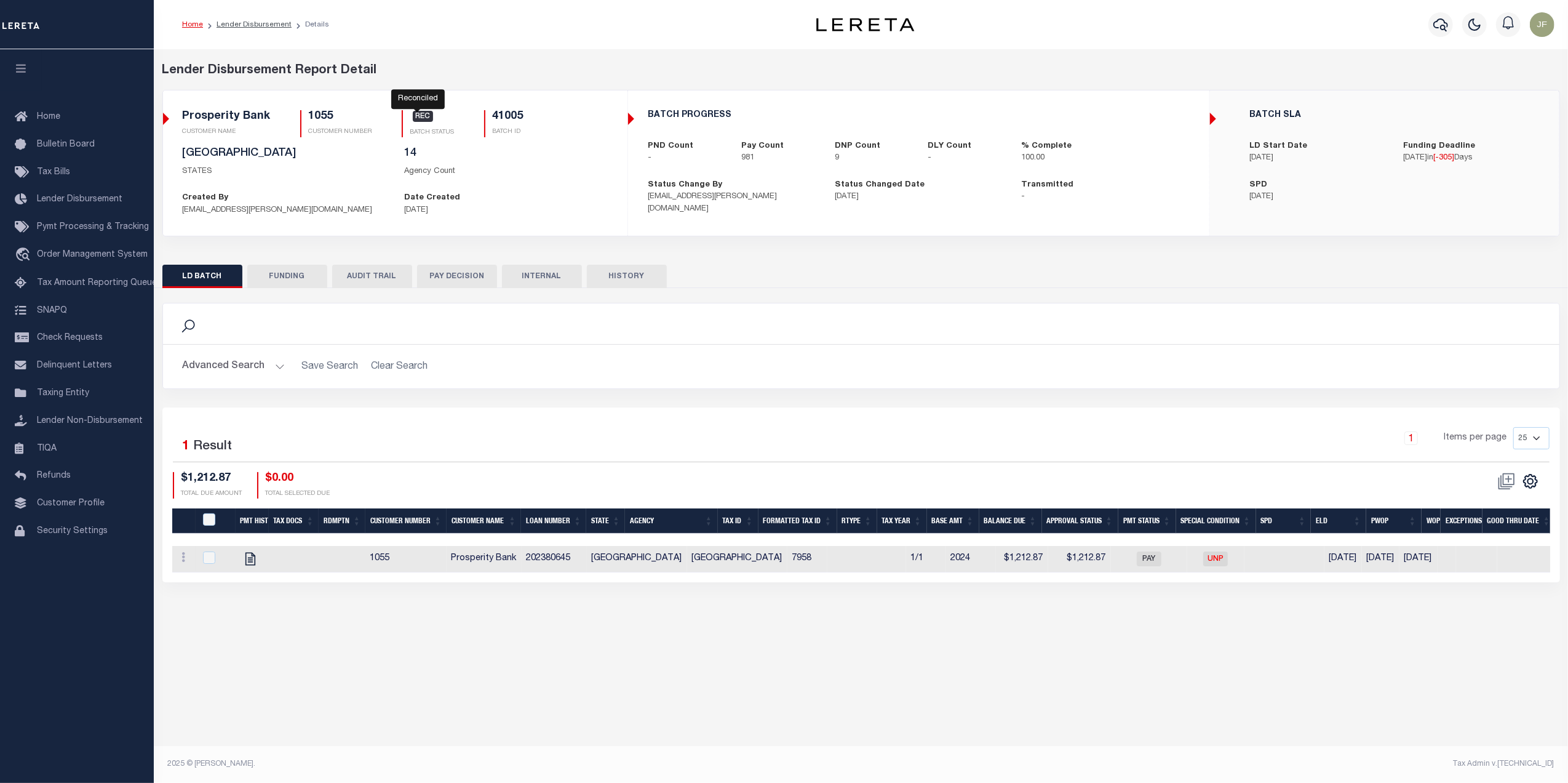
click at [419, 122] on span "REC" at bounding box center [423, 117] width 21 height 11
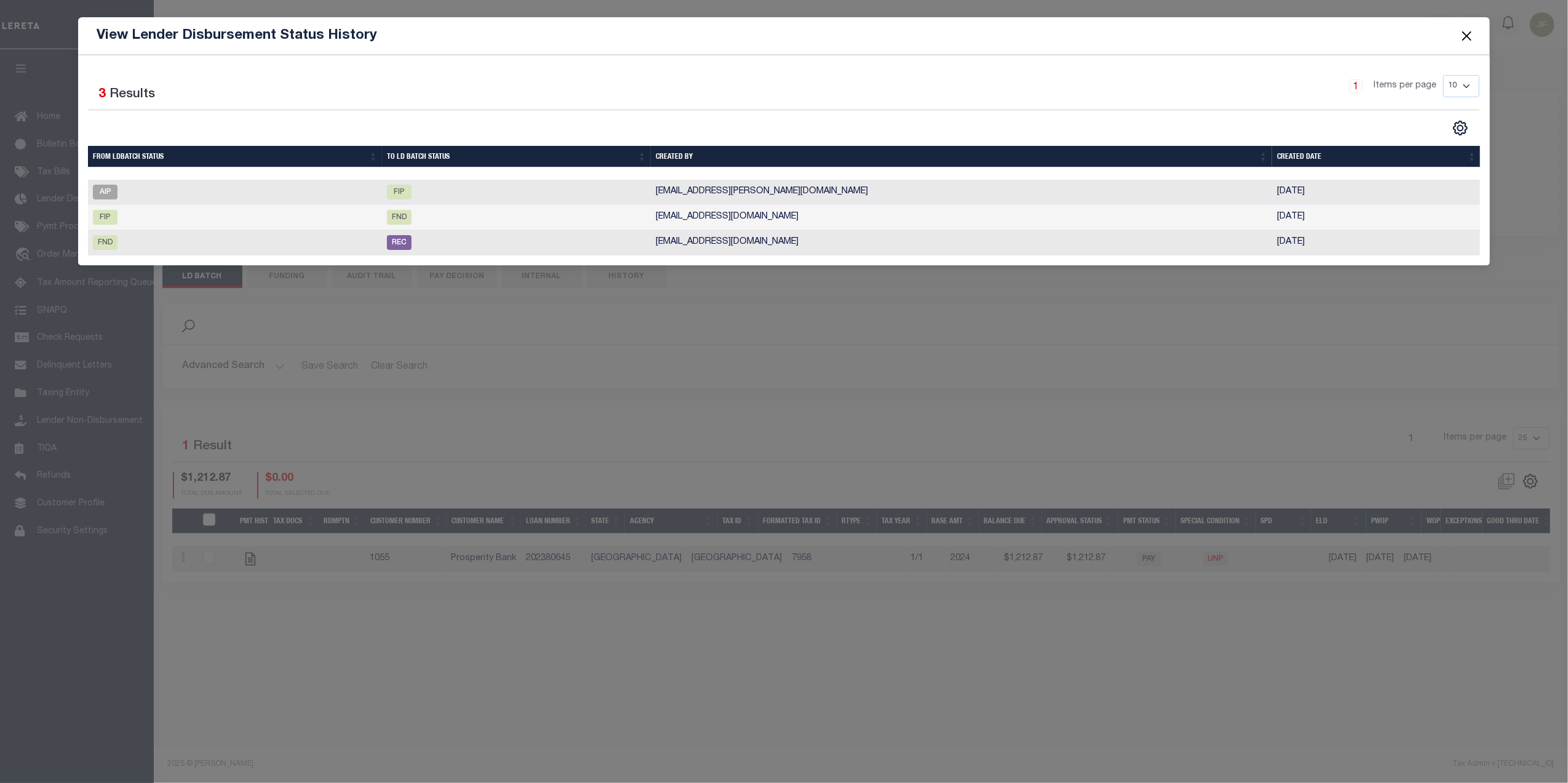
click at [1462, 35] on button "Close" at bounding box center [1466, 35] width 16 height 16
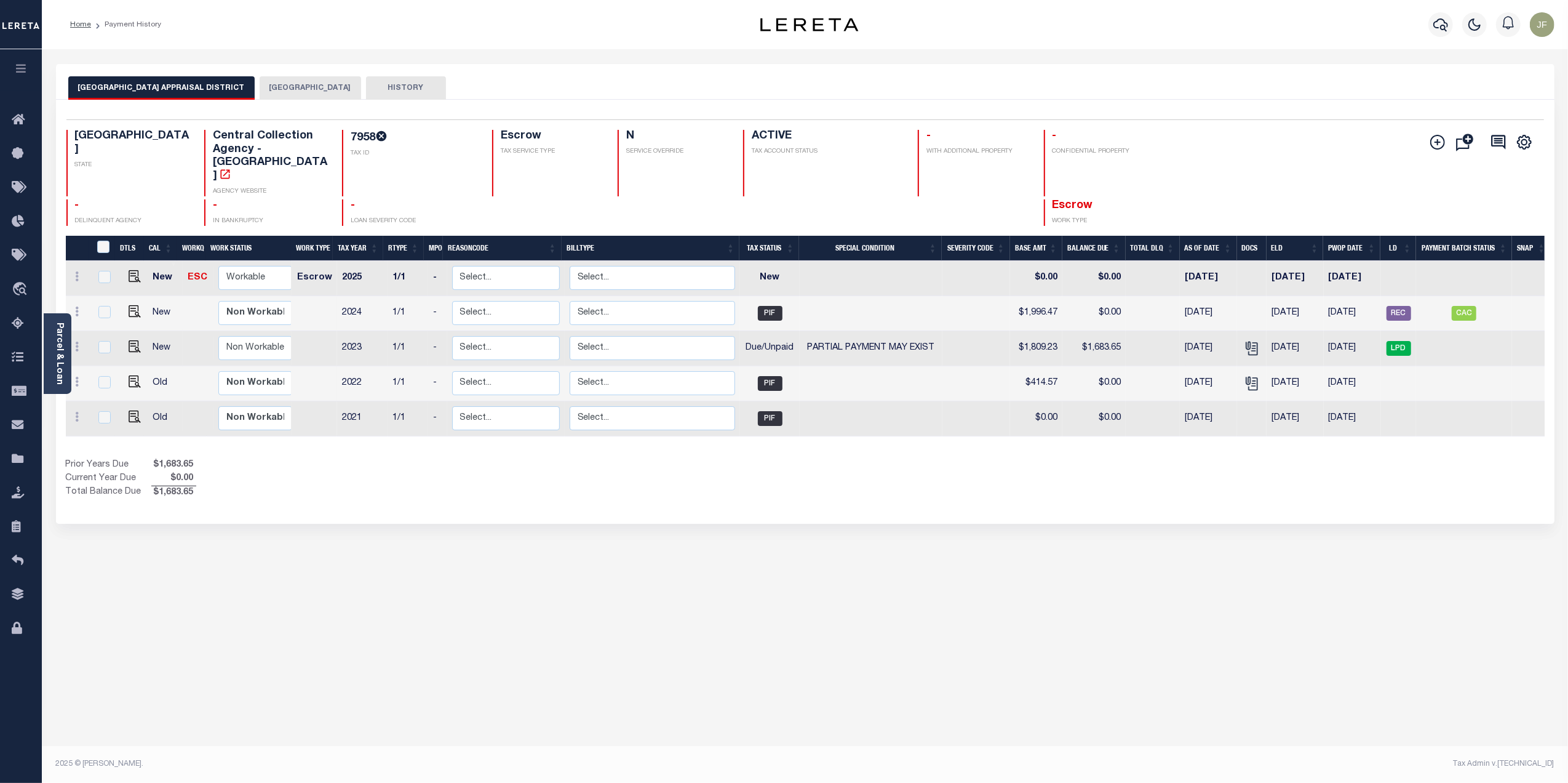
click at [276, 75] on div "[GEOGRAPHIC_DATA] APPRAISAL DISTRICT HOUSTON COUNTY HISTORY" at bounding box center [804, 82] width 1498 height 36
click at [281, 84] on button "[GEOGRAPHIC_DATA]" at bounding box center [311, 88] width 102 height 24
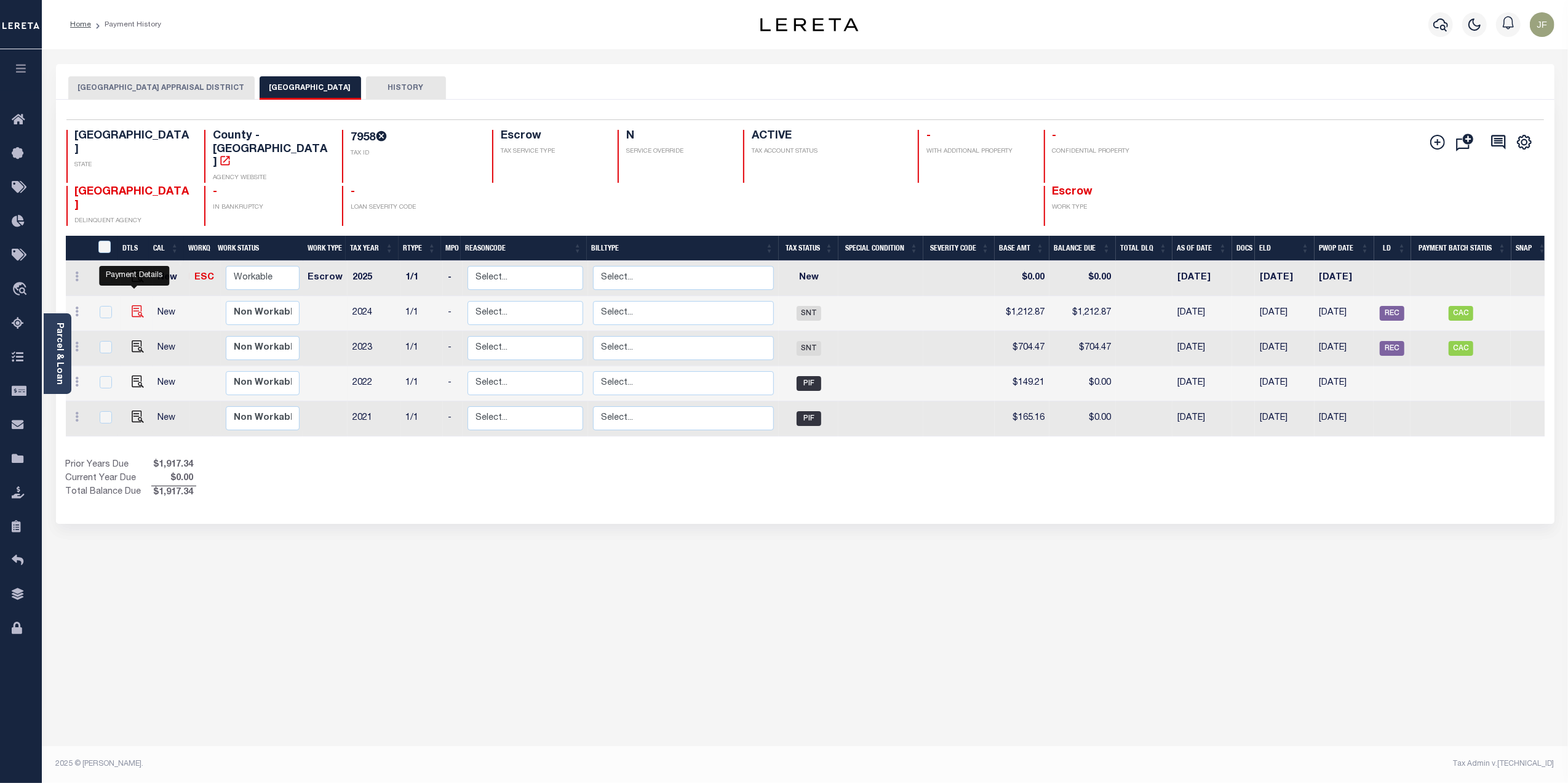
click at [136, 305] on img "" at bounding box center [137, 311] width 12 height 12
checkbox input "true"
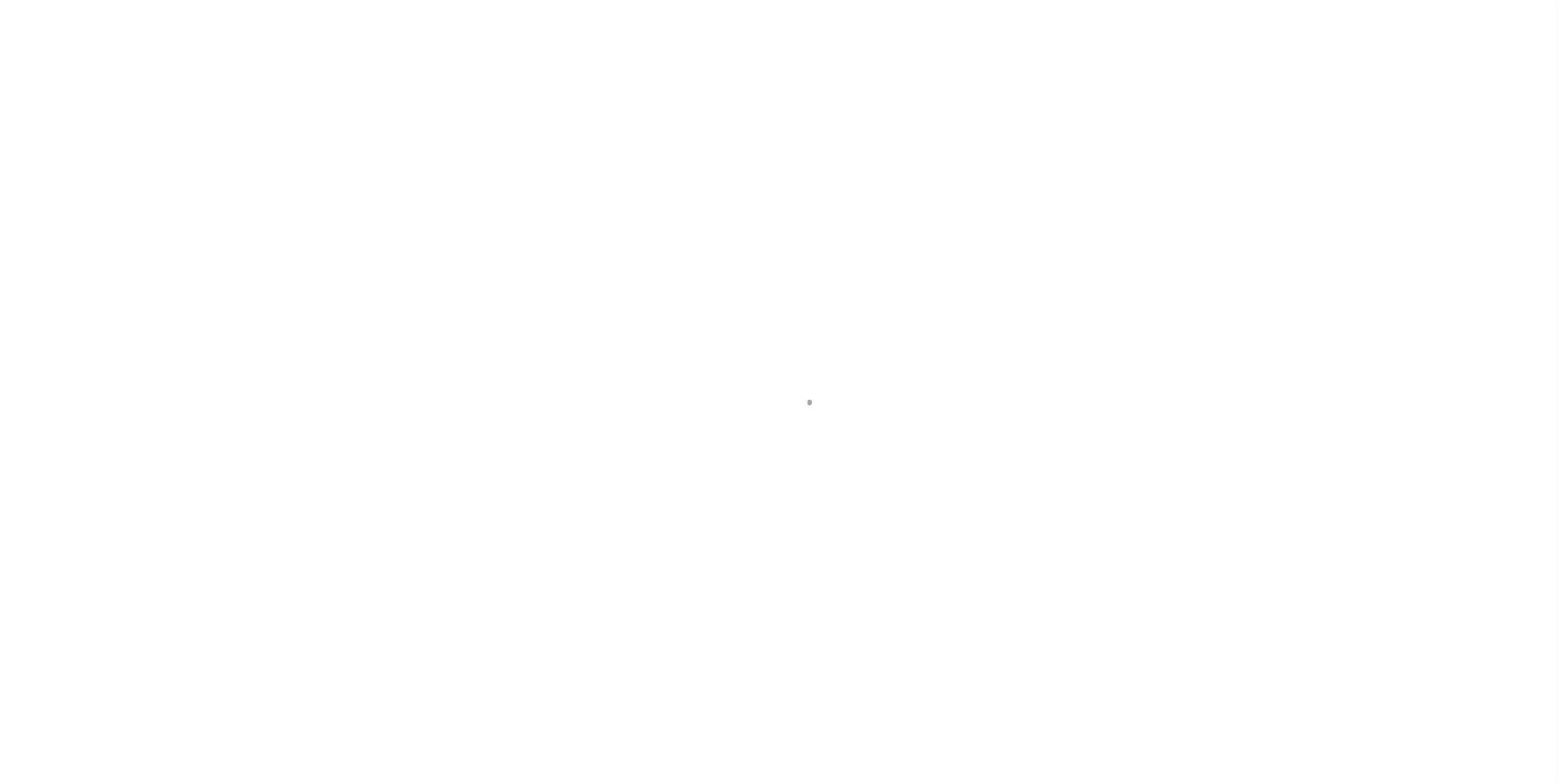
select select "SNT"
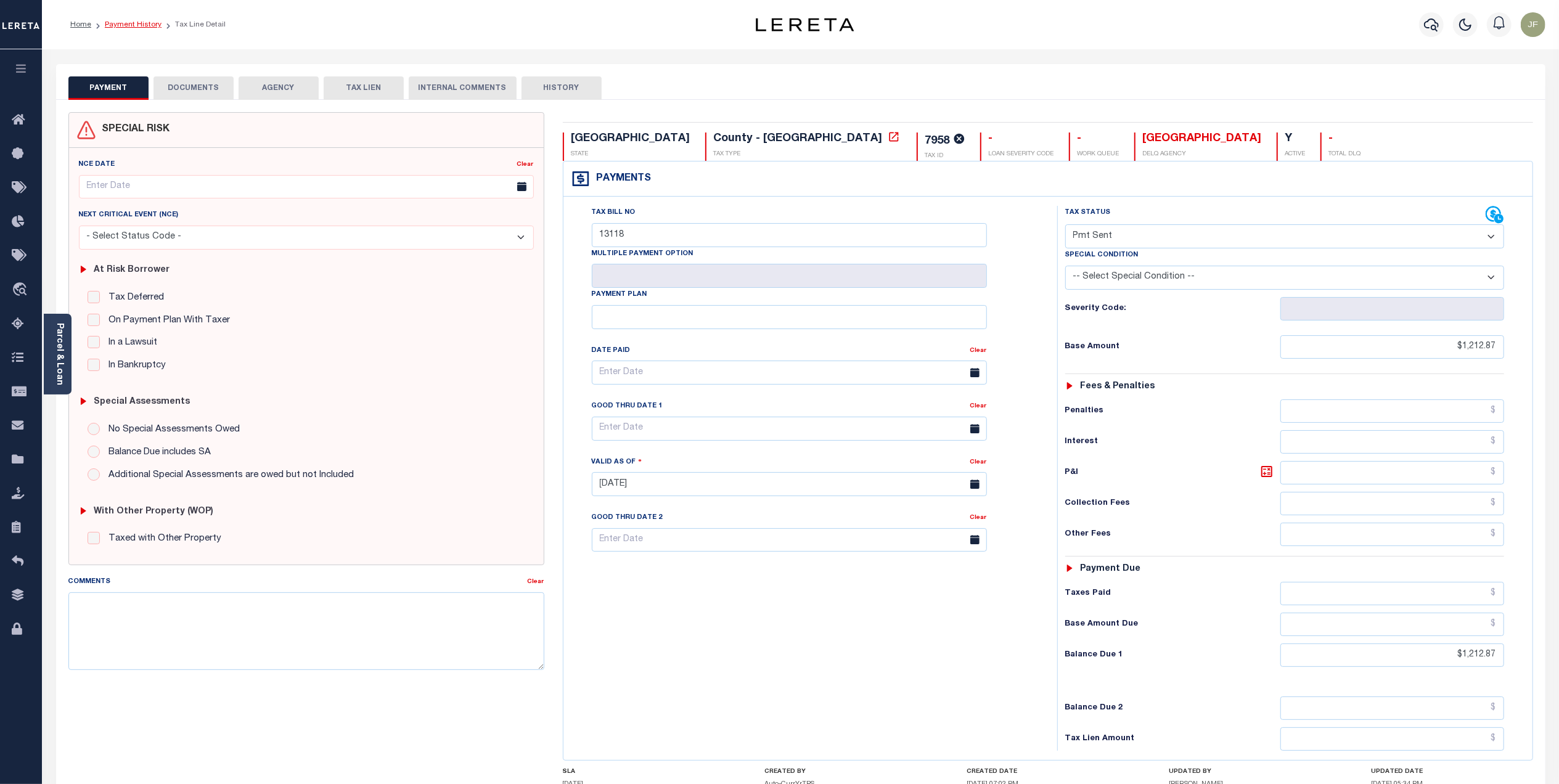
click at [126, 25] on link "Payment History" at bounding box center [133, 25] width 57 height 8
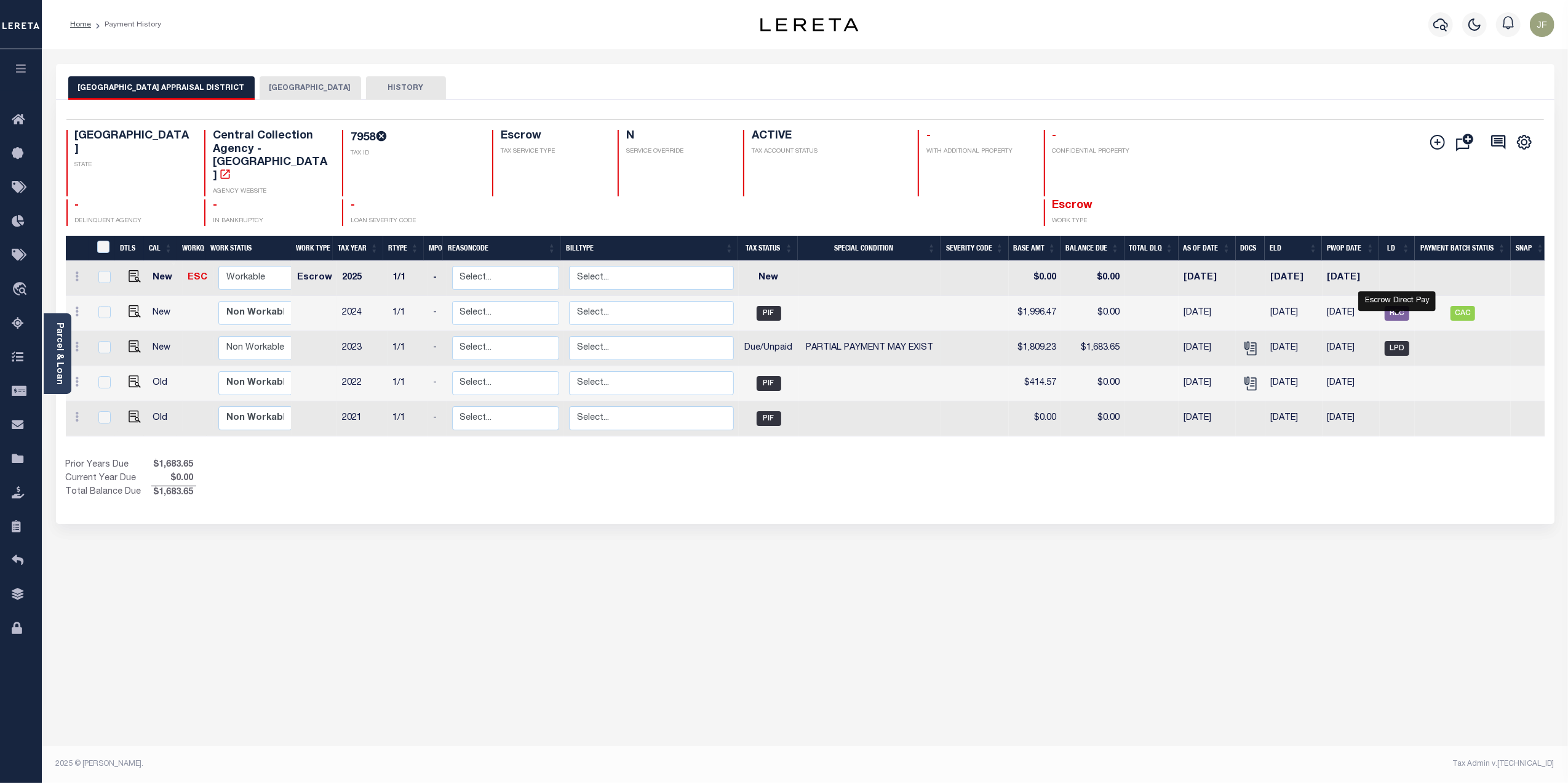
click at [1404, 341] on span "LPD" at bounding box center [1397, 349] width 24 height 15
checkbox input "true"
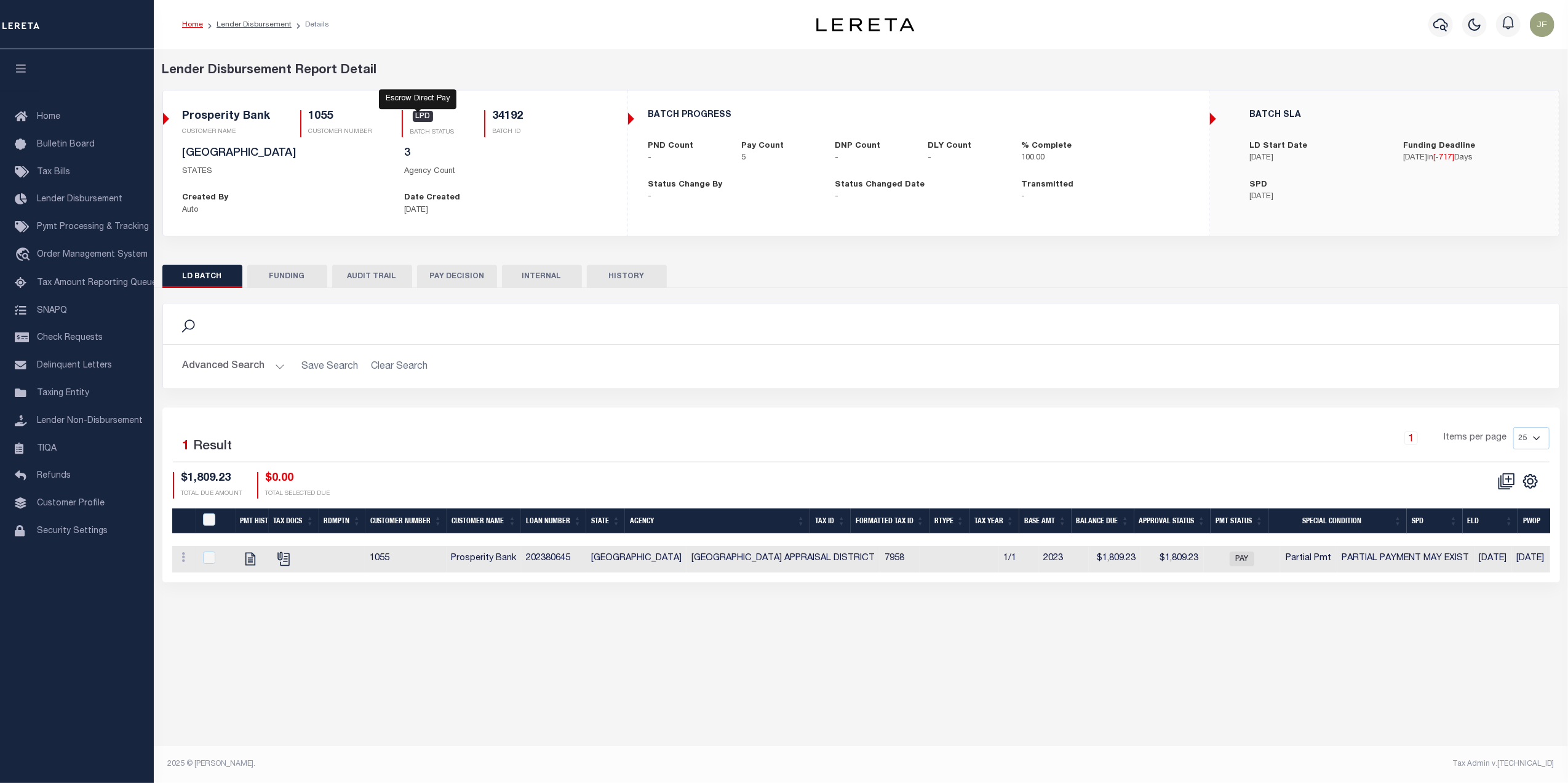
click at [421, 120] on span "LPD" at bounding box center [423, 117] width 21 height 11
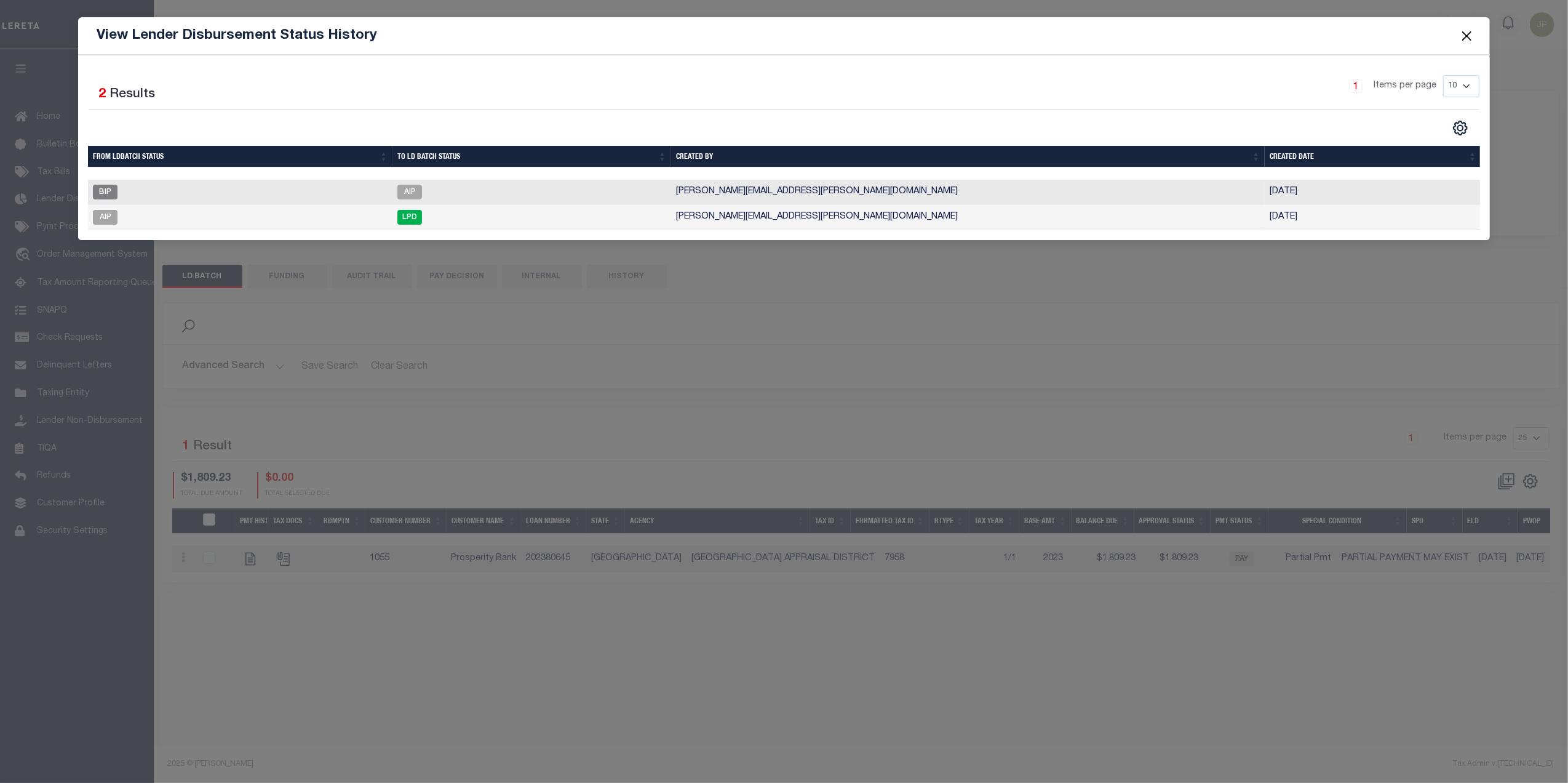
click at [1464, 23] on span at bounding box center [1466, 36] width 47 height 35
click at [1464, 28] on button "Close" at bounding box center [1466, 35] width 16 height 16
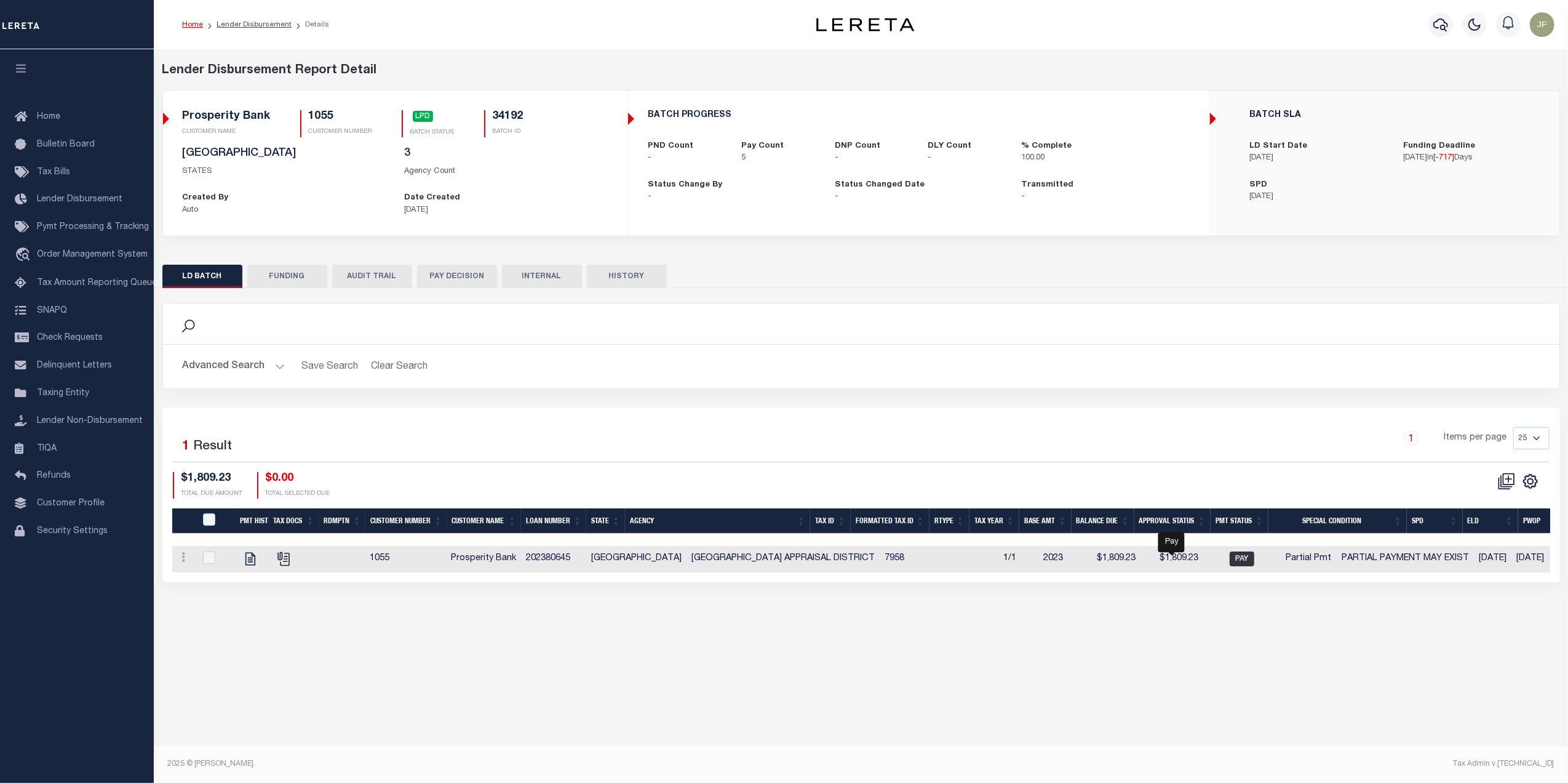
click at [1230, 566] on span "PAY" at bounding box center [1242, 559] width 24 height 15
checkbox input "true"
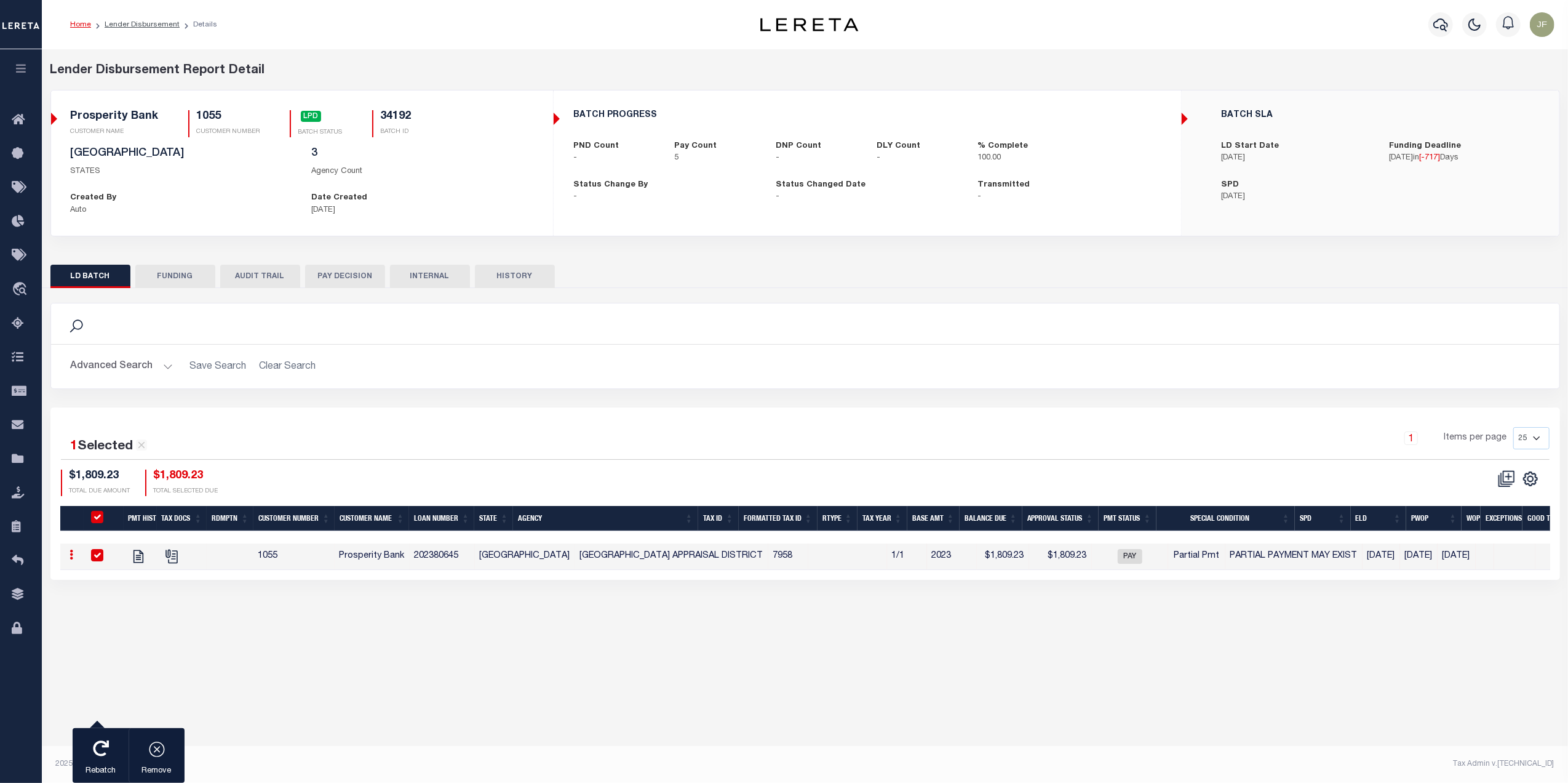
click at [1042, 606] on div "Lender Disbursement Report Detail 1055 CLIENT NUMBER Prosperity Bank CLIENT NAM…" at bounding box center [804, 333] width 1526 height 567
click at [254, 282] on button "AUDIT TRAIL" at bounding box center [260, 276] width 80 height 24
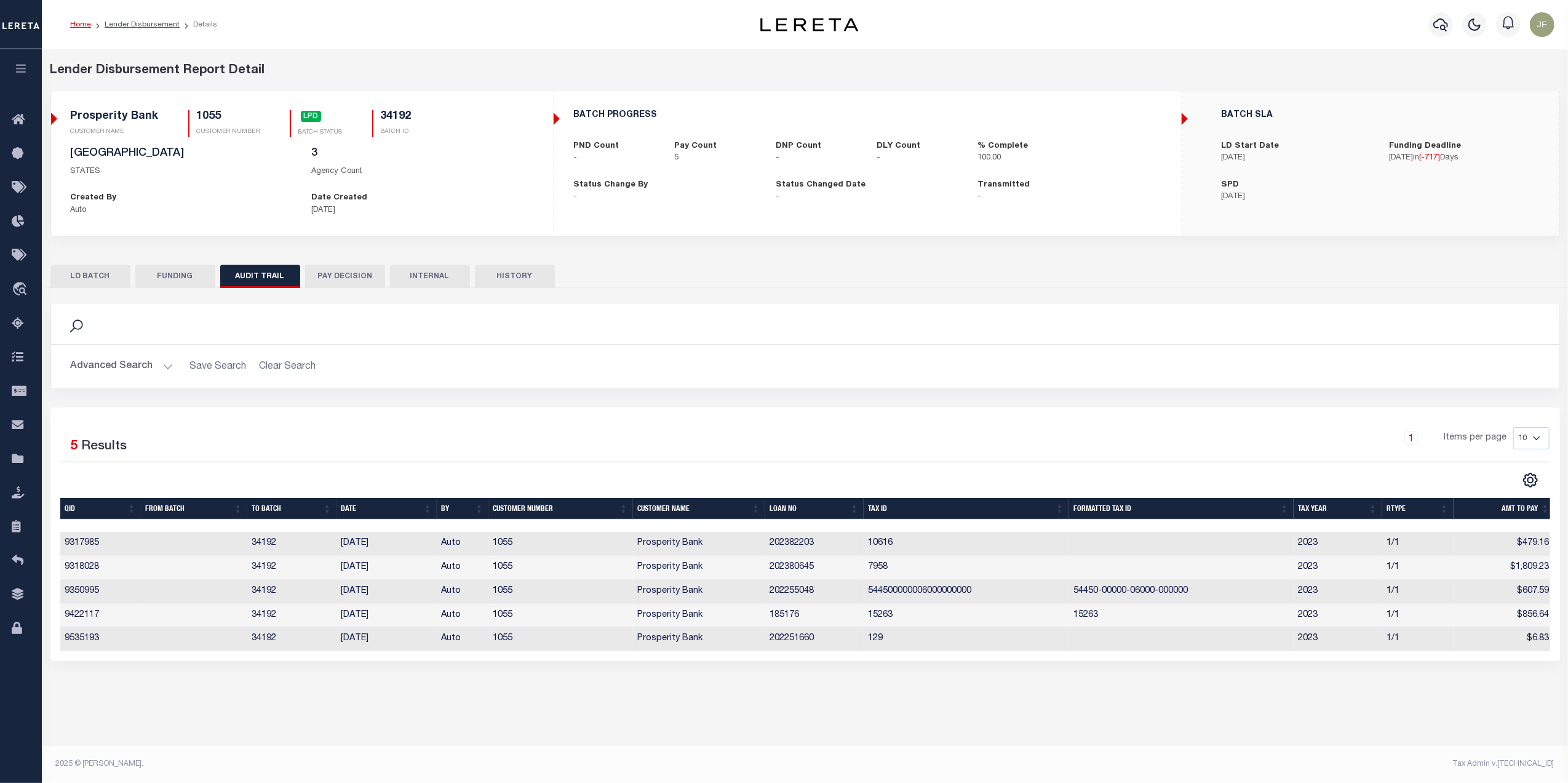
click at [331, 281] on button "PAY DECISION" at bounding box center [345, 276] width 80 height 24
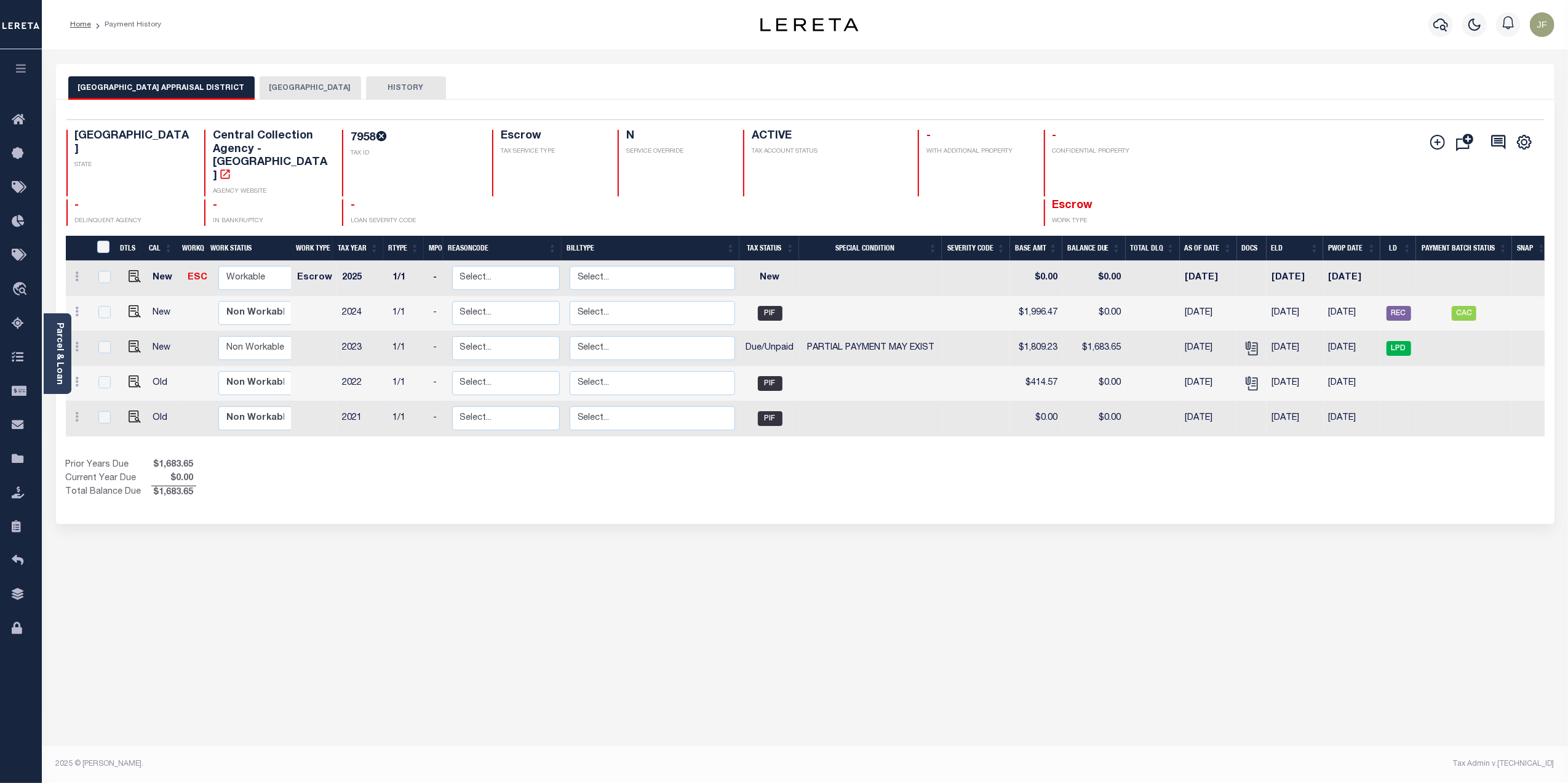
click at [277, 85] on button "[GEOGRAPHIC_DATA]" at bounding box center [311, 88] width 102 height 24
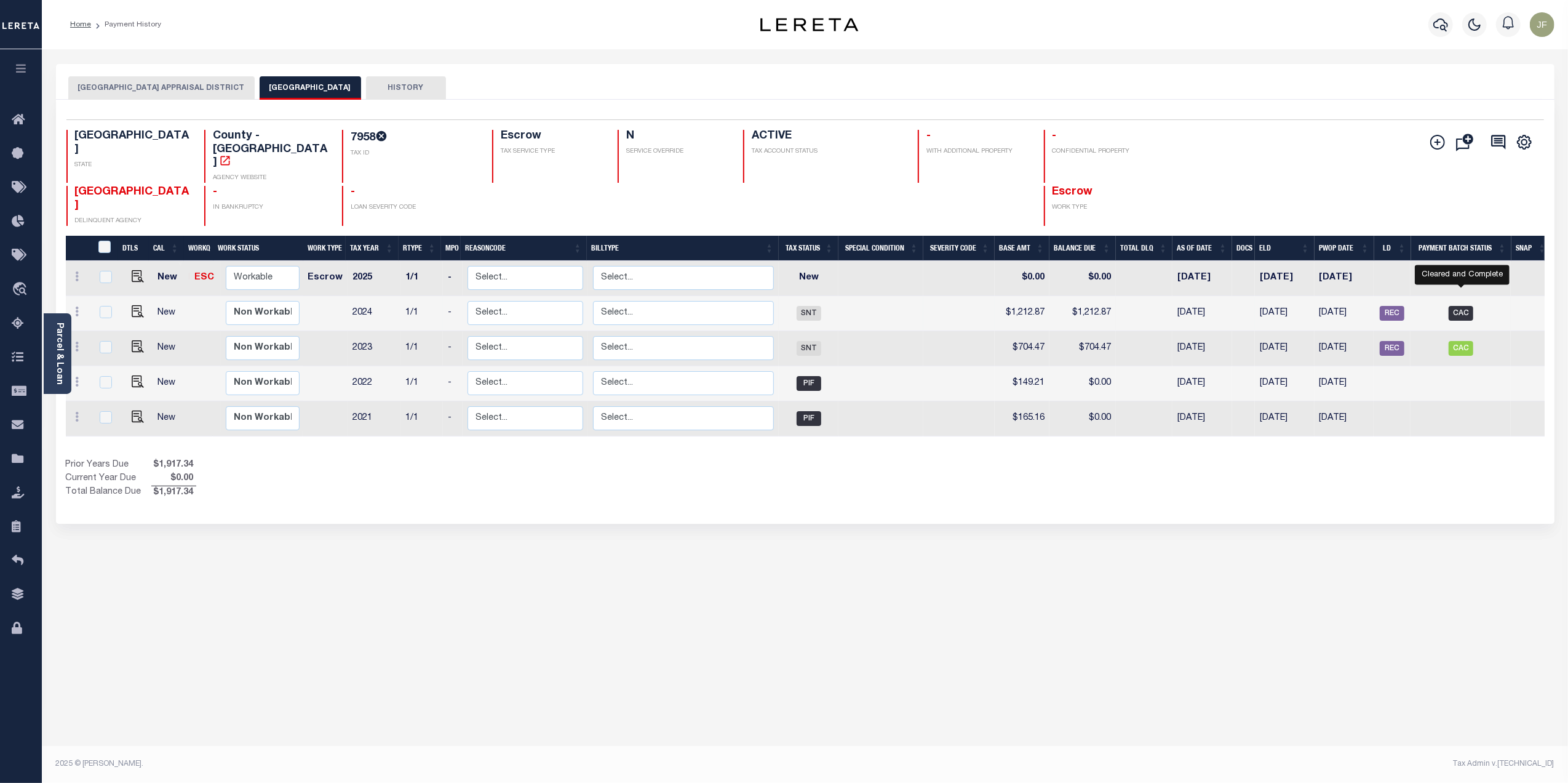
click at [1463, 306] on span "CAC" at bounding box center [1461, 314] width 24 height 15
checkbox input "true"
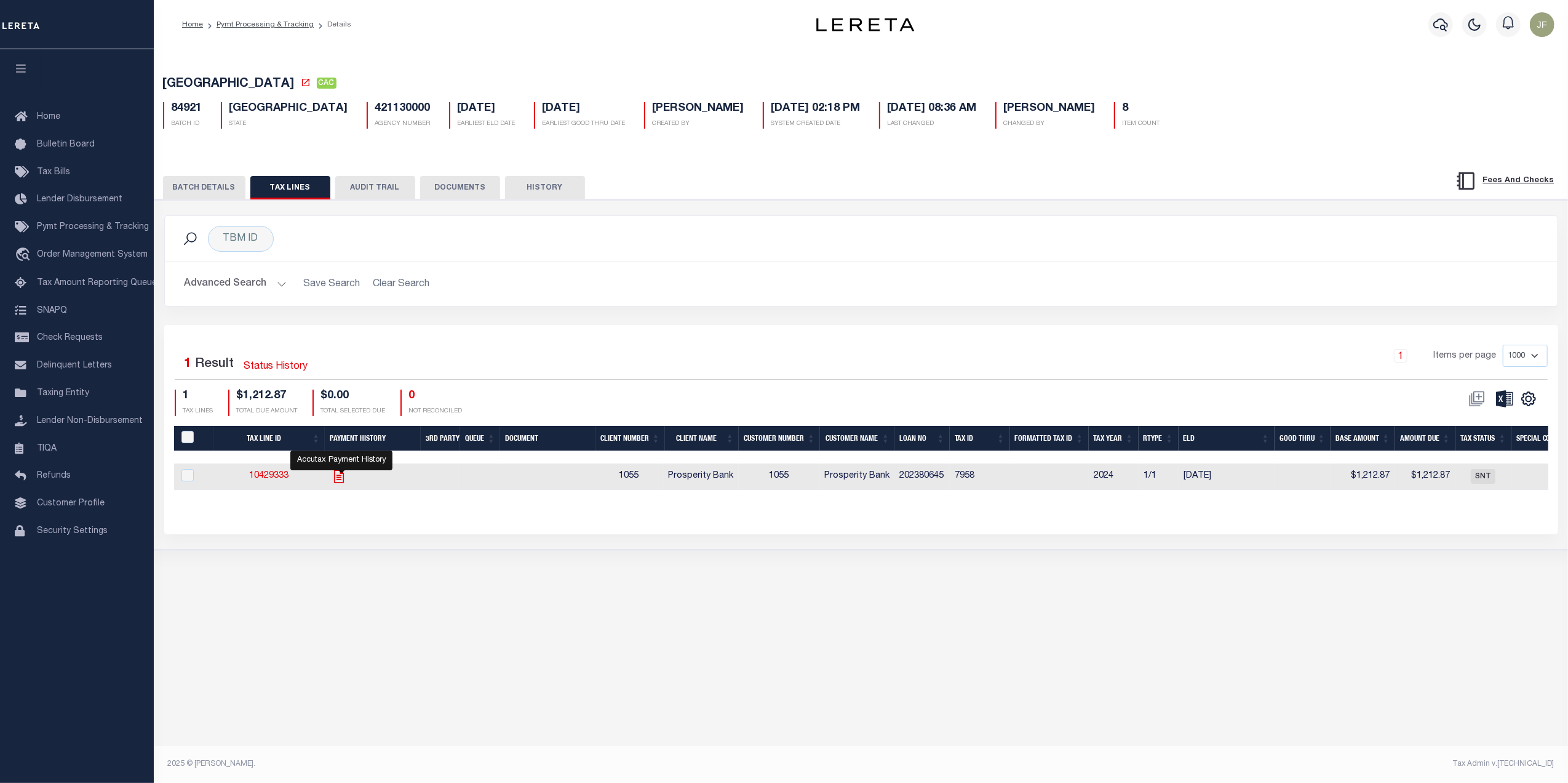
click at [338, 478] on icon "" at bounding box center [338, 476] width 16 height 16
checkbox input "true"
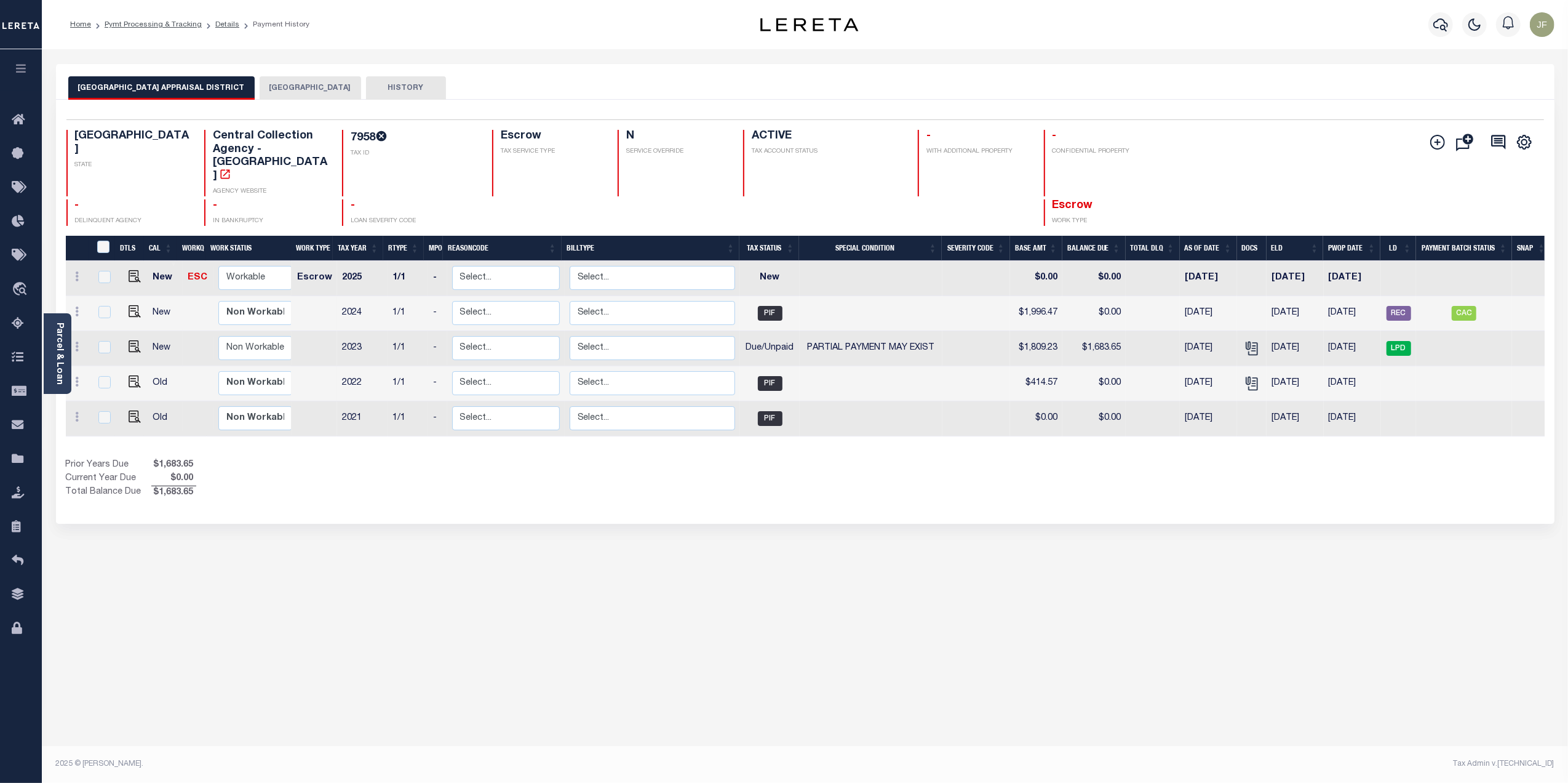
click at [324, 86] on button "[GEOGRAPHIC_DATA]" at bounding box center [311, 88] width 102 height 24
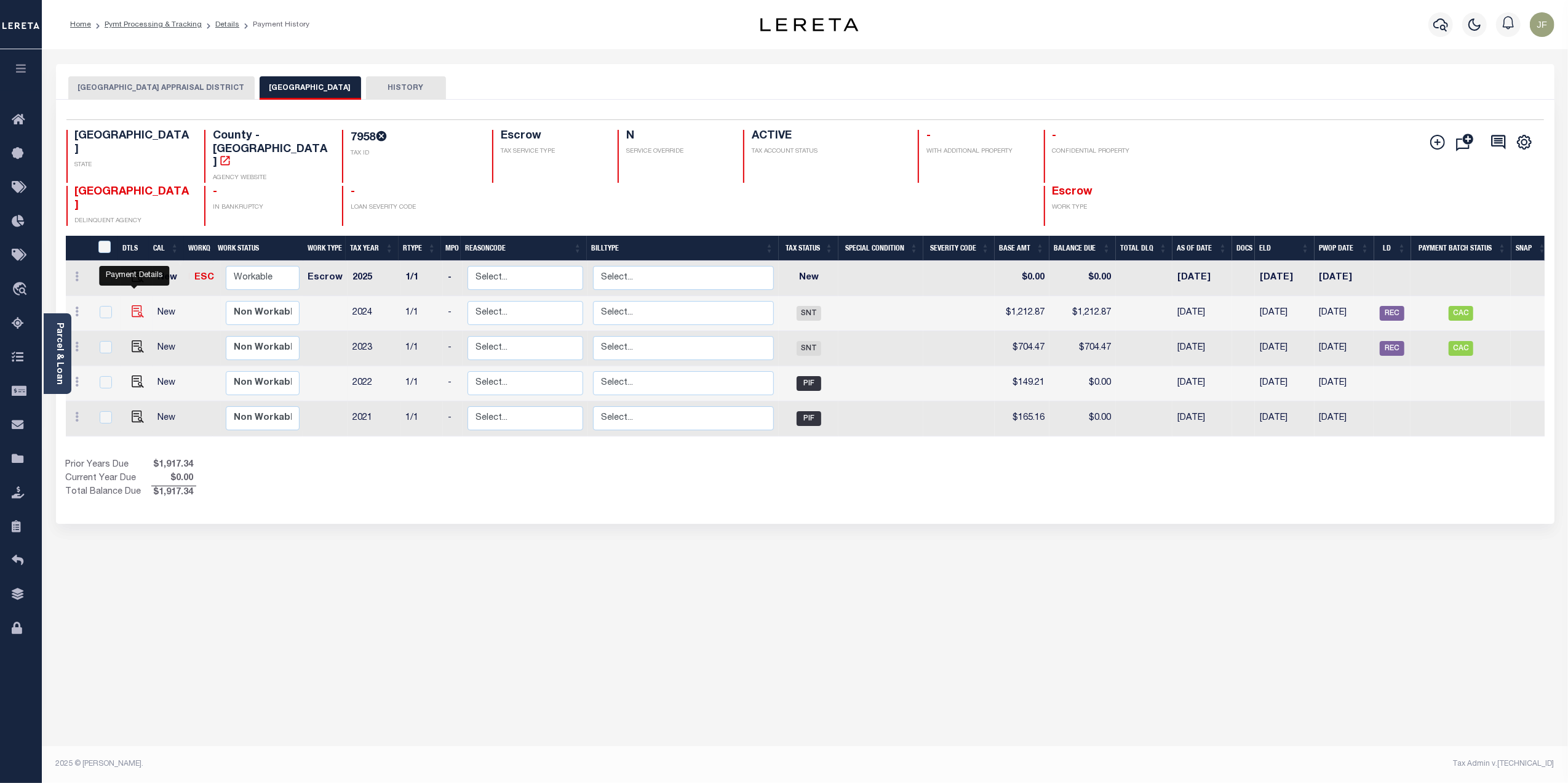
click at [132, 305] on img "" at bounding box center [137, 311] width 12 height 12
checkbox input "true"
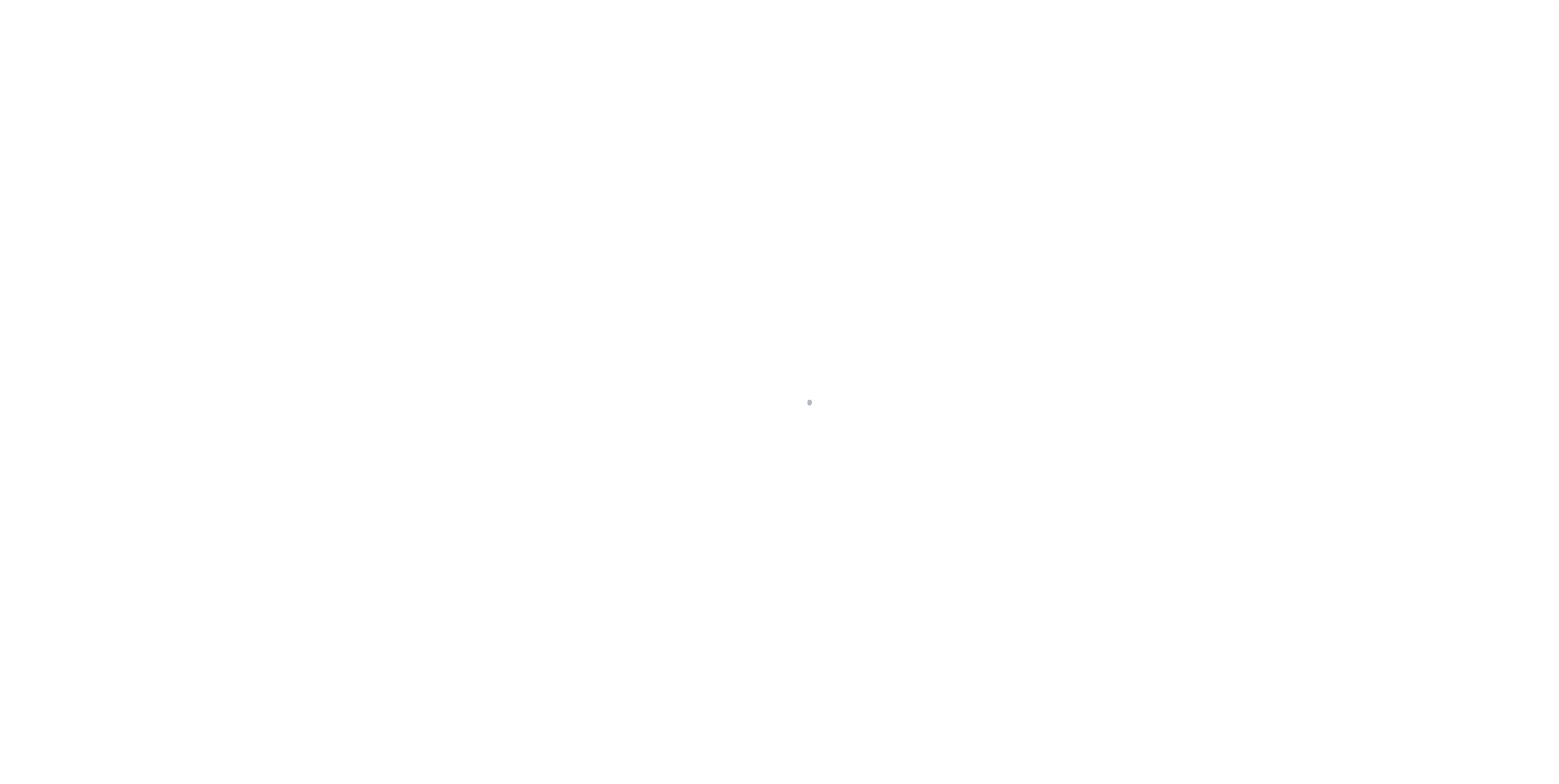
select select "SNT"
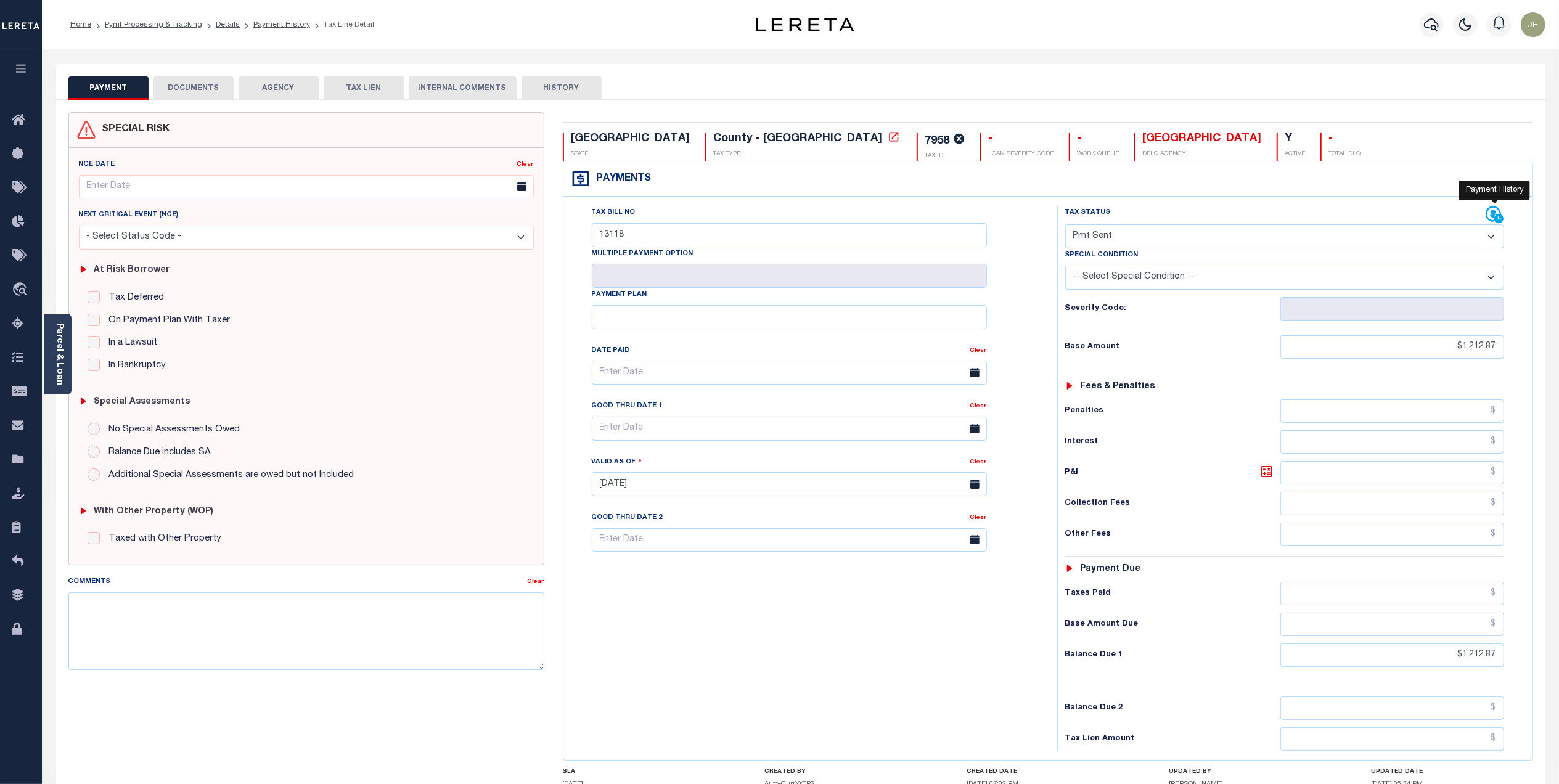
click at [1488, 207] on icon at bounding box center [1493, 214] width 15 height 15
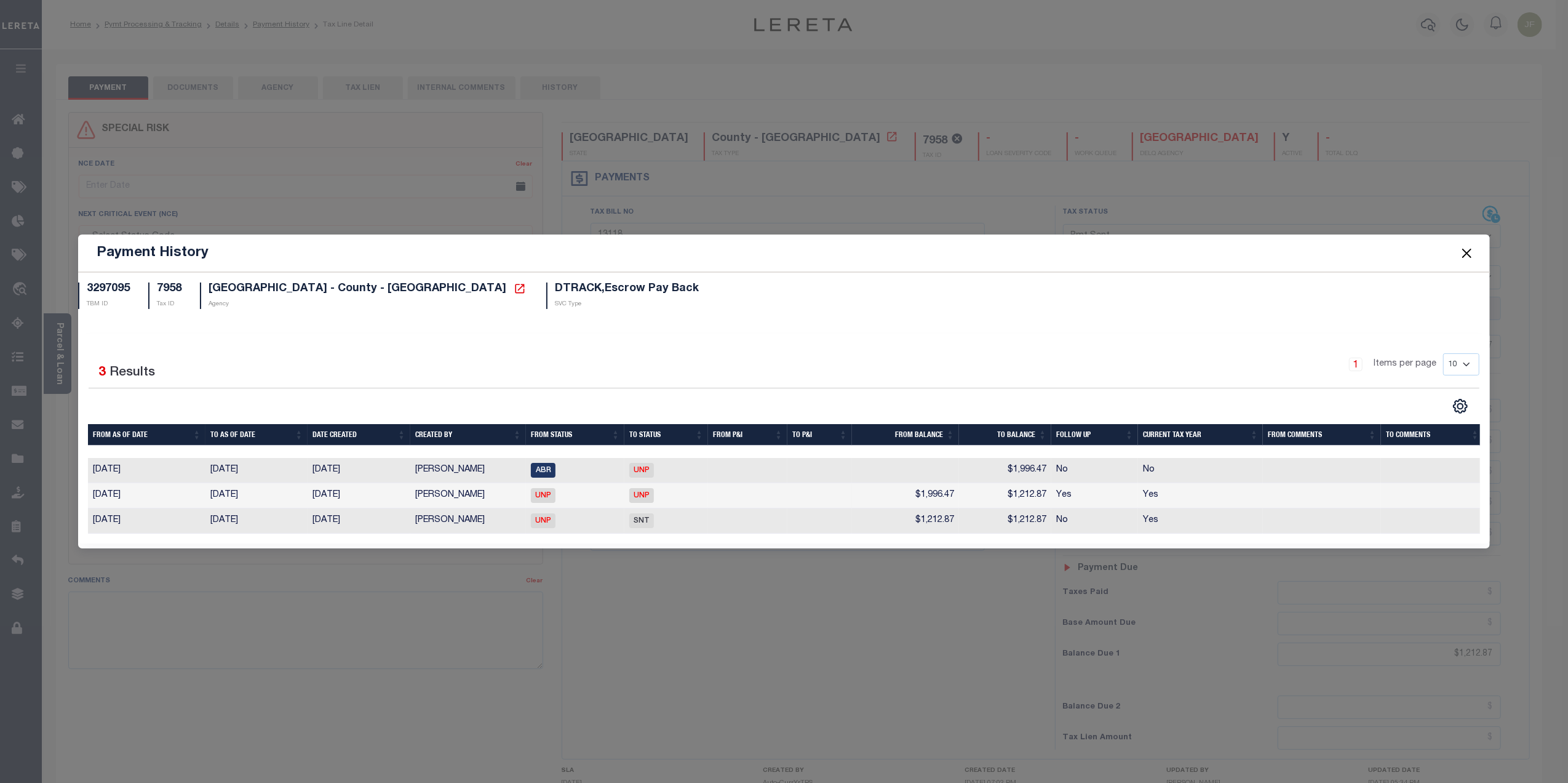
click at [1455, 250] on span at bounding box center [1466, 253] width 47 height 35
click at [1464, 247] on button "Close" at bounding box center [1466, 253] width 16 height 16
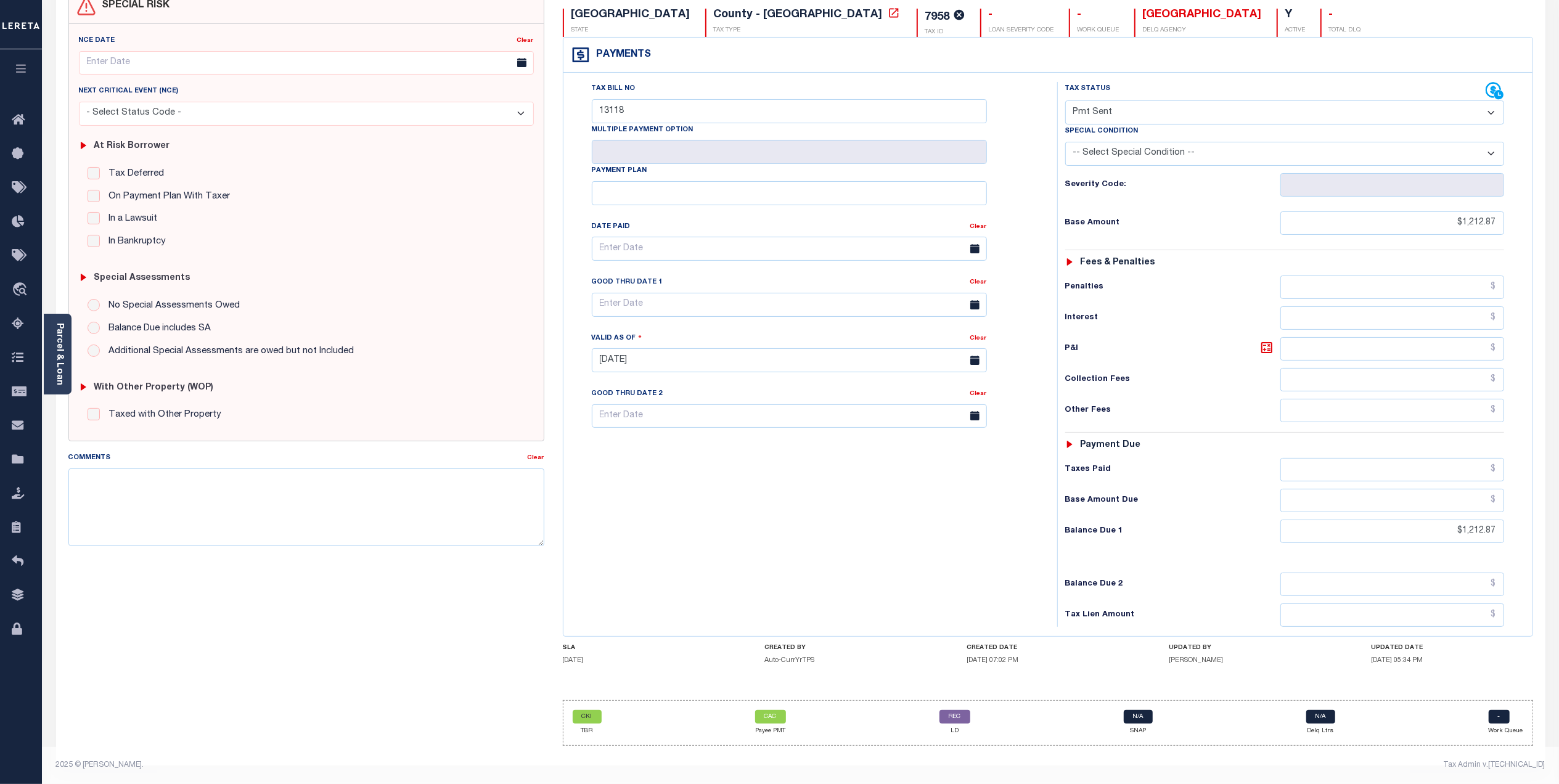
scroll to position [129, 0]
click at [770, 716] on link "CAC" at bounding box center [770, 716] width 31 height 13
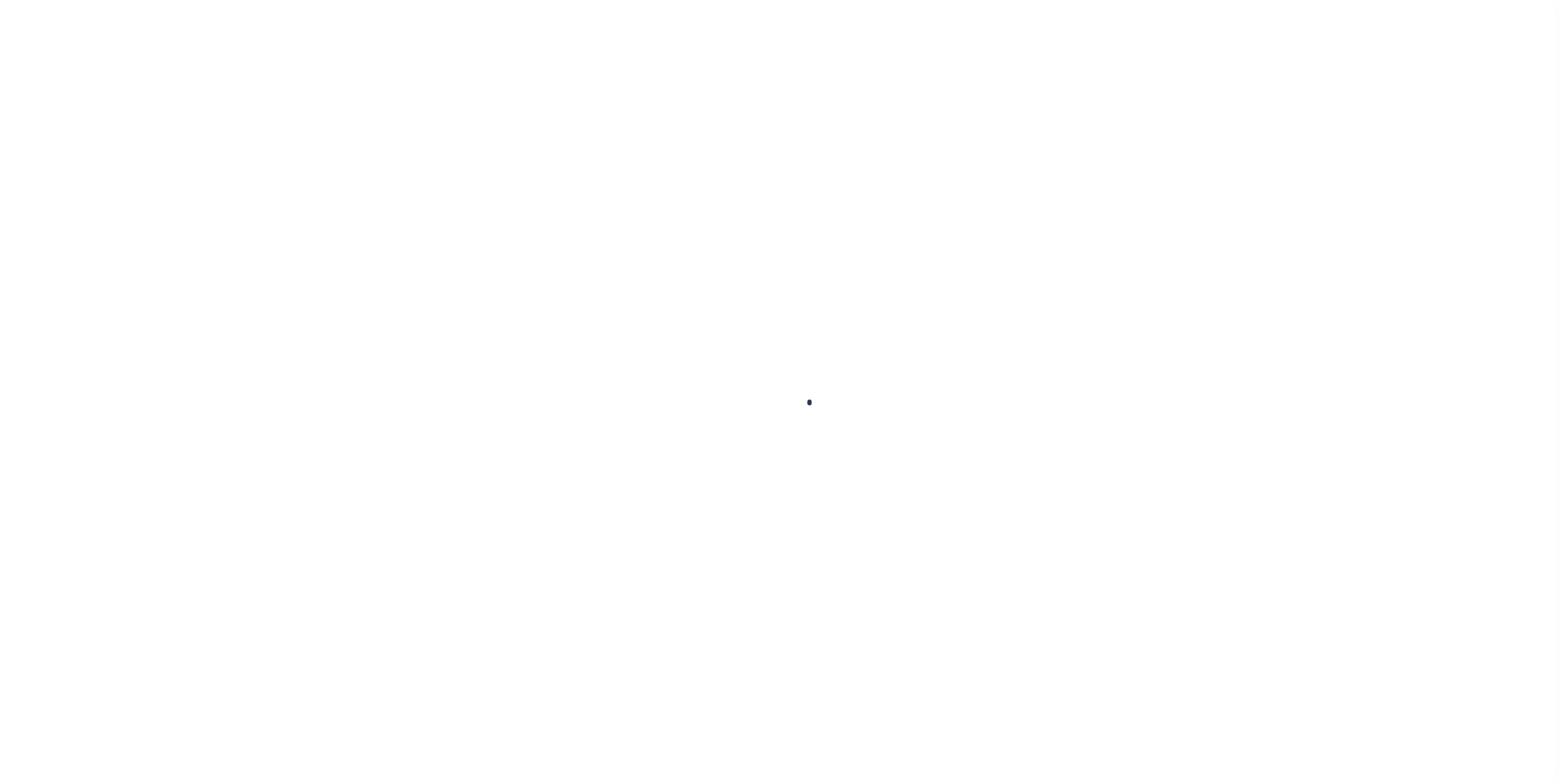
select select "CAC"
type input "[DATE]"
type input "$7,286.05"
select select "CHK"
type input "0000738727"
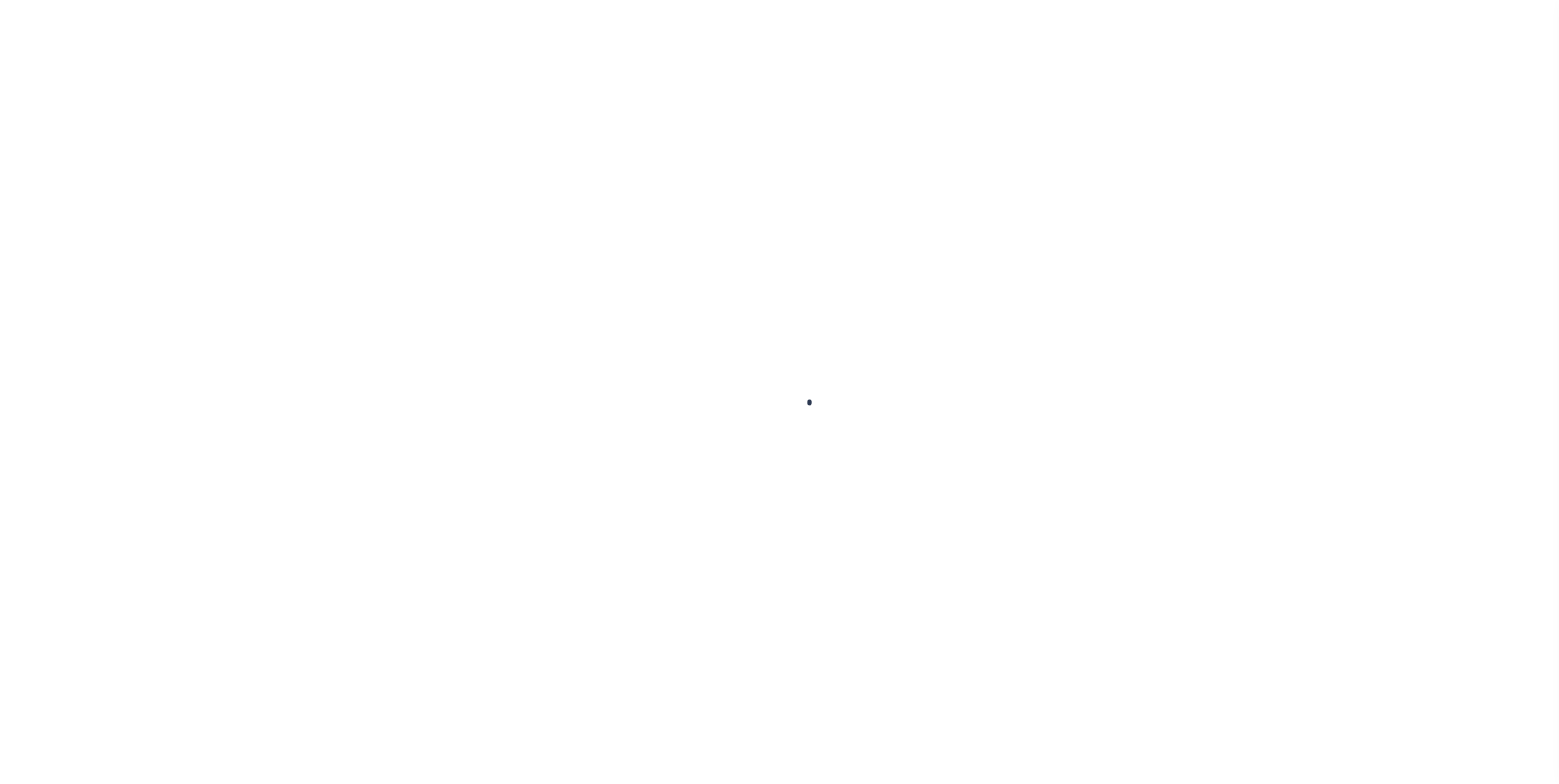
select select "[PERSON_NAME]"
checkbox input "true"
select select "FDX"
type input "[DATE]"
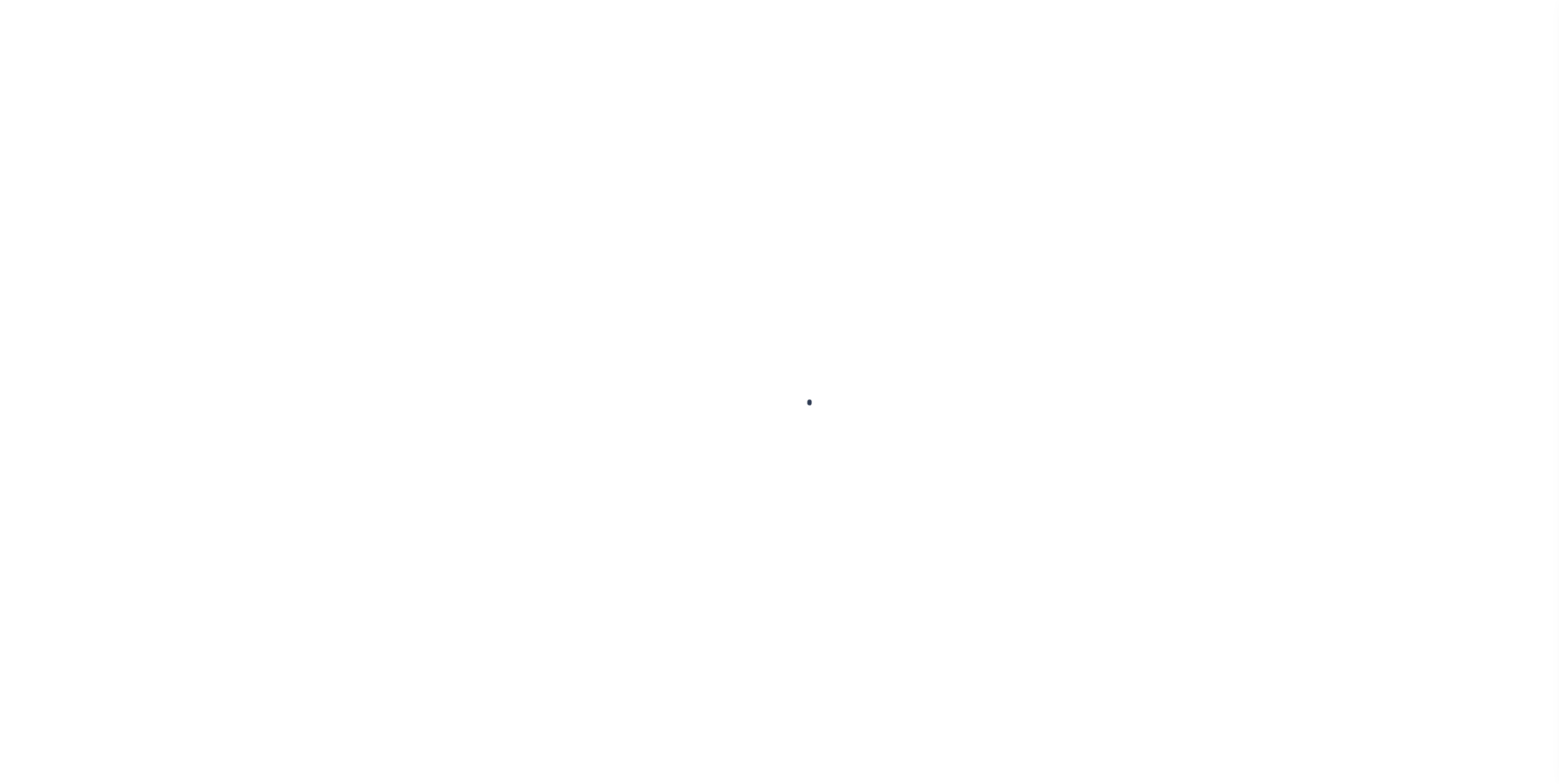
type input "$72.35"
type input "772093774154"
type input "[PERSON_NAME]Angerstsin"
type input "[DATE]"
select select
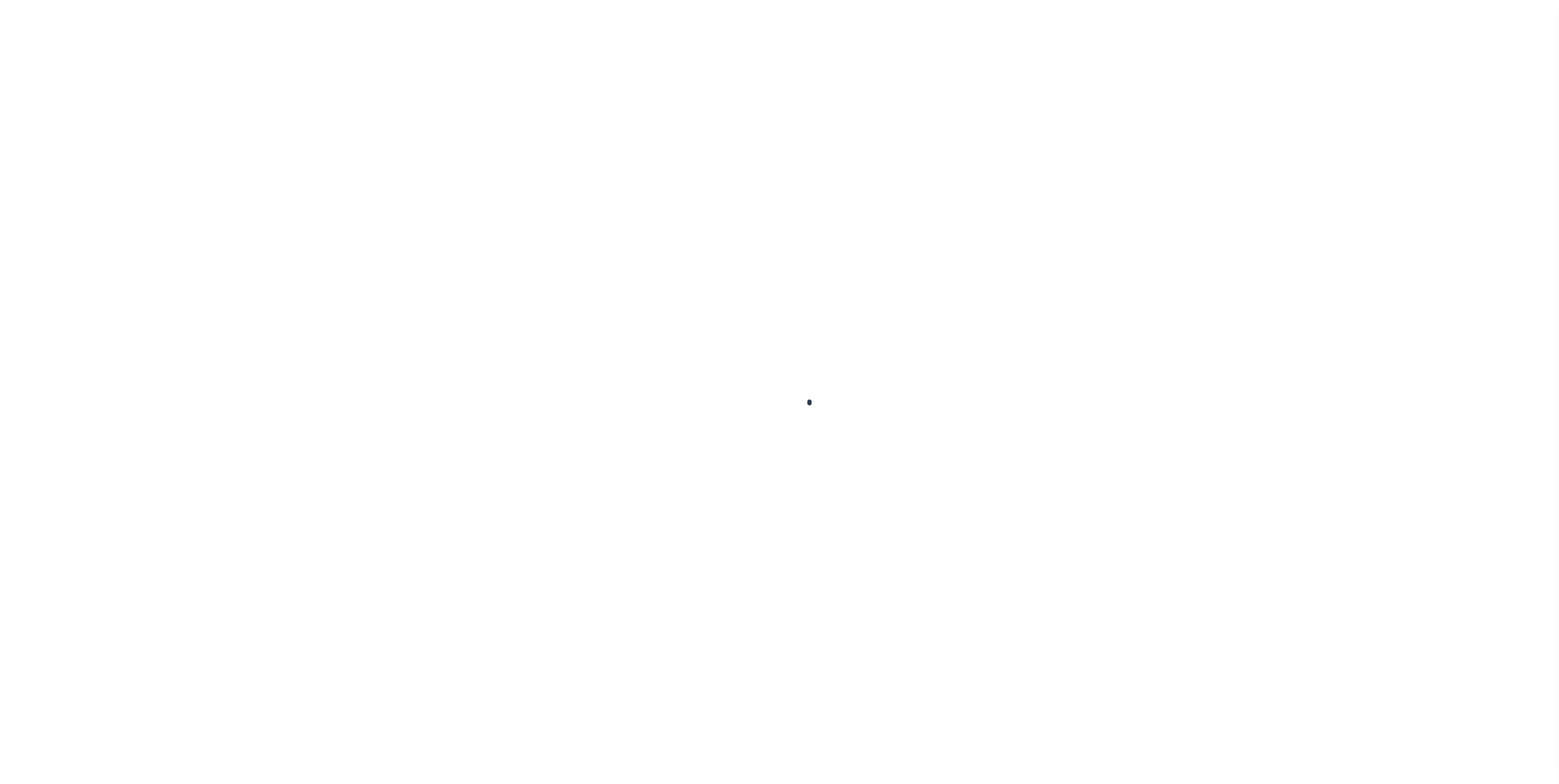
type input "N"
select select "37"
radio input "true"
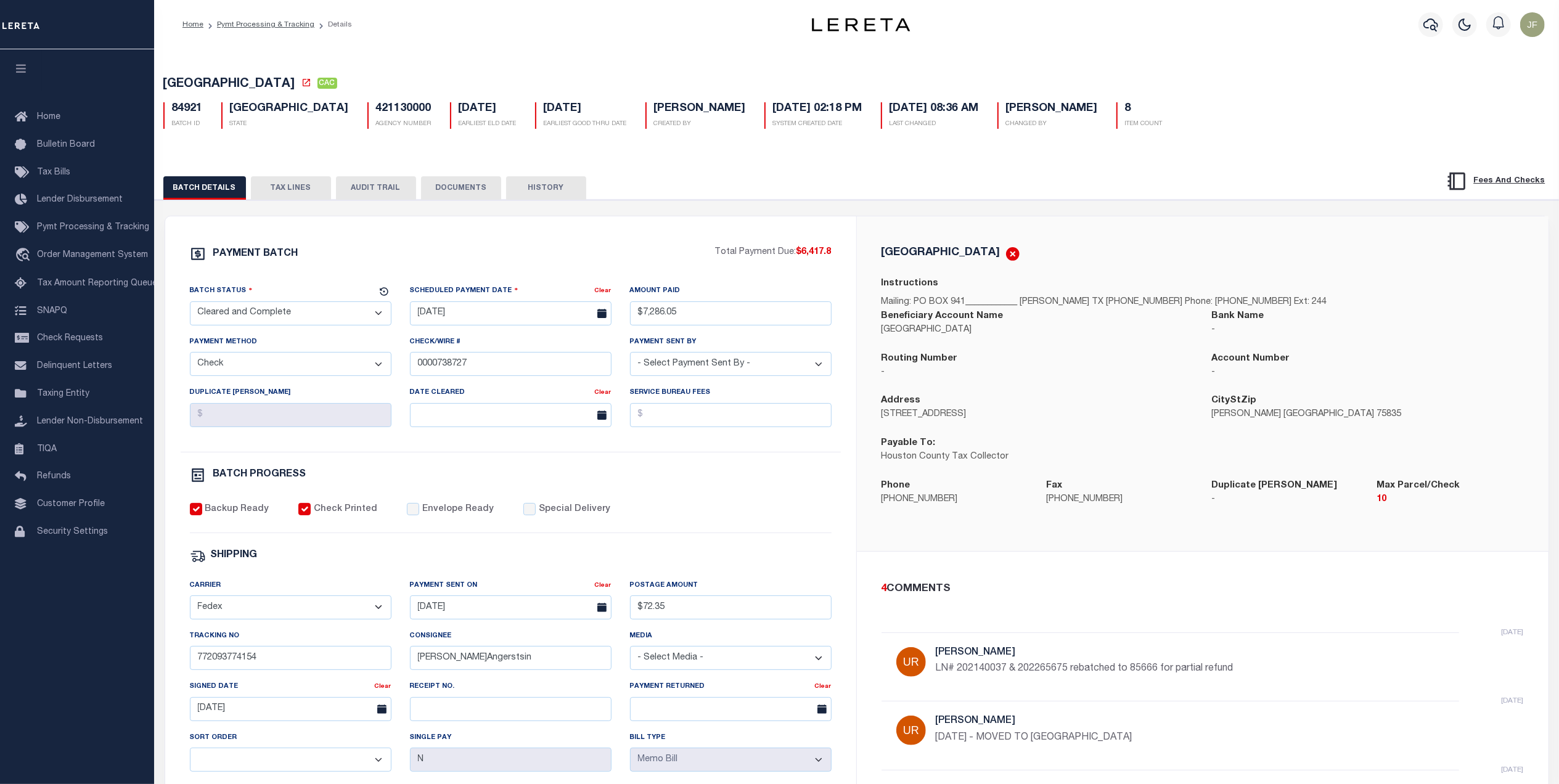
click at [293, 191] on button "TAX LINES" at bounding box center [291, 188] width 80 height 24
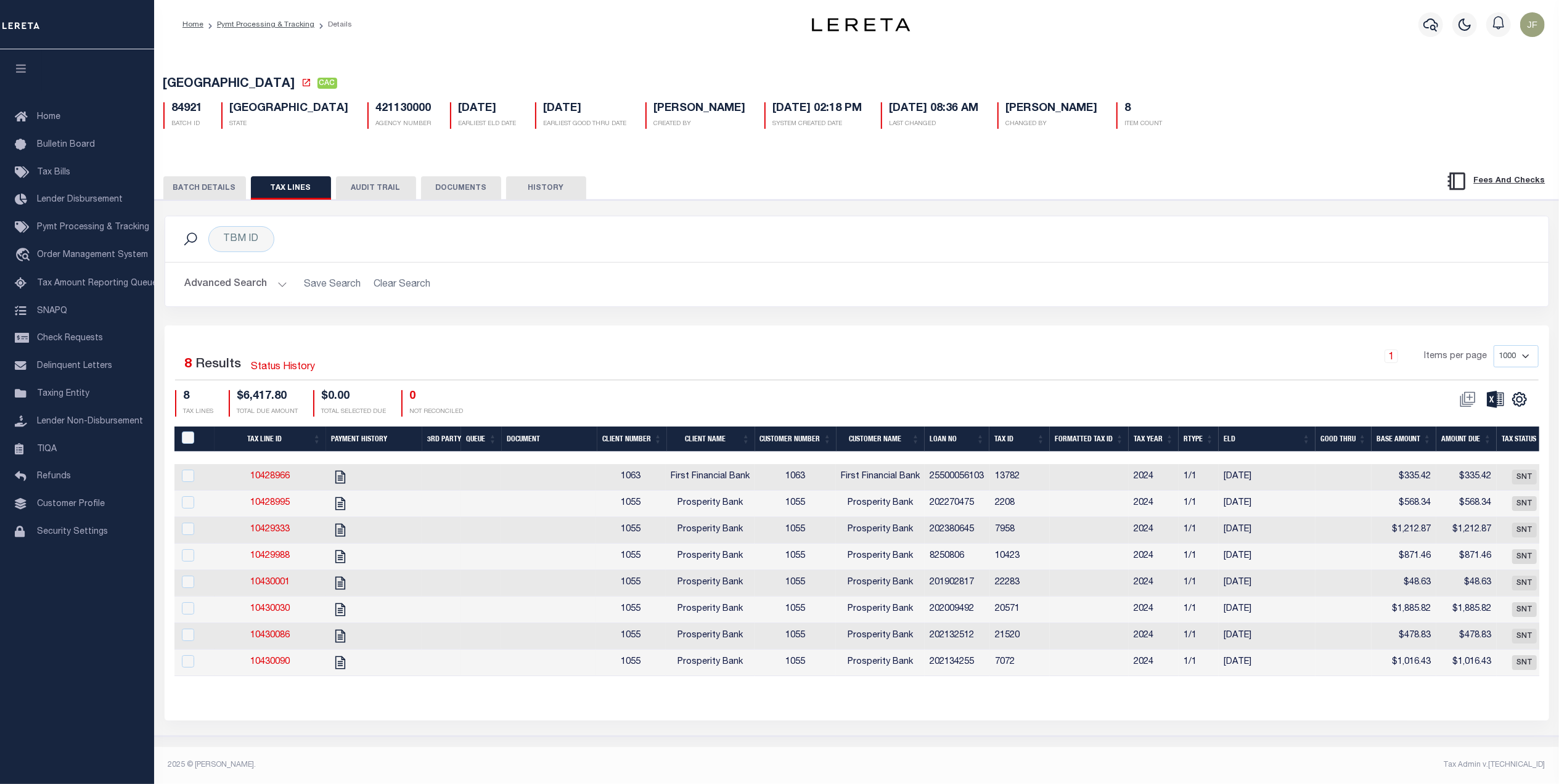
click at [637, 251] on div "TBM ID Search" at bounding box center [856, 239] width 1364 height 25
